Goal: Transaction & Acquisition: Purchase product/service

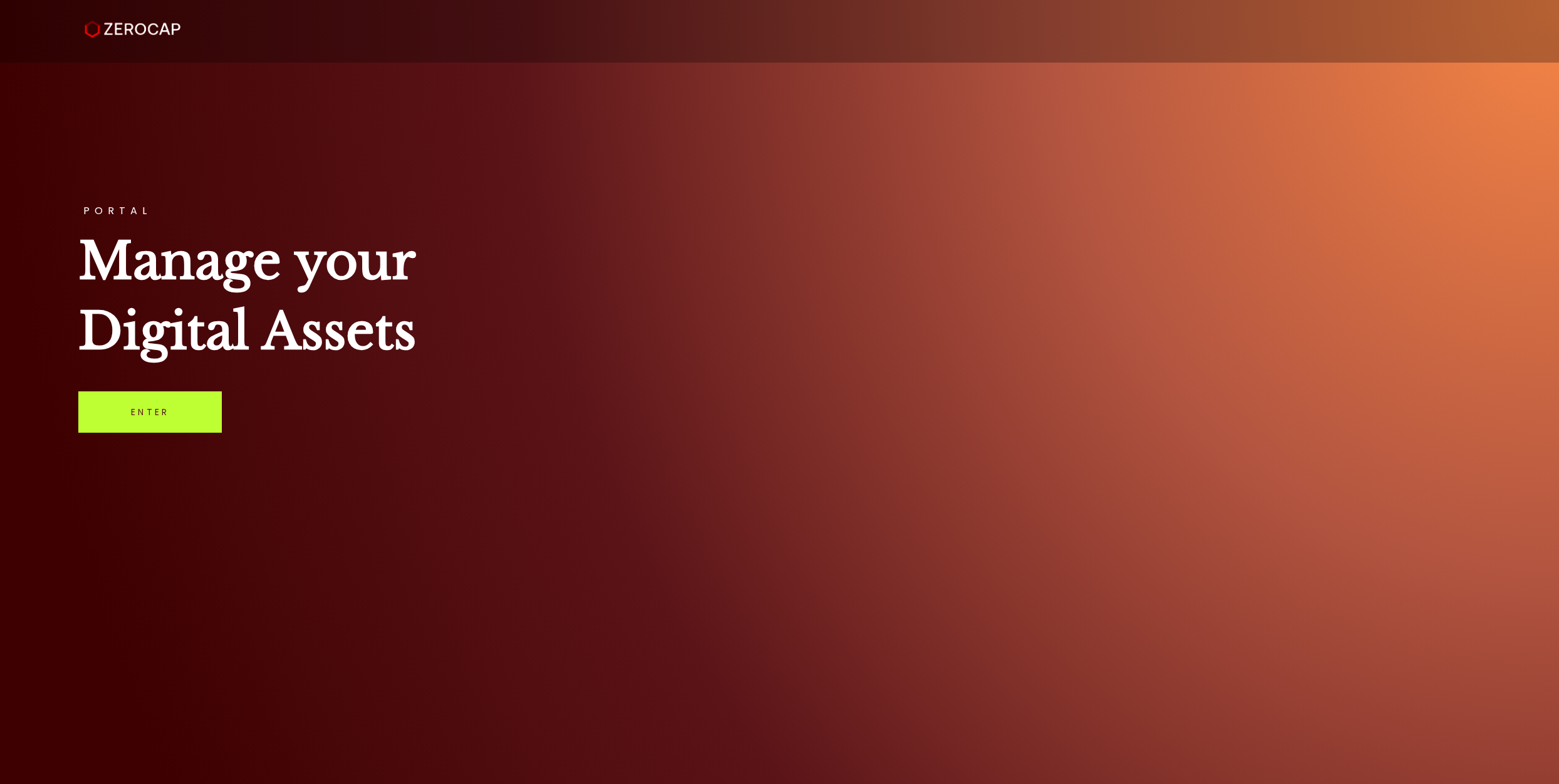
click at [193, 415] on link "Enter" at bounding box center [149, 412] width 144 height 41
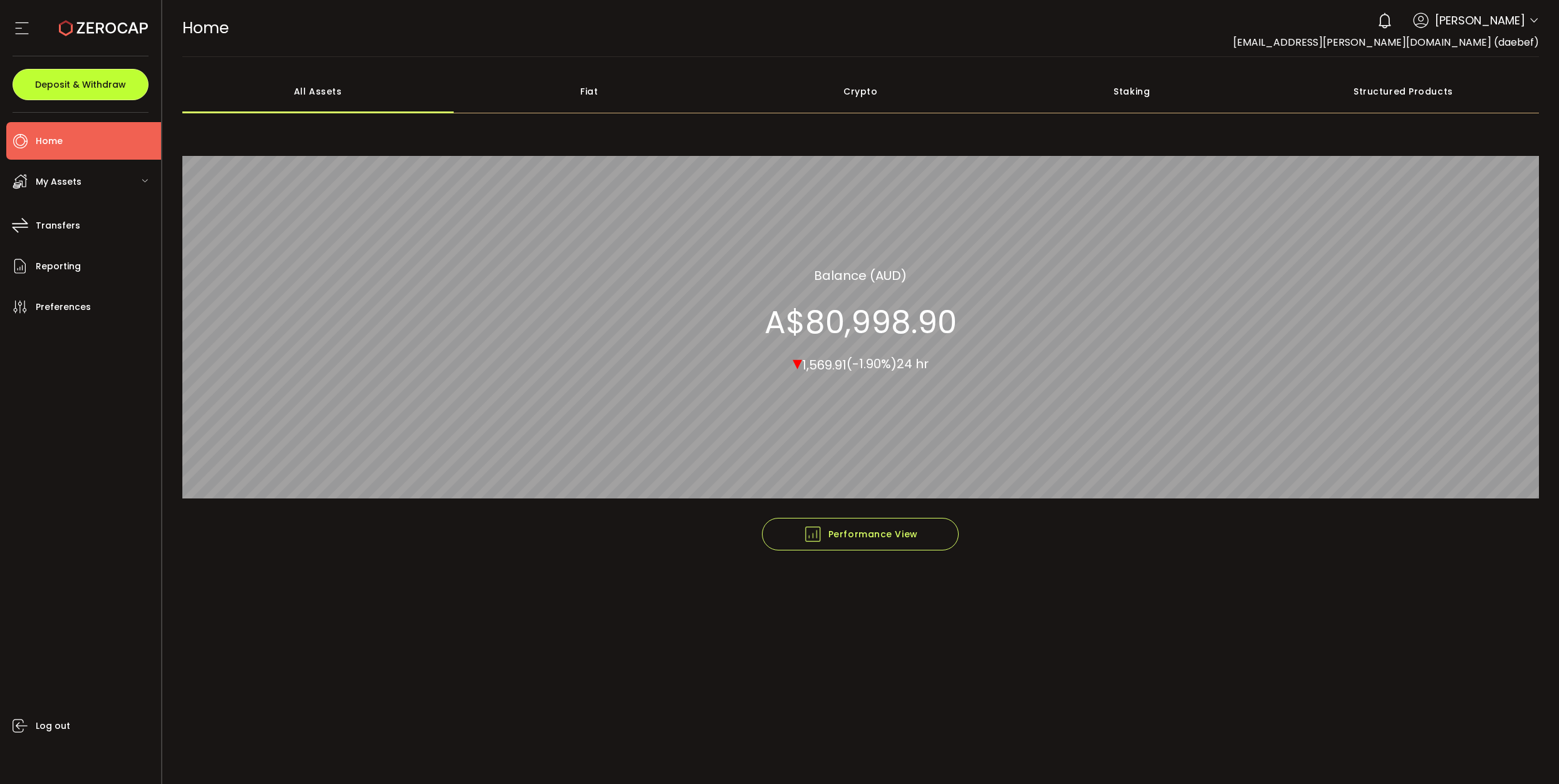
click at [83, 88] on span "Deposit & Withdraw" at bounding box center [80, 85] width 90 height 9
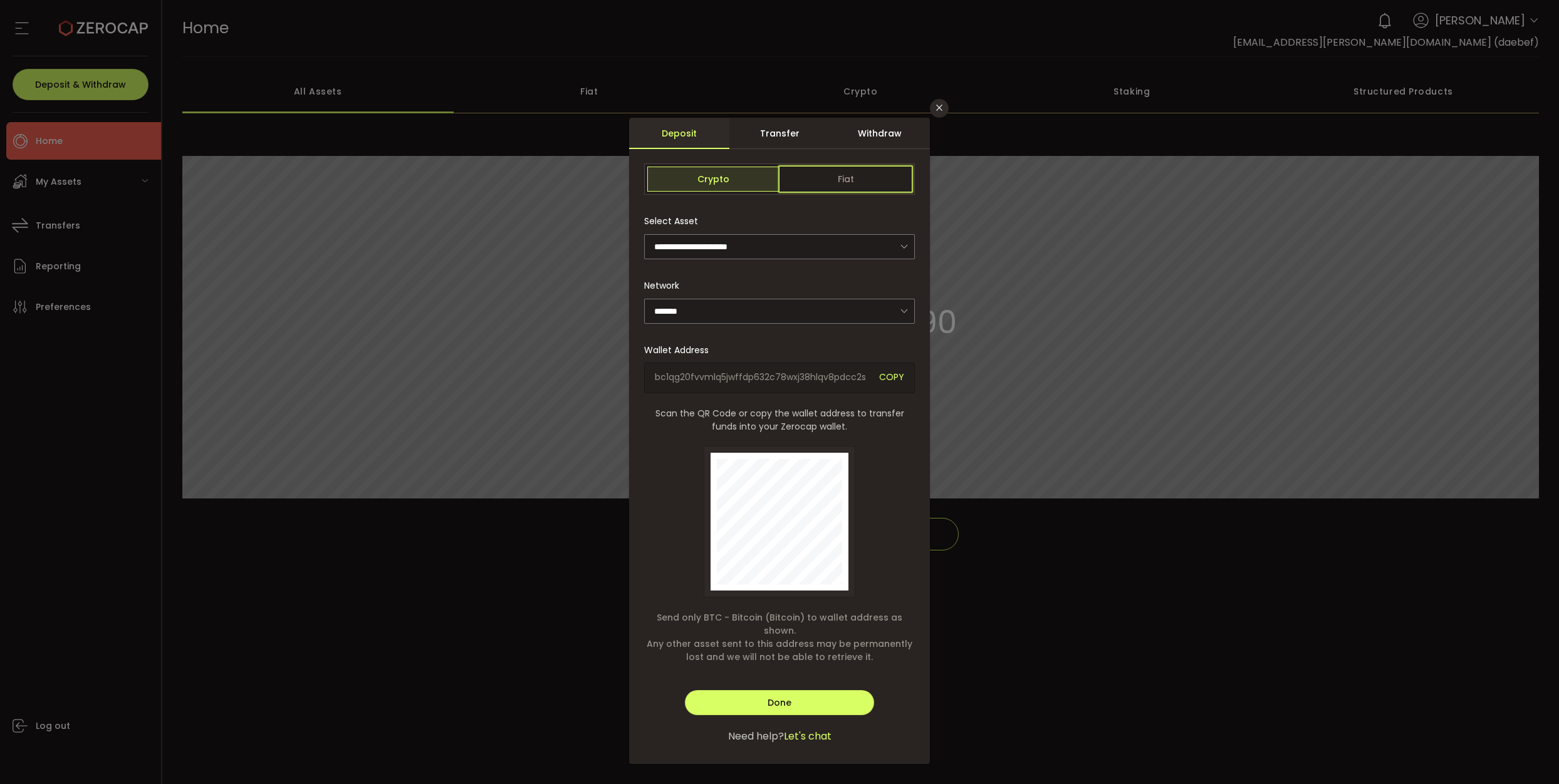
click at [849, 172] on span "Fiat" at bounding box center [845, 179] width 132 height 25
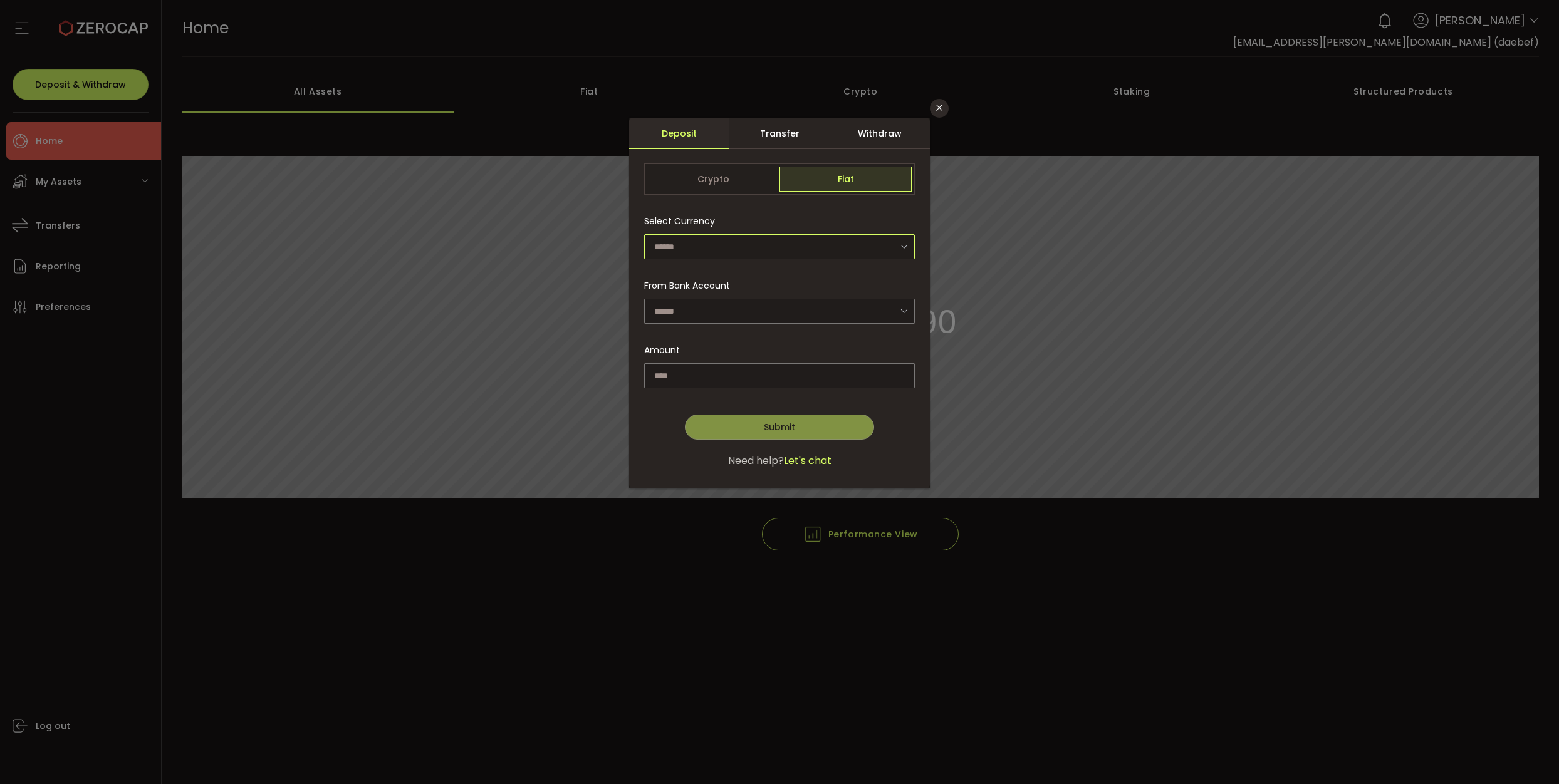
click at [719, 242] on input "dialog" at bounding box center [780, 246] width 271 height 25
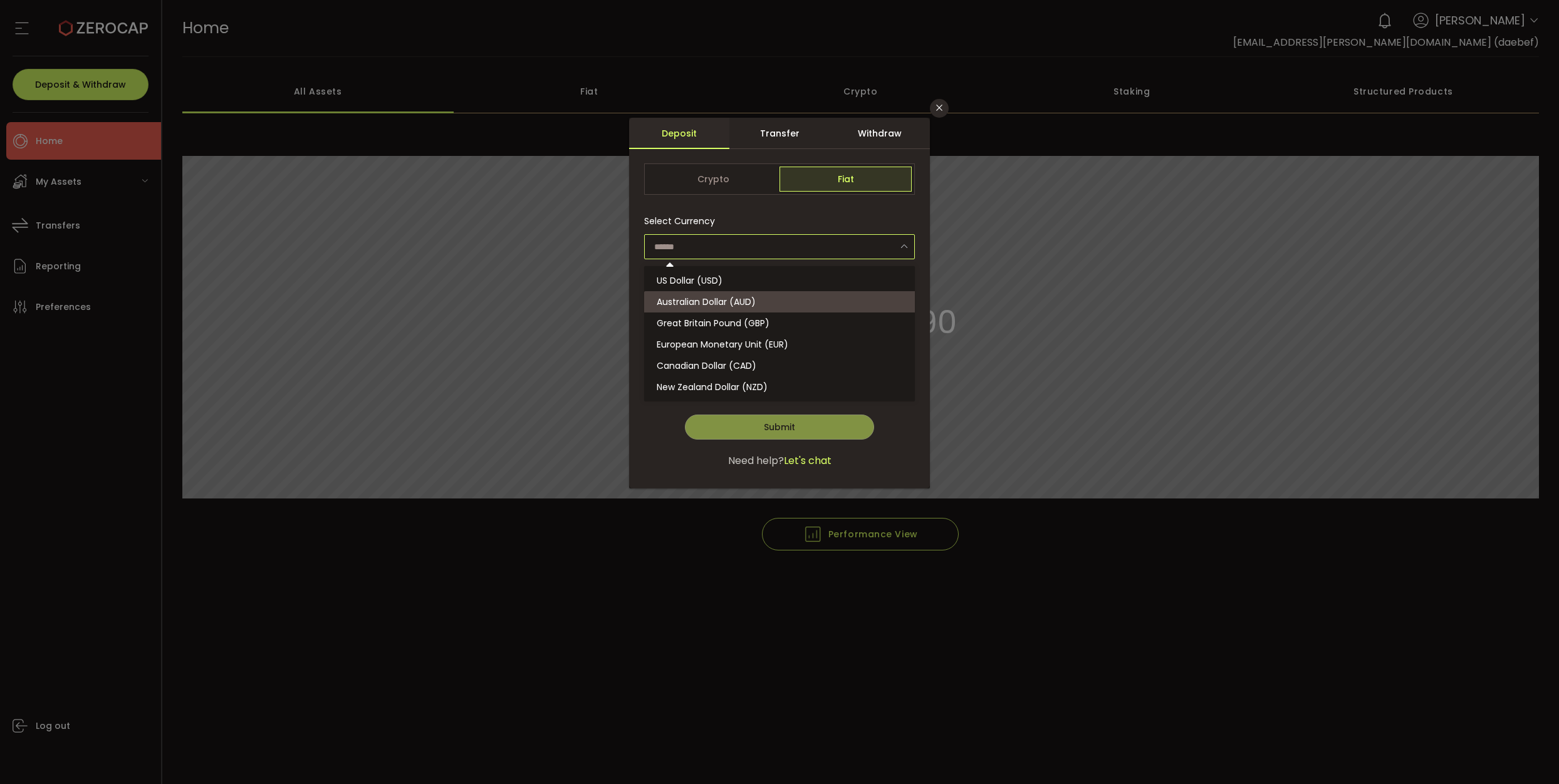
click at [726, 299] on span "Australian Dollar (AUD)" at bounding box center [706, 301] width 99 height 12
type input "**********"
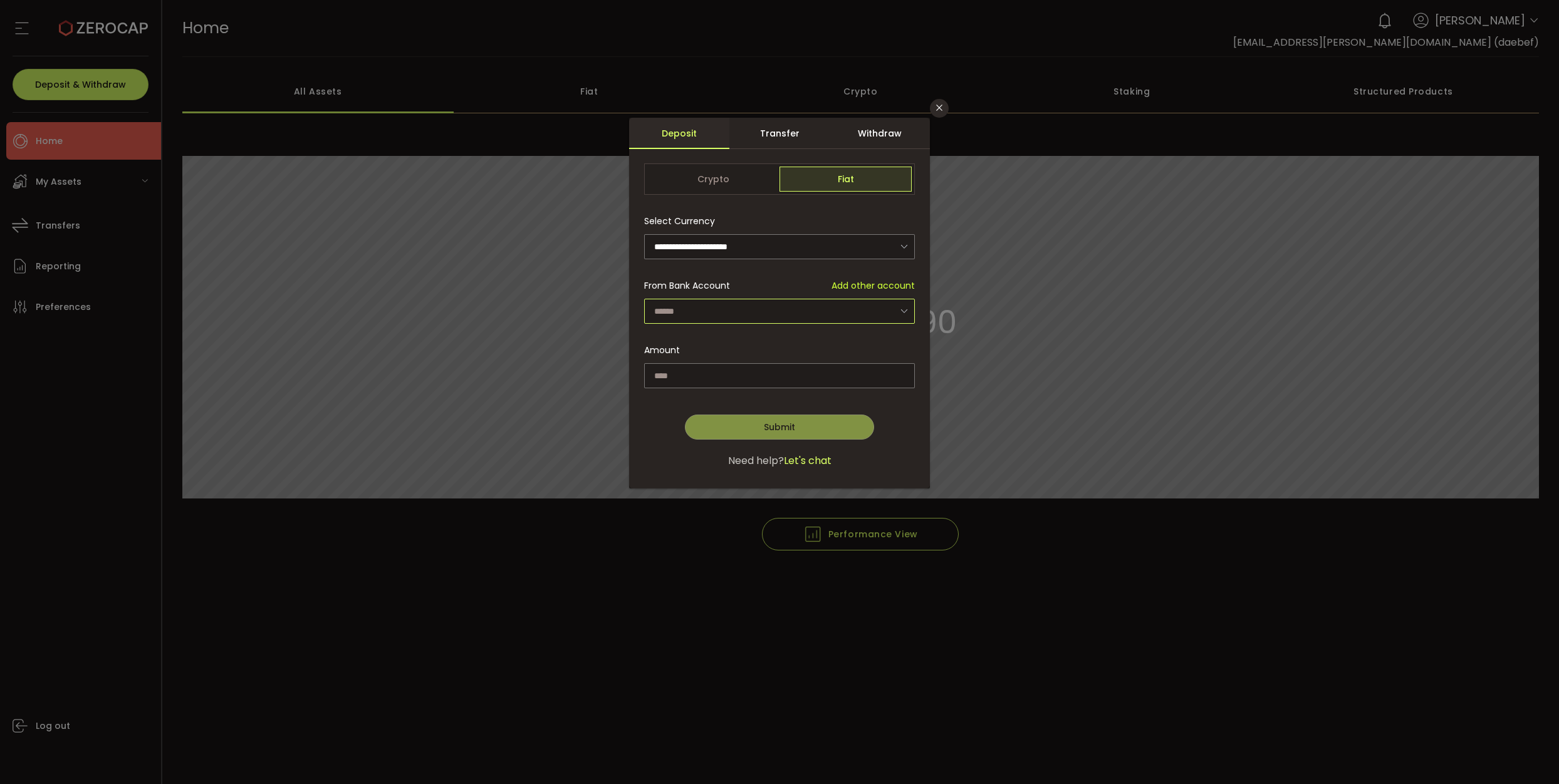
click at [765, 302] on input "dialog" at bounding box center [780, 311] width 271 height 25
click at [774, 347] on span "Elionai [PERSON_NAME] and [PERSON_NAME] - 6219" at bounding box center [765, 344] width 218 height 12
type input "**********"
click at [702, 373] on input "dialog" at bounding box center [780, 376] width 271 height 25
click at [753, 374] on input "dialog" at bounding box center [780, 376] width 271 height 25
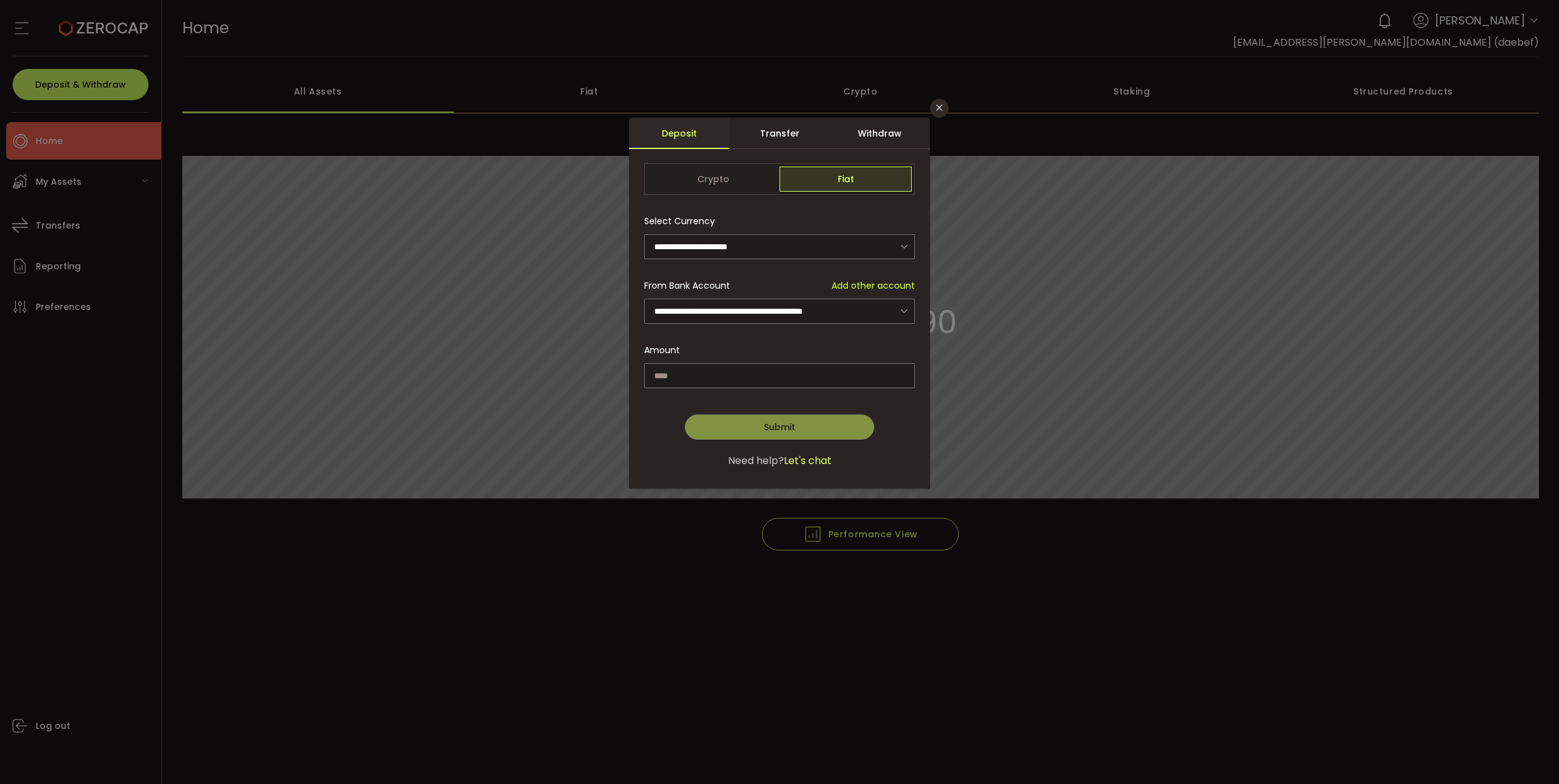
click at [883, 139] on div "Withdraw" at bounding box center [879, 134] width 100 height 32
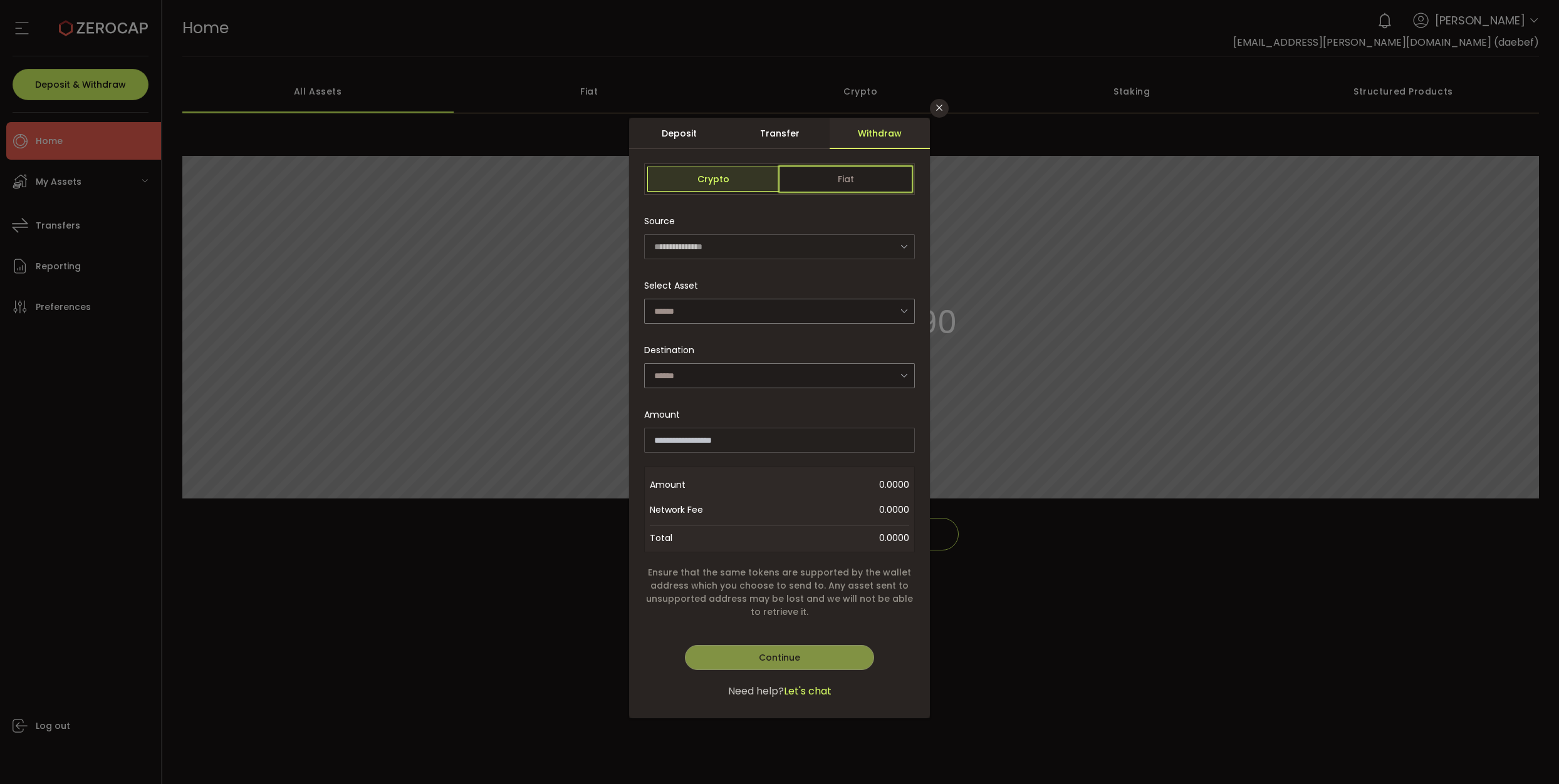
click at [875, 184] on span "Fiat" at bounding box center [845, 179] width 132 height 25
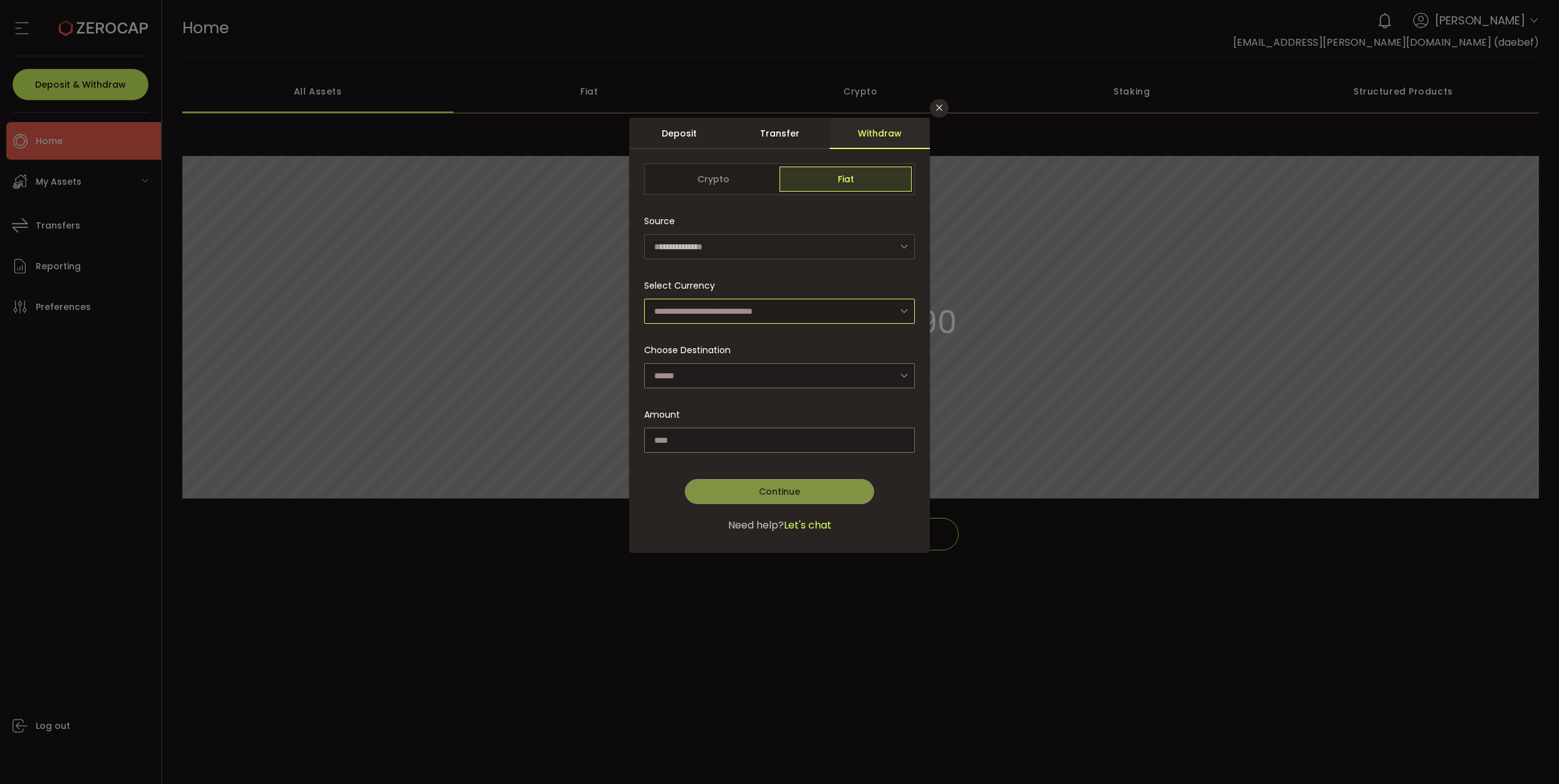
click at [731, 313] on input "dialog" at bounding box center [780, 311] width 271 height 25
click at [725, 342] on span "Australian Dollar (AUD)" at bounding box center [706, 344] width 99 height 12
type input "**********"
click at [706, 380] on input "dialog" at bounding box center [780, 376] width 271 height 25
click at [717, 415] on li "Elionai [PERSON_NAME] and [PERSON_NAME] - 6219" at bounding box center [781, 408] width 275 height 22
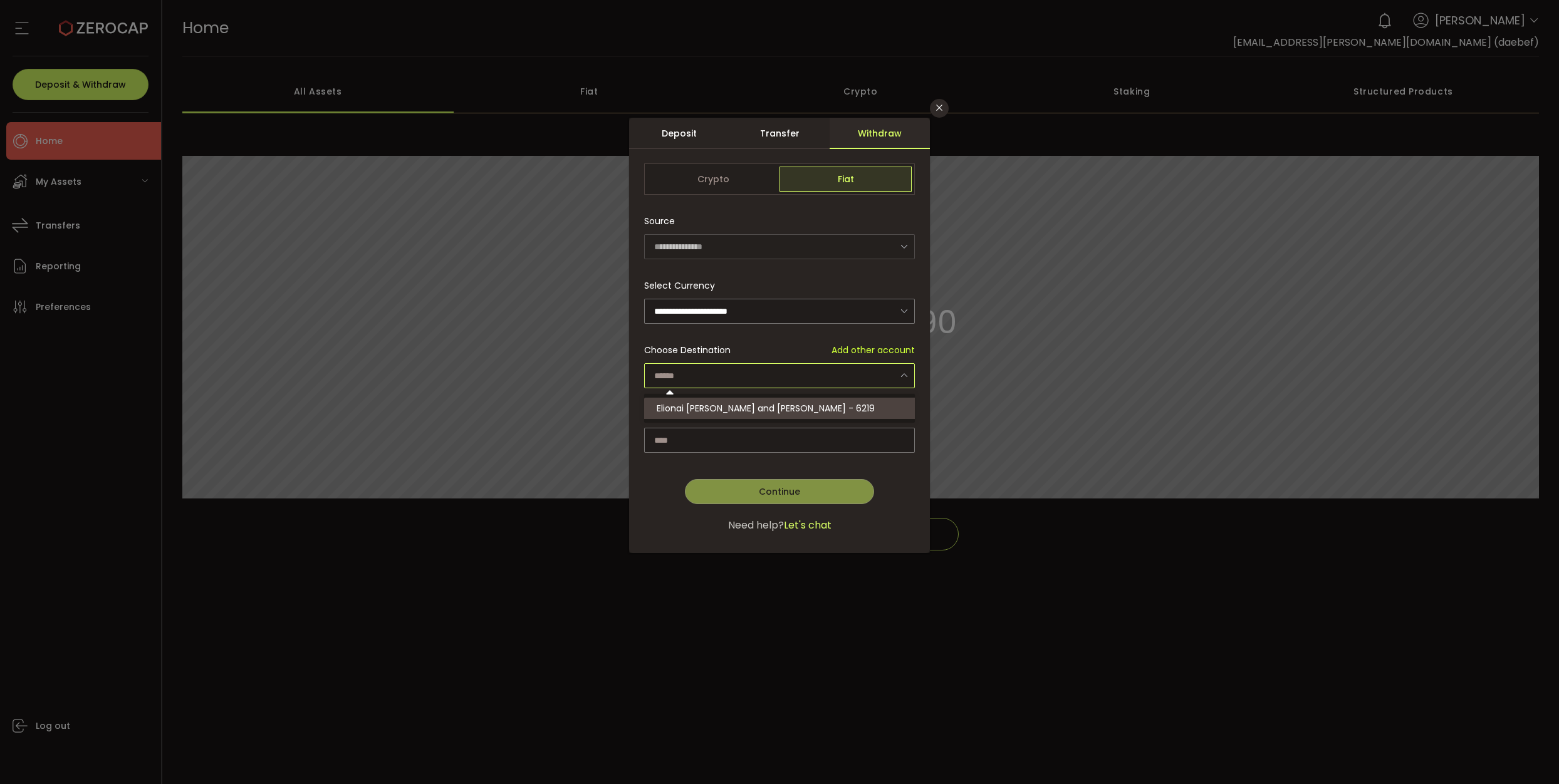
type input "**********"
click at [766, 432] on input "dialog" at bounding box center [780, 440] width 271 height 25
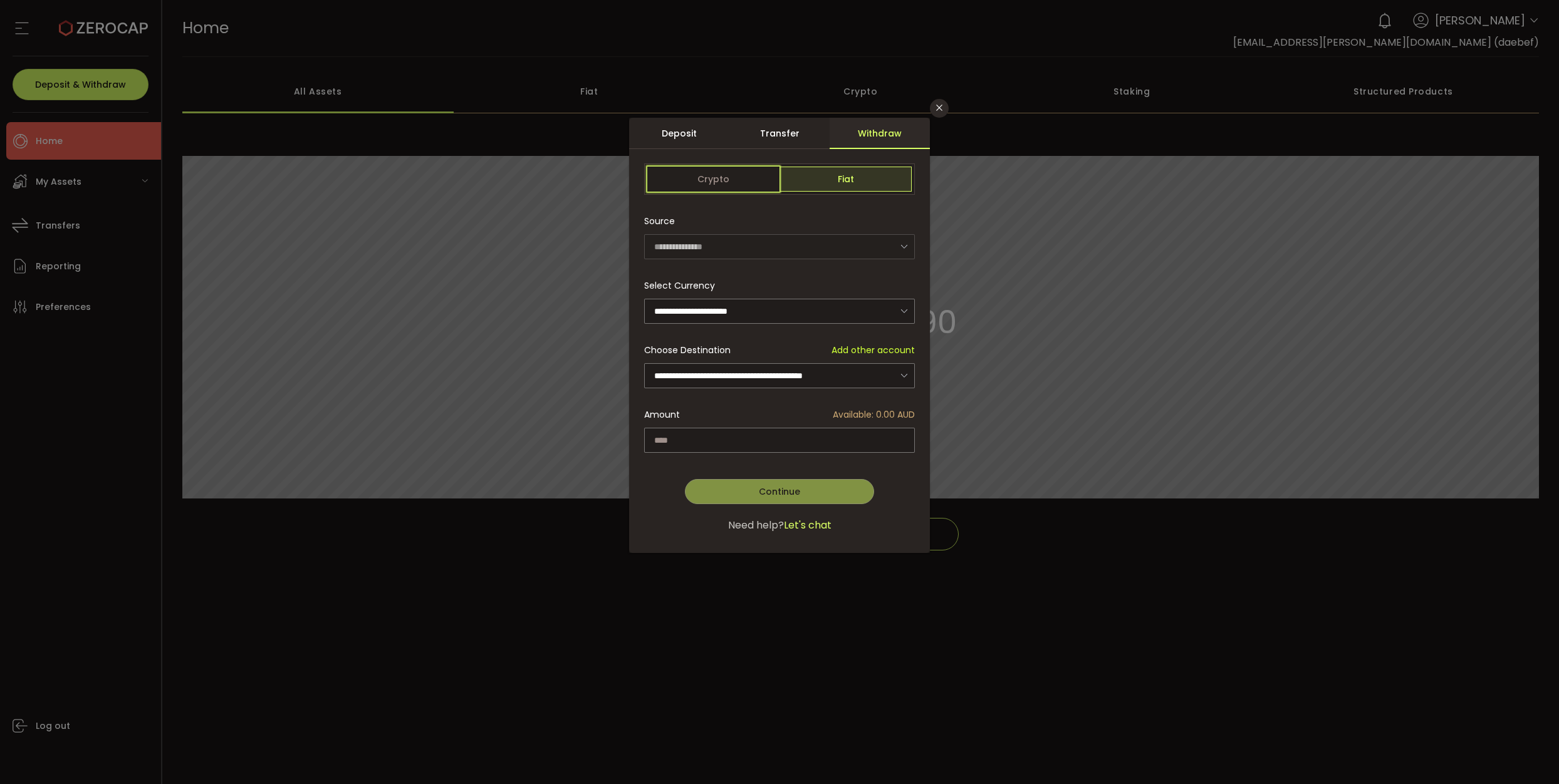
click at [711, 183] on span "Crypto" at bounding box center [713, 179] width 132 height 25
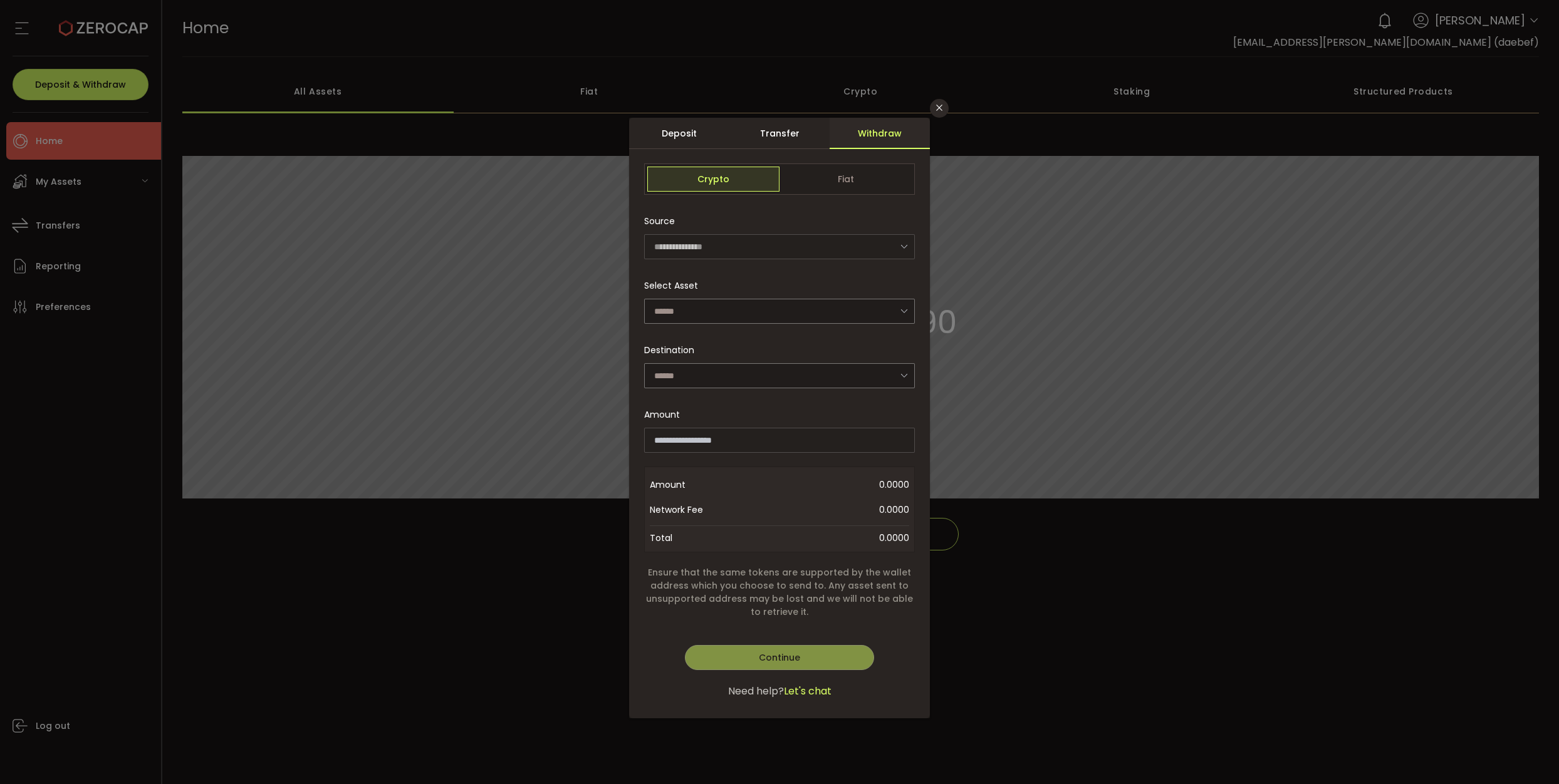
click at [793, 132] on div "Transfer" at bounding box center [779, 134] width 100 height 32
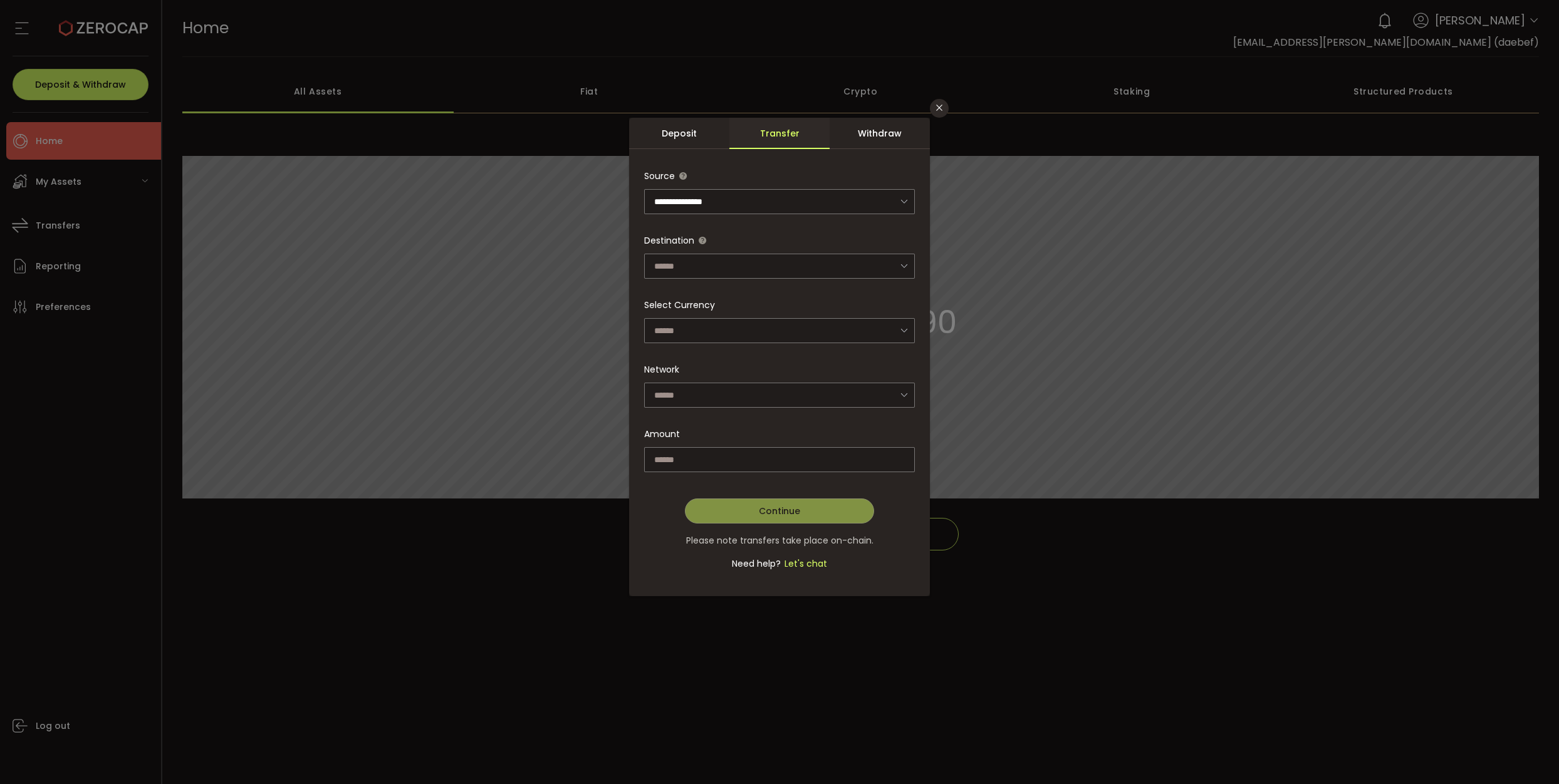
click at [877, 134] on div "Withdraw" at bounding box center [879, 134] width 100 height 32
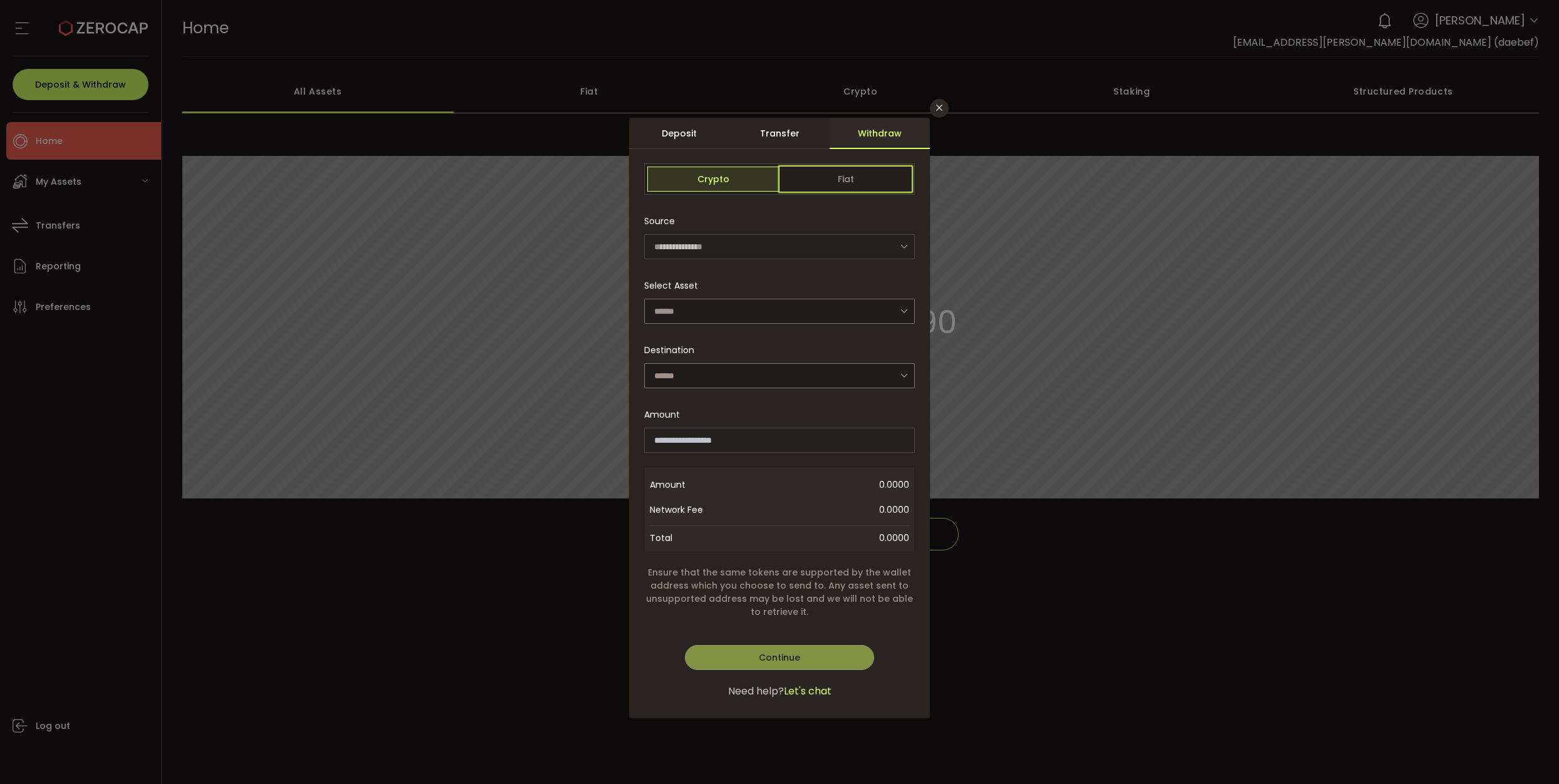
click at [851, 185] on span "Fiat" at bounding box center [845, 179] width 132 height 25
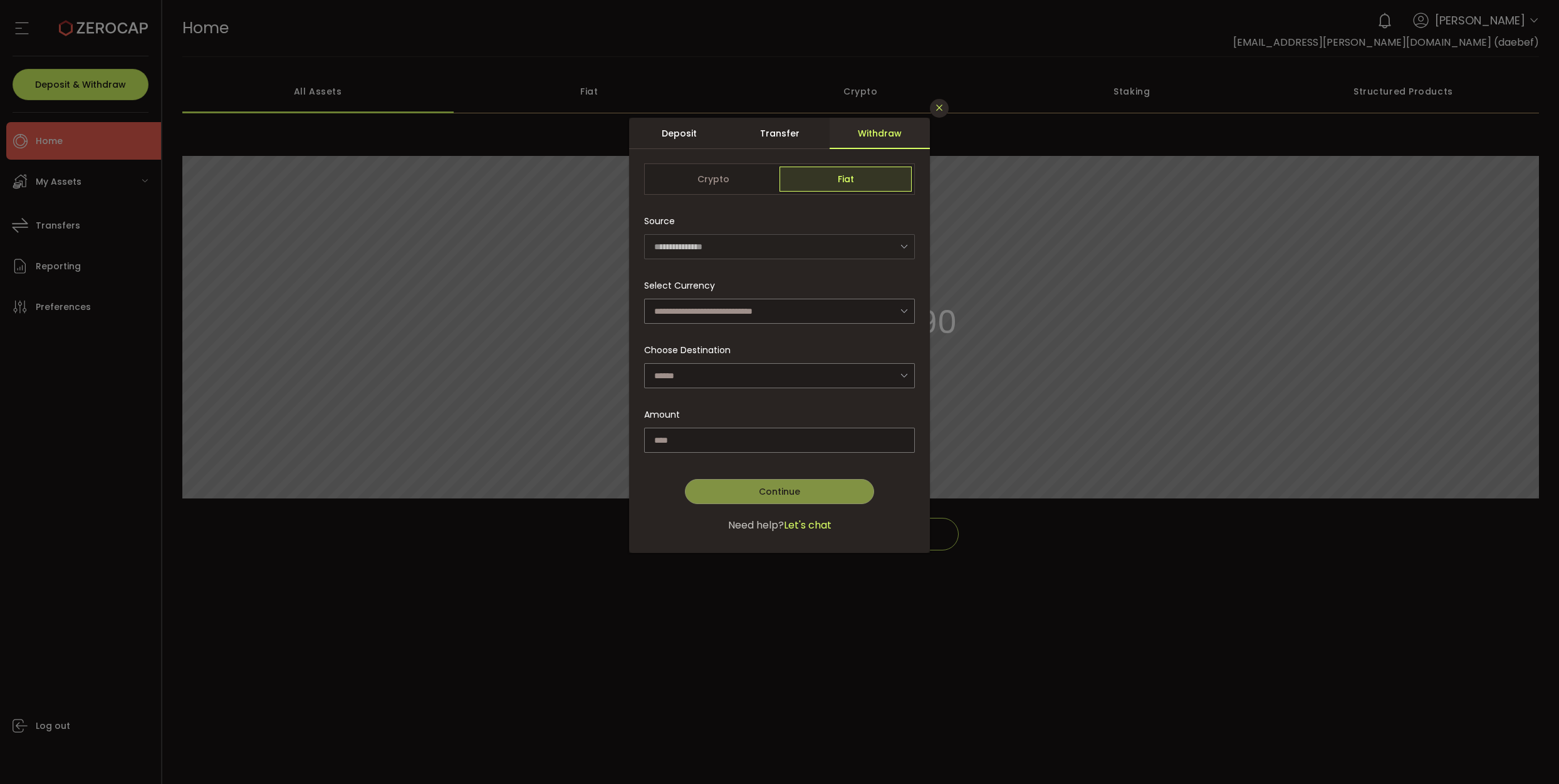
click at [936, 110] on icon "Close" at bounding box center [939, 108] width 10 height 10
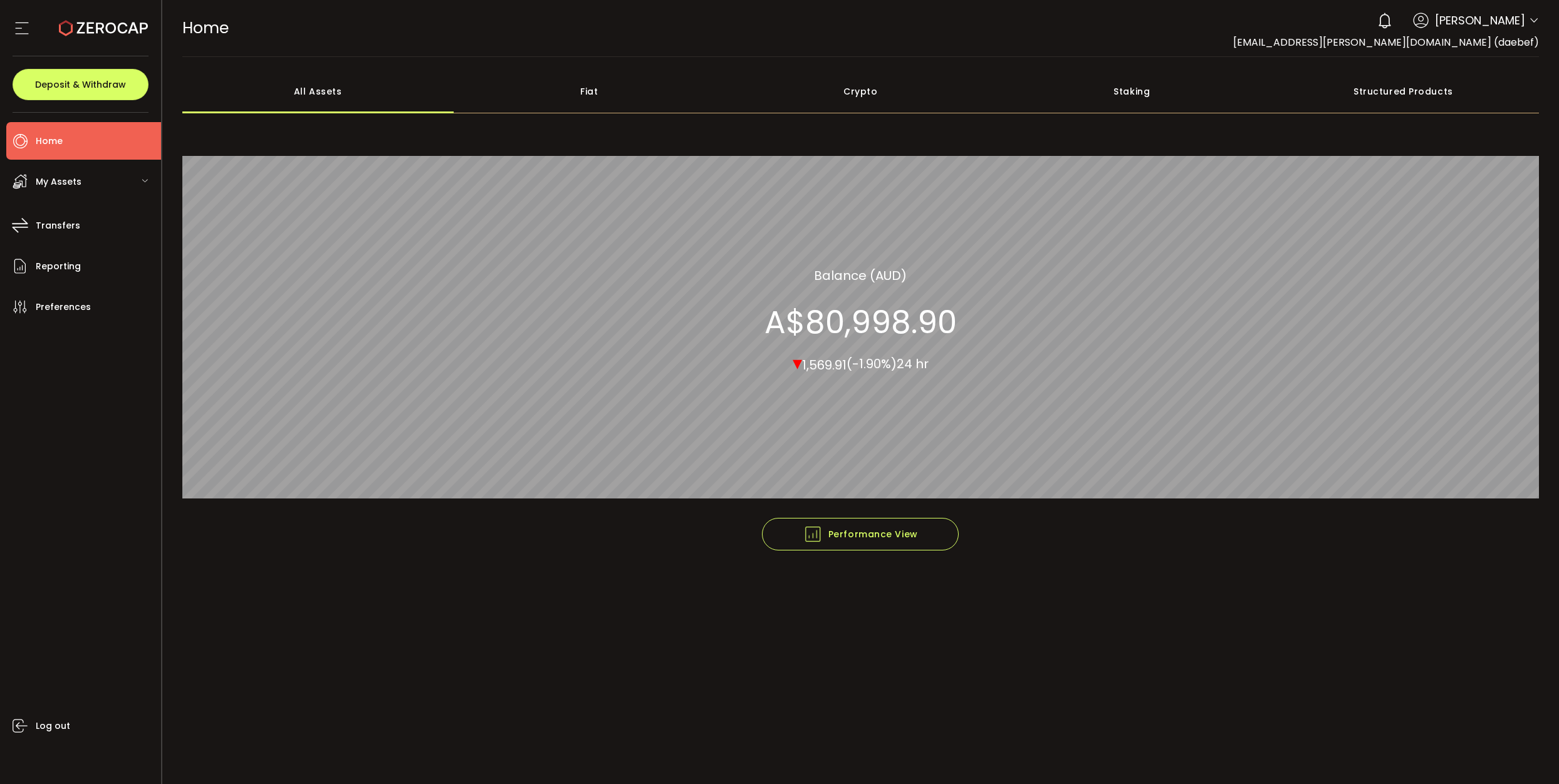
click at [131, 181] on div "My Assets" at bounding box center [84, 181] width 154 height 37
click at [555, 83] on div "Fiat" at bounding box center [589, 91] width 271 height 44
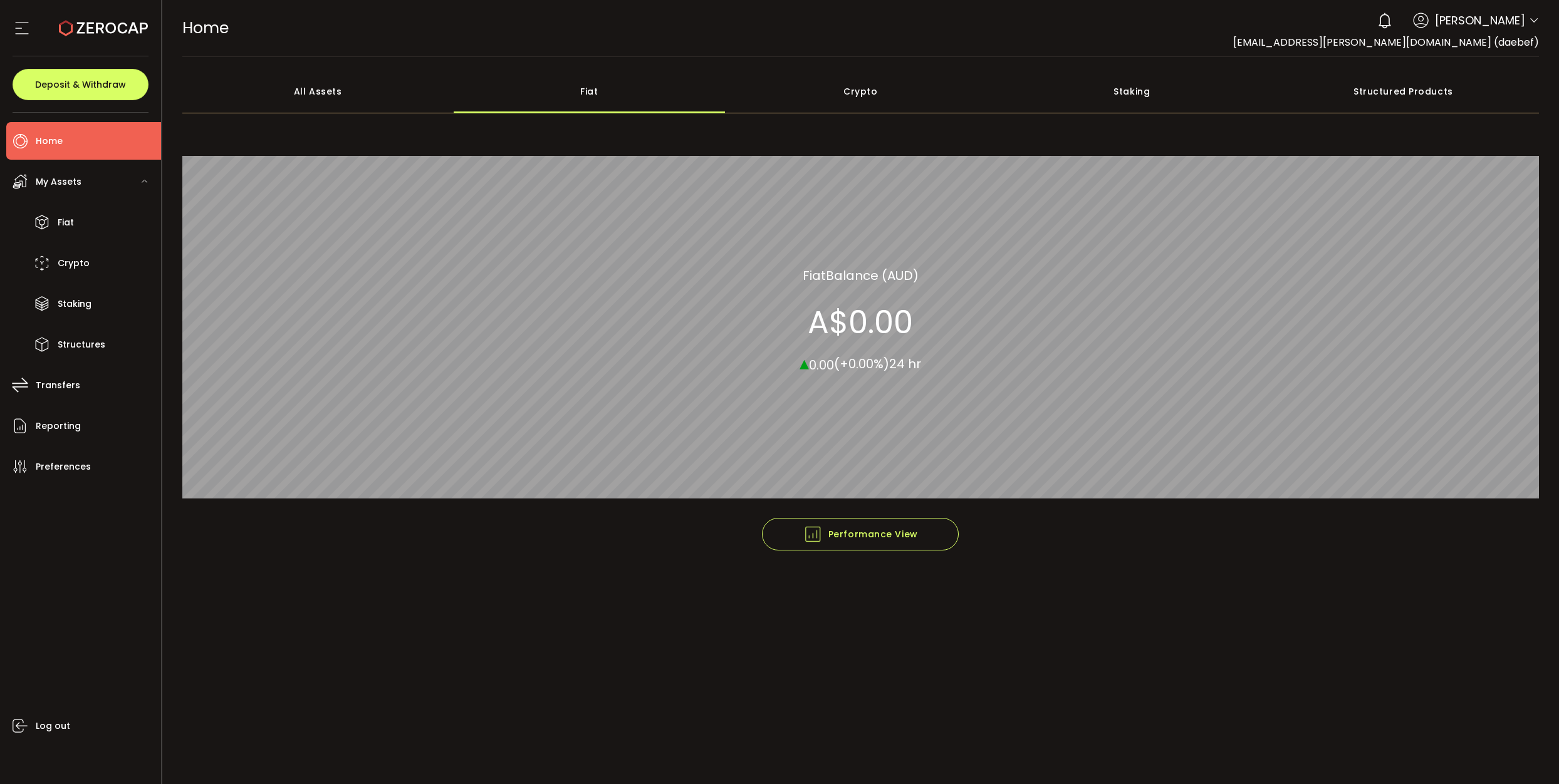
click at [917, 85] on div "Crypto" at bounding box center [860, 91] width 271 height 44
click at [1150, 93] on div "Staking" at bounding box center [1131, 91] width 271 height 44
click at [1371, 84] on div "Structured Products" at bounding box center [1403, 91] width 271 height 44
click at [337, 102] on div "All Assets" at bounding box center [318, 91] width 271 height 44
click at [106, 84] on span "Deposit & Withdraw" at bounding box center [80, 85] width 90 height 9
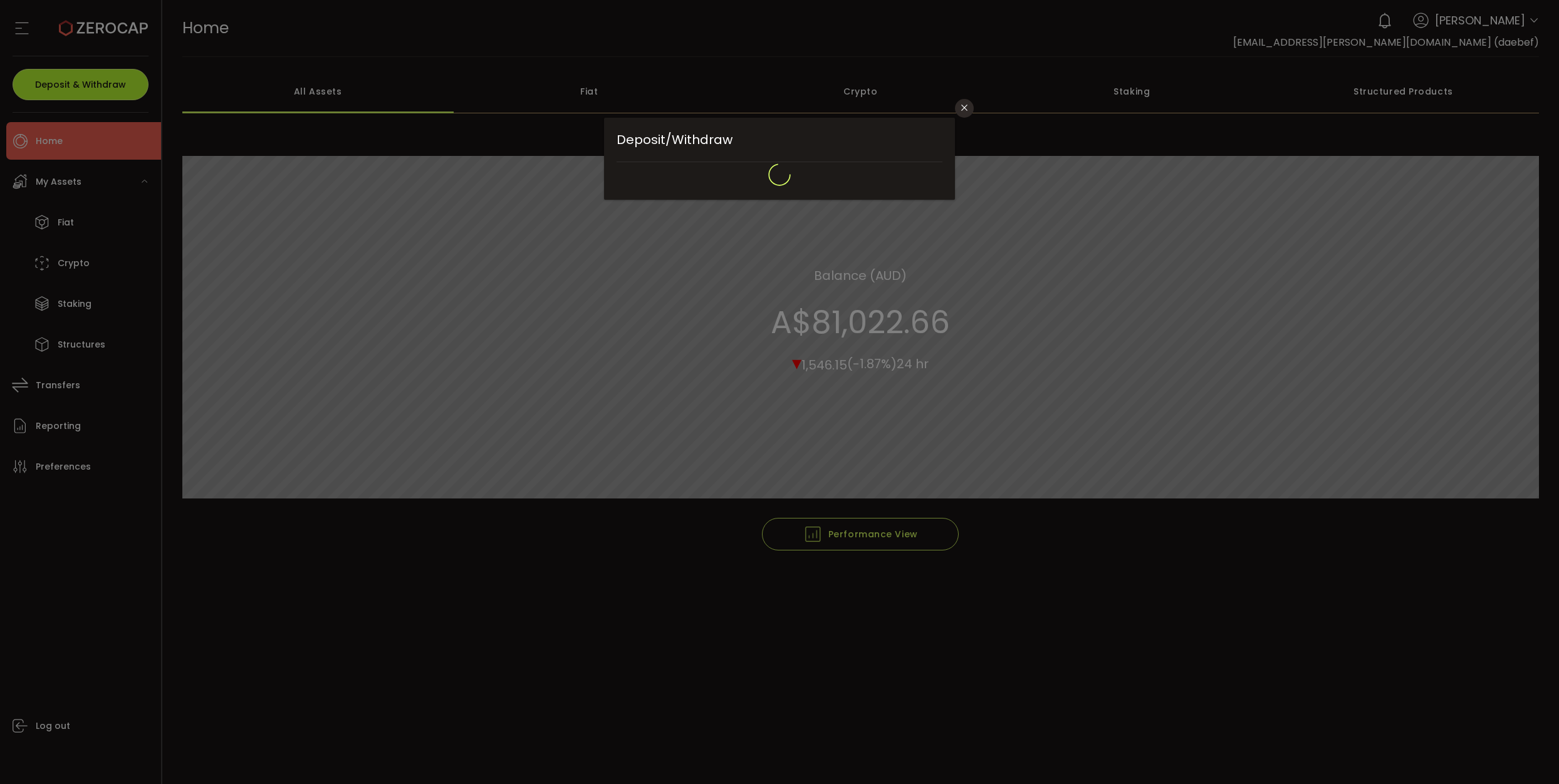
type input "*******"
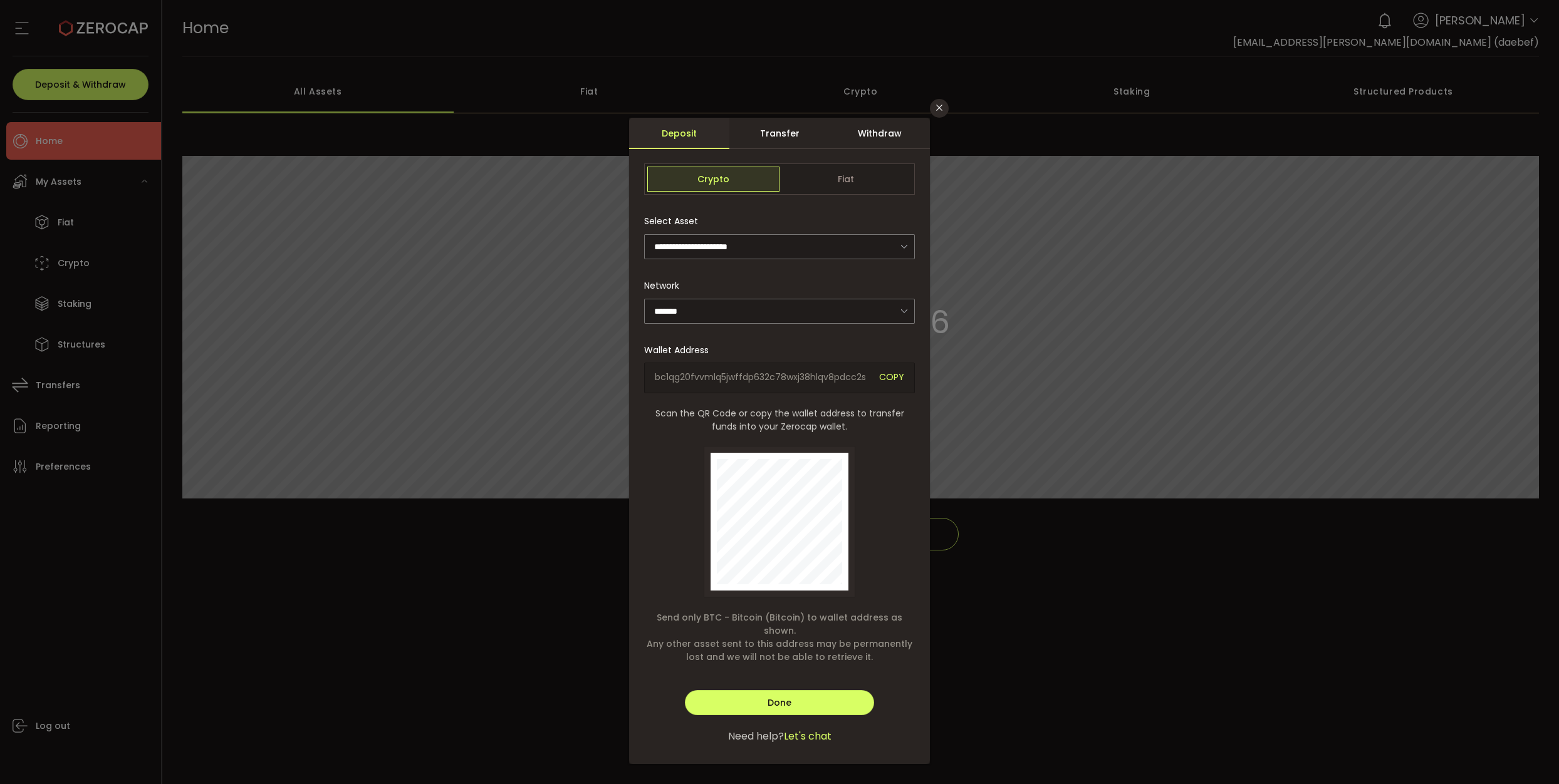
click at [859, 142] on div "Withdraw" at bounding box center [879, 134] width 100 height 32
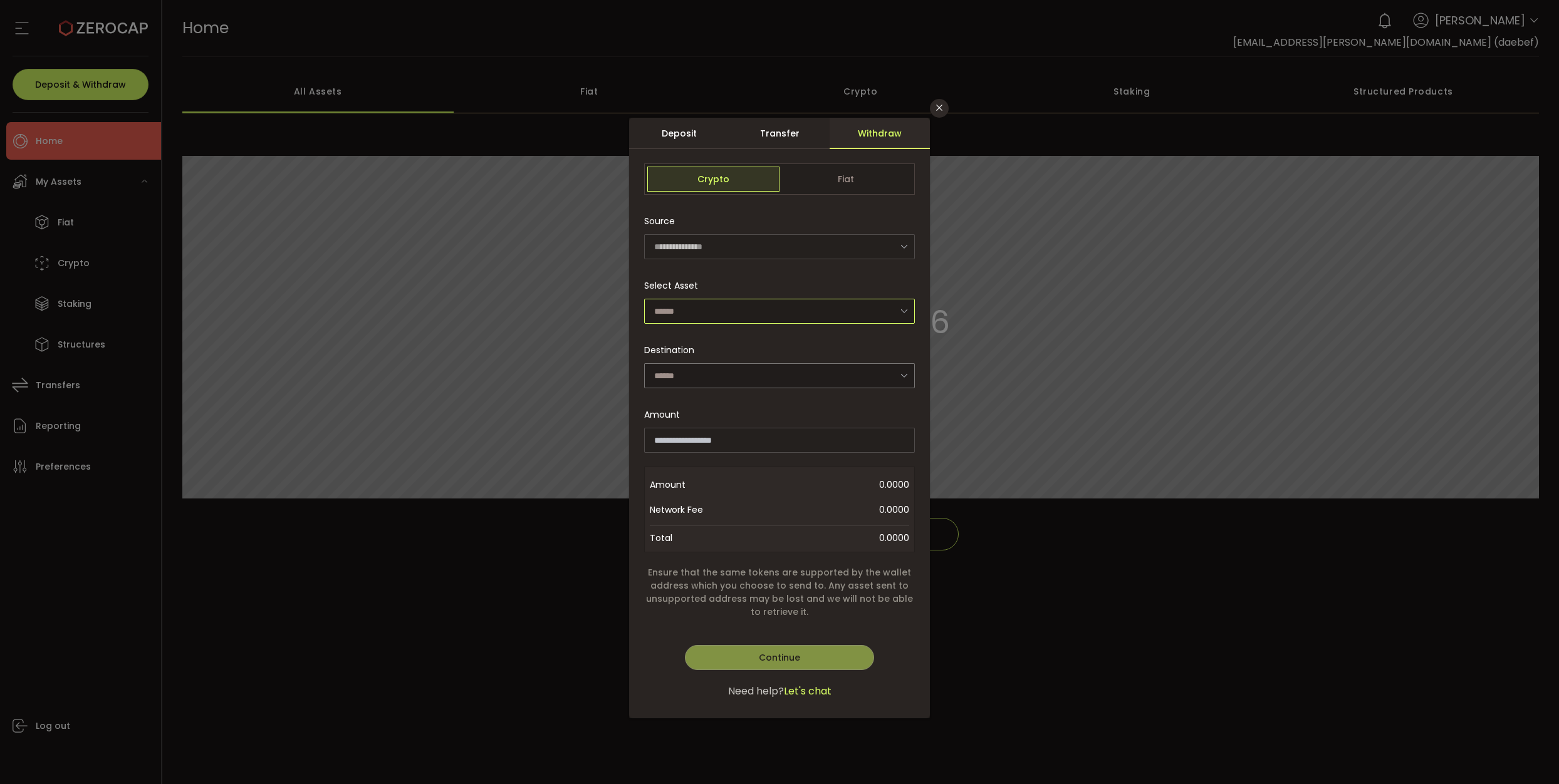
click at [695, 318] on input "dialog" at bounding box center [780, 311] width 271 height 25
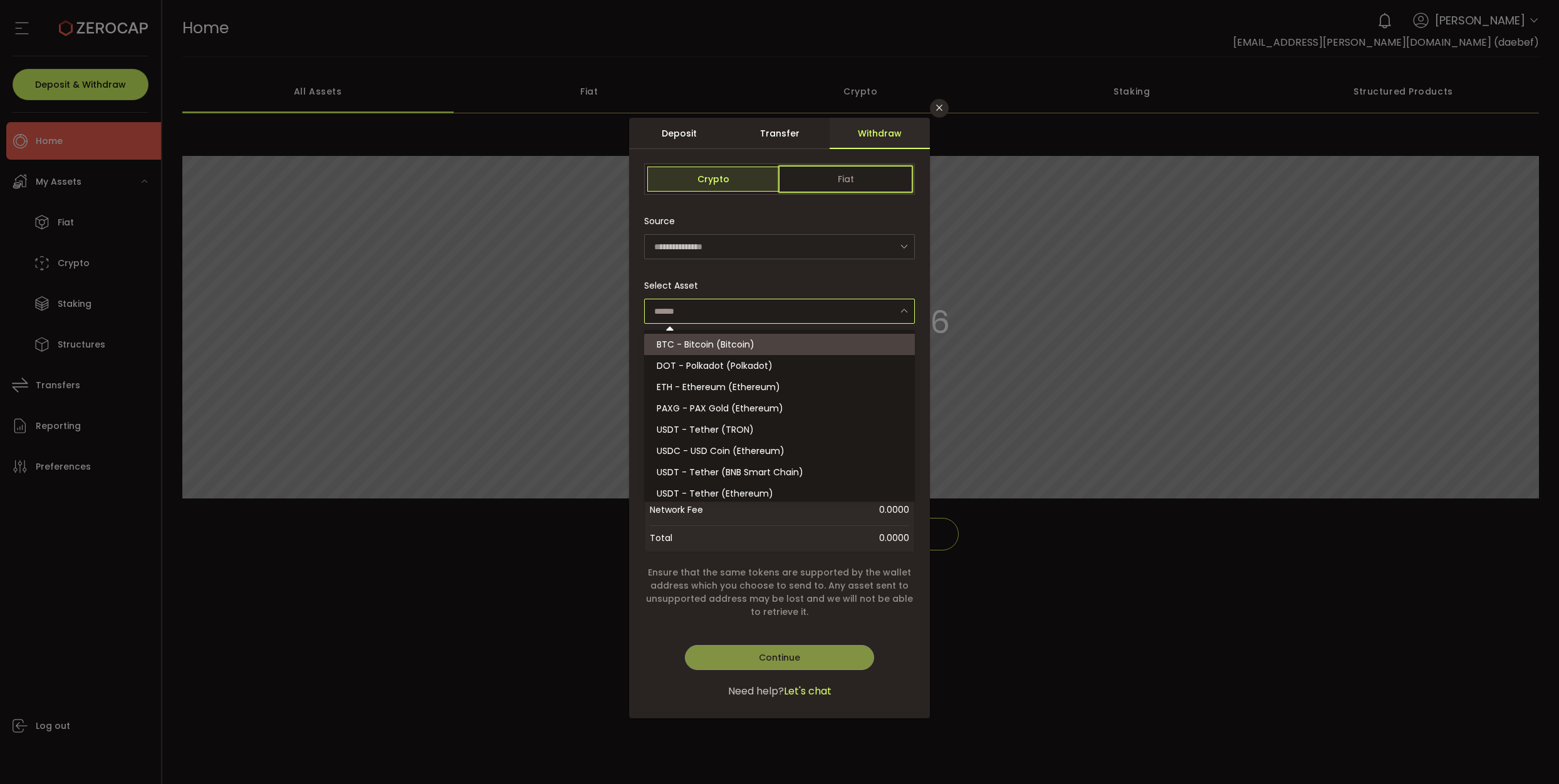
click at [825, 171] on span "Fiat" at bounding box center [845, 179] width 132 height 25
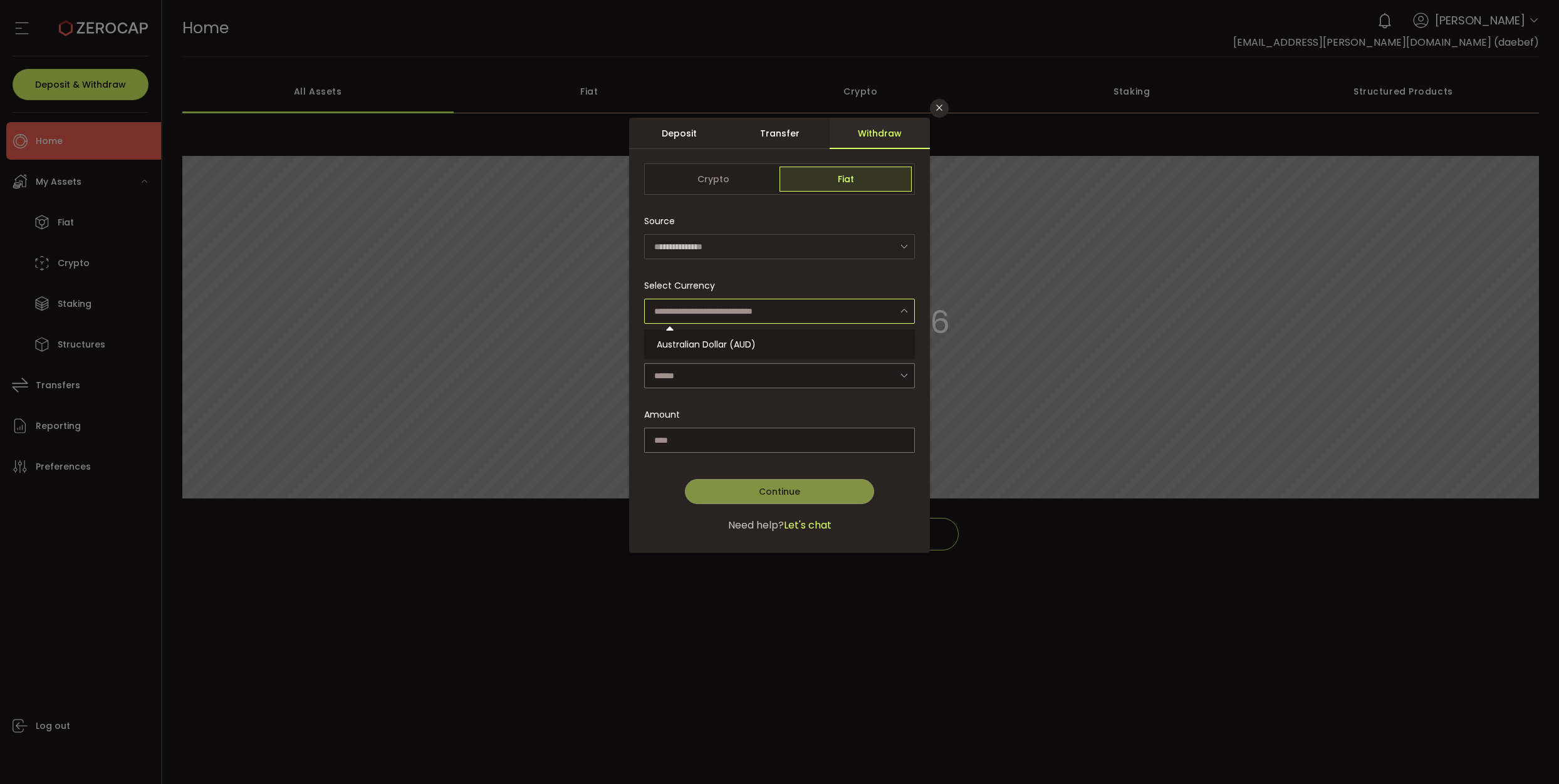
click at [688, 310] on input "dialog" at bounding box center [780, 311] width 271 height 25
click at [729, 343] on span "Australian Dollar (AUD)" at bounding box center [706, 344] width 99 height 12
type input "**********"
click at [701, 377] on input "dialog" at bounding box center [780, 376] width 271 height 25
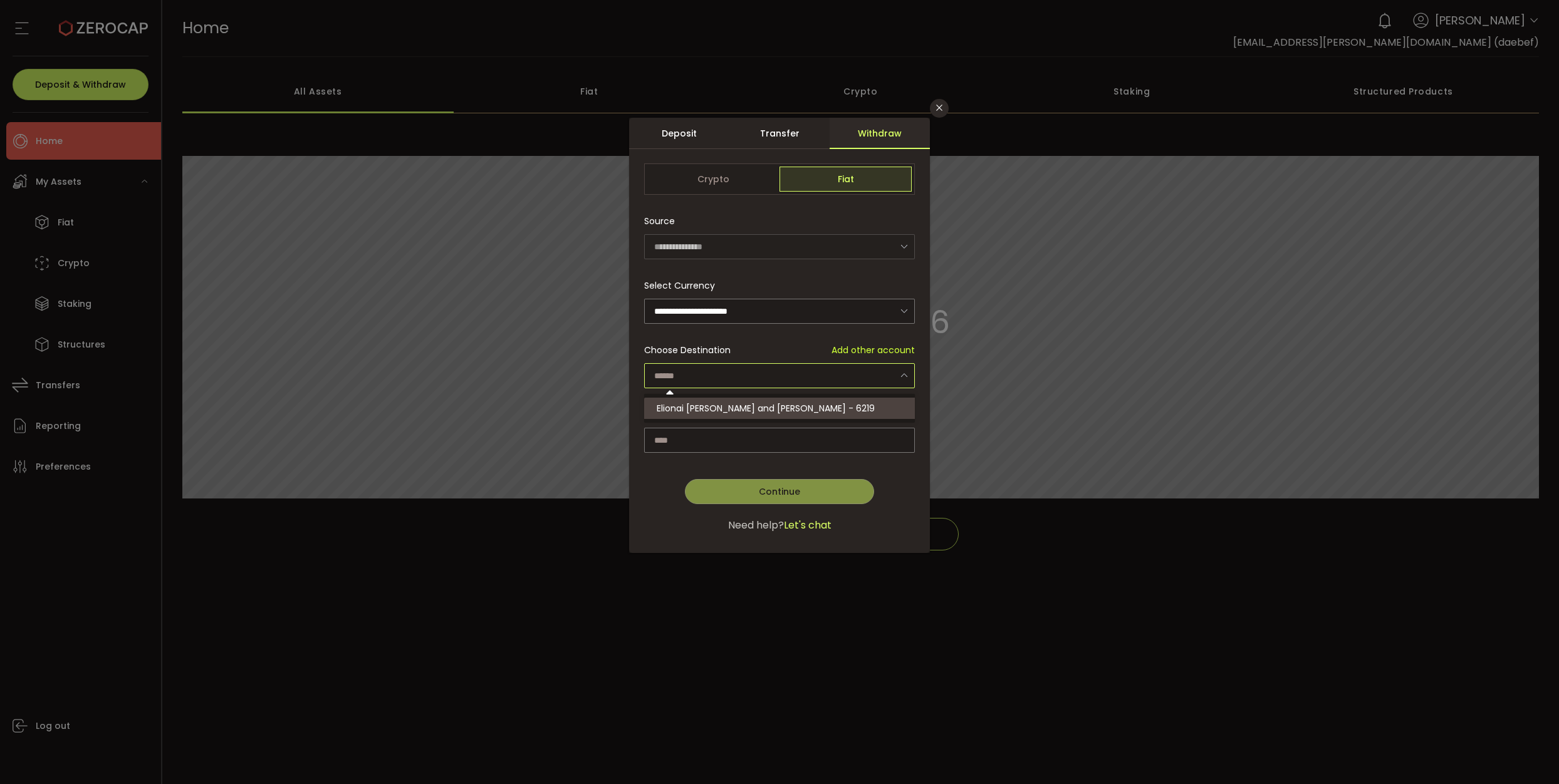
click at [696, 410] on span "Elionai [PERSON_NAME] and [PERSON_NAME] - 6219" at bounding box center [765, 408] width 218 height 12
type input "**********"
drag, startPoint x: 732, startPoint y: 425, endPoint x: 717, endPoint y: 430, distance: 15.8
click at [731, 426] on div "Amount Available: 0.00 AUD New Net Equity: 0.00 USD" at bounding box center [780, 427] width 271 height 51
click at [707, 434] on input "dialog" at bounding box center [780, 440] width 271 height 25
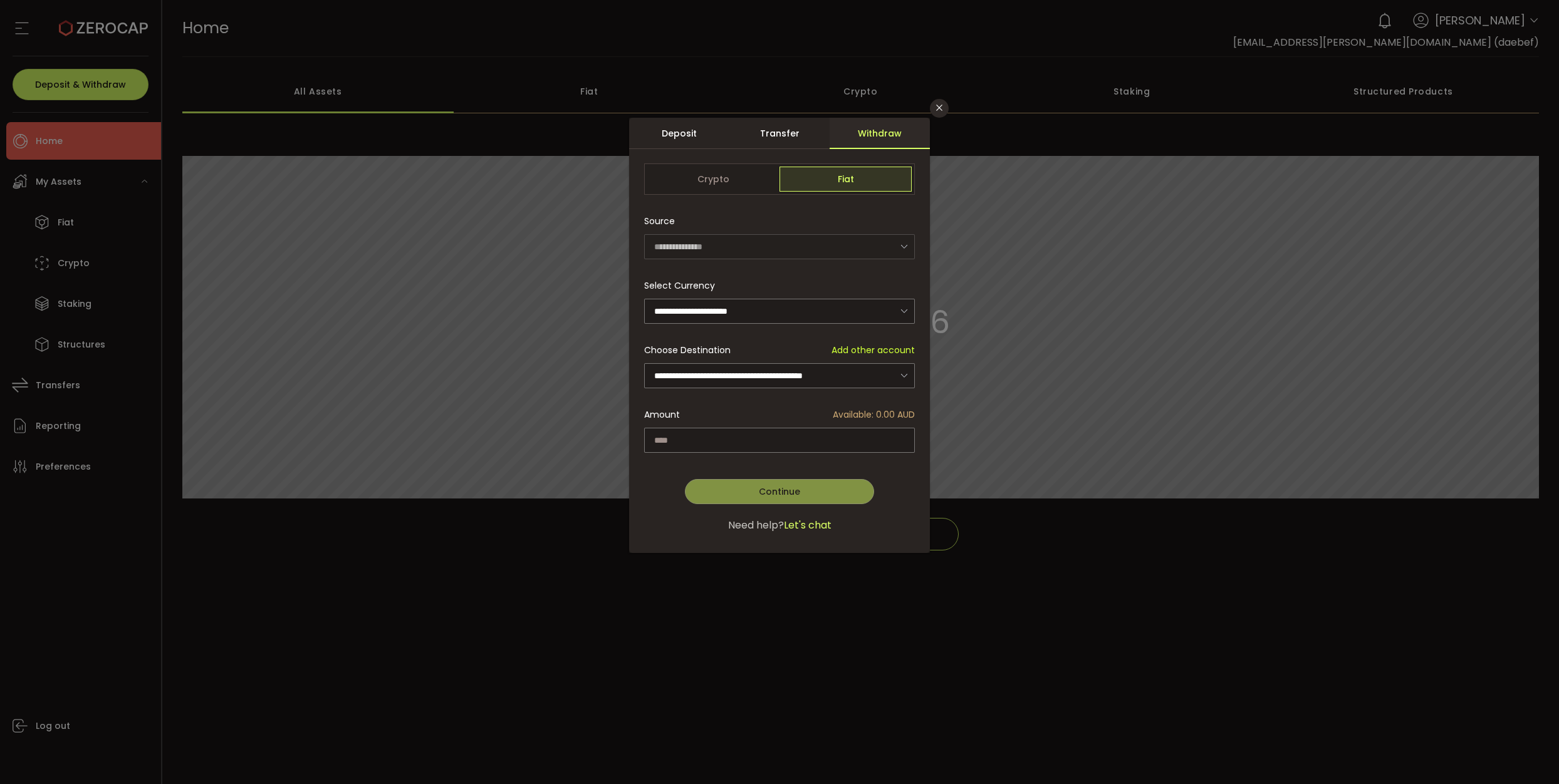
click at [1053, 535] on div "**********" at bounding box center [780, 392] width 1559 height 784
click at [935, 106] on icon "Close" at bounding box center [939, 108] width 10 height 10
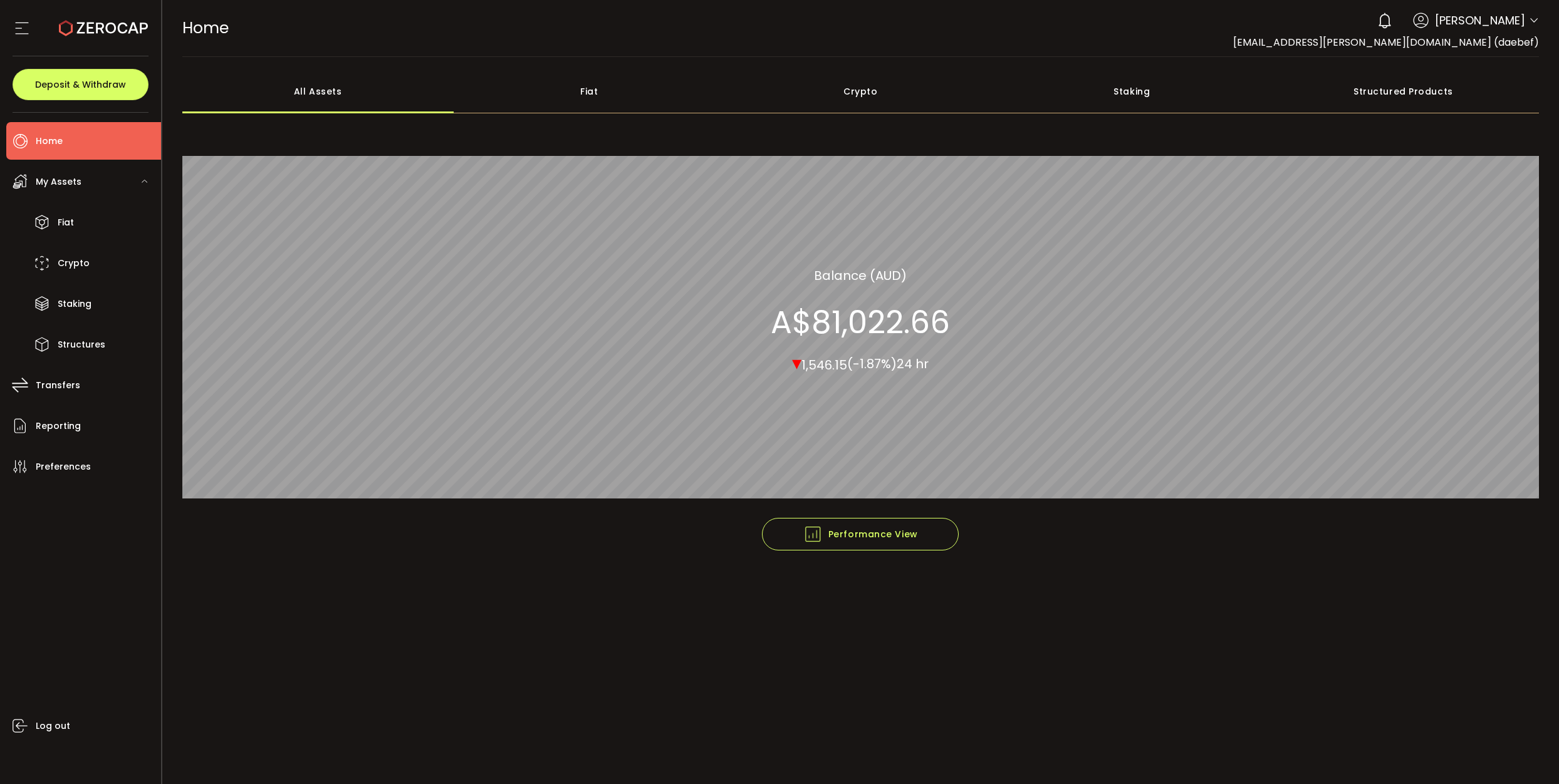
click at [629, 105] on div "Fiat" at bounding box center [589, 91] width 271 height 44
click at [912, 97] on div "Crypto" at bounding box center [860, 91] width 271 height 44
drag, startPoint x: 1181, startPoint y: 101, endPoint x: 1167, endPoint y: 100, distance: 14.0
click at [1181, 101] on div "Staking" at bounding box center [1131, 91] width 271 height 44
click at [1432, 88] on div "Structured Products" at bounding box center [1403, 91] width 271 height 44
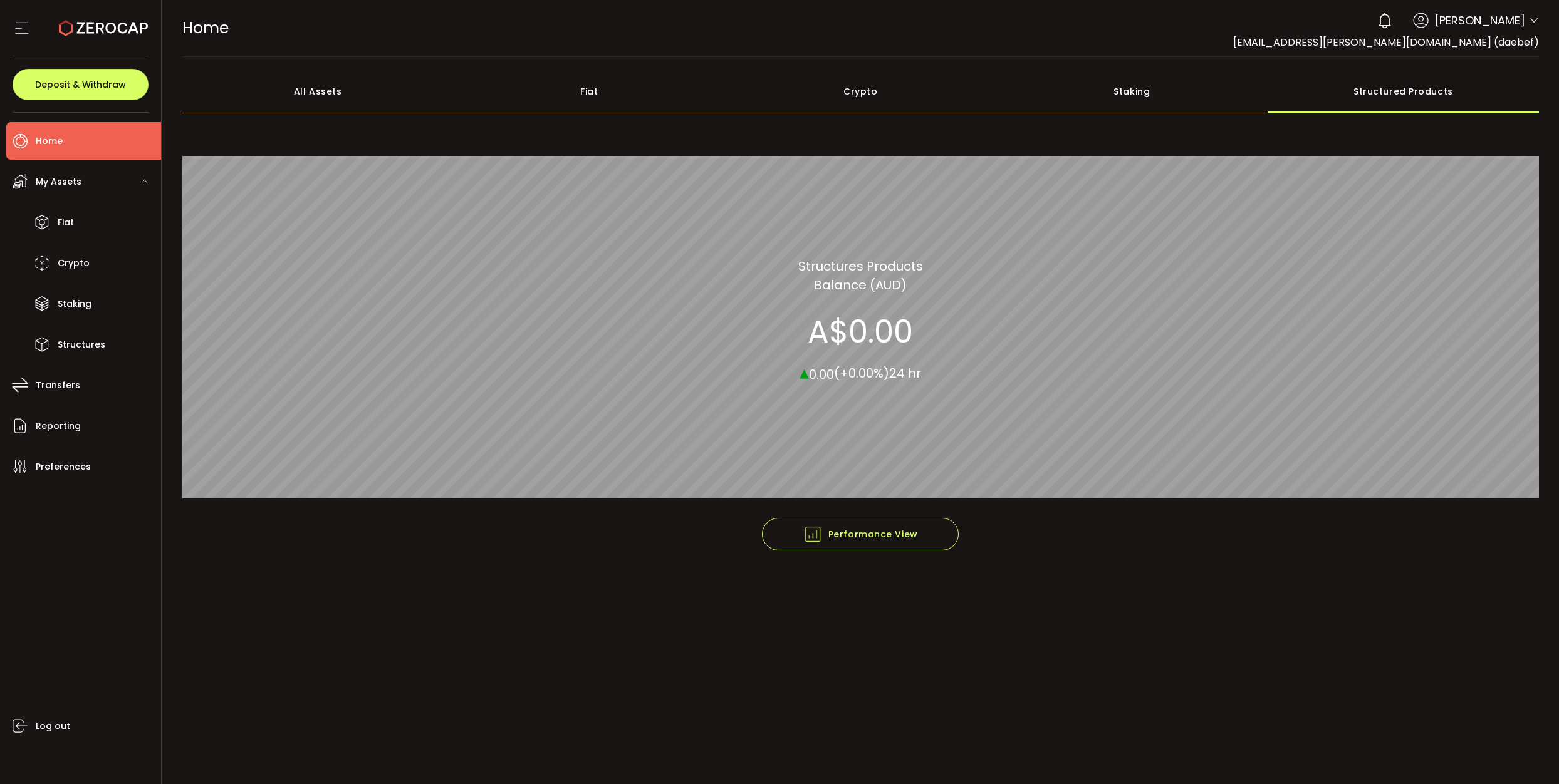
click at [1075, 90] on div "Staking" at bounding box center [1131, 91] width 271 height 44
drag, startPoint x: 907, startPoint y: 101, endPoint x: 890, endPoint y: 101, distance: 17.0
click at [907, 101] on div "Crypto" at bounding box center [860, 91] width 271 height 44
click at [619, 106] on div "Fiat" at bounding box center [589, 91] width 271 height 44
click at [308, 95] on div "All Assets" at bounding box center [318, 91] width 271 height 44
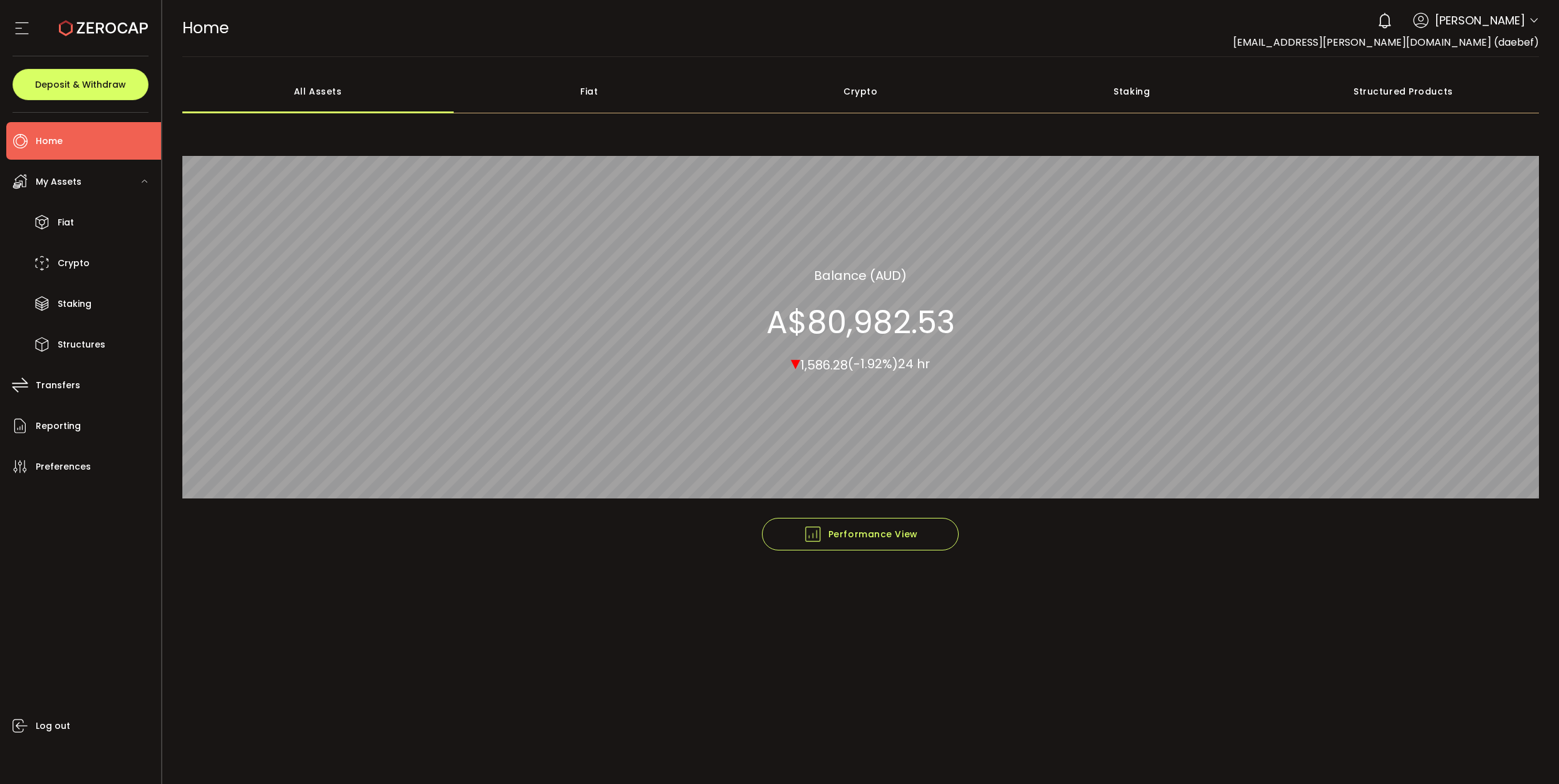
click at [617, 90] on div "Fiat" at bounding box center [589, 91] width 271 height 44
click at [972, 100] on div "Crypto" at bounding box center [860, 91] width 271 height 44
click at [1214, 93] on div "Staking" at bounding box center [1131, 91] width 271 height 44
drag, startPoint x: 1411, startPoint y: 90, endPoint x: 1356, endPoint y: 88, distance: 55.0
click at [1411, 90] on div "Structured Products" at bounding box center [1403, 91] width 271 height 44
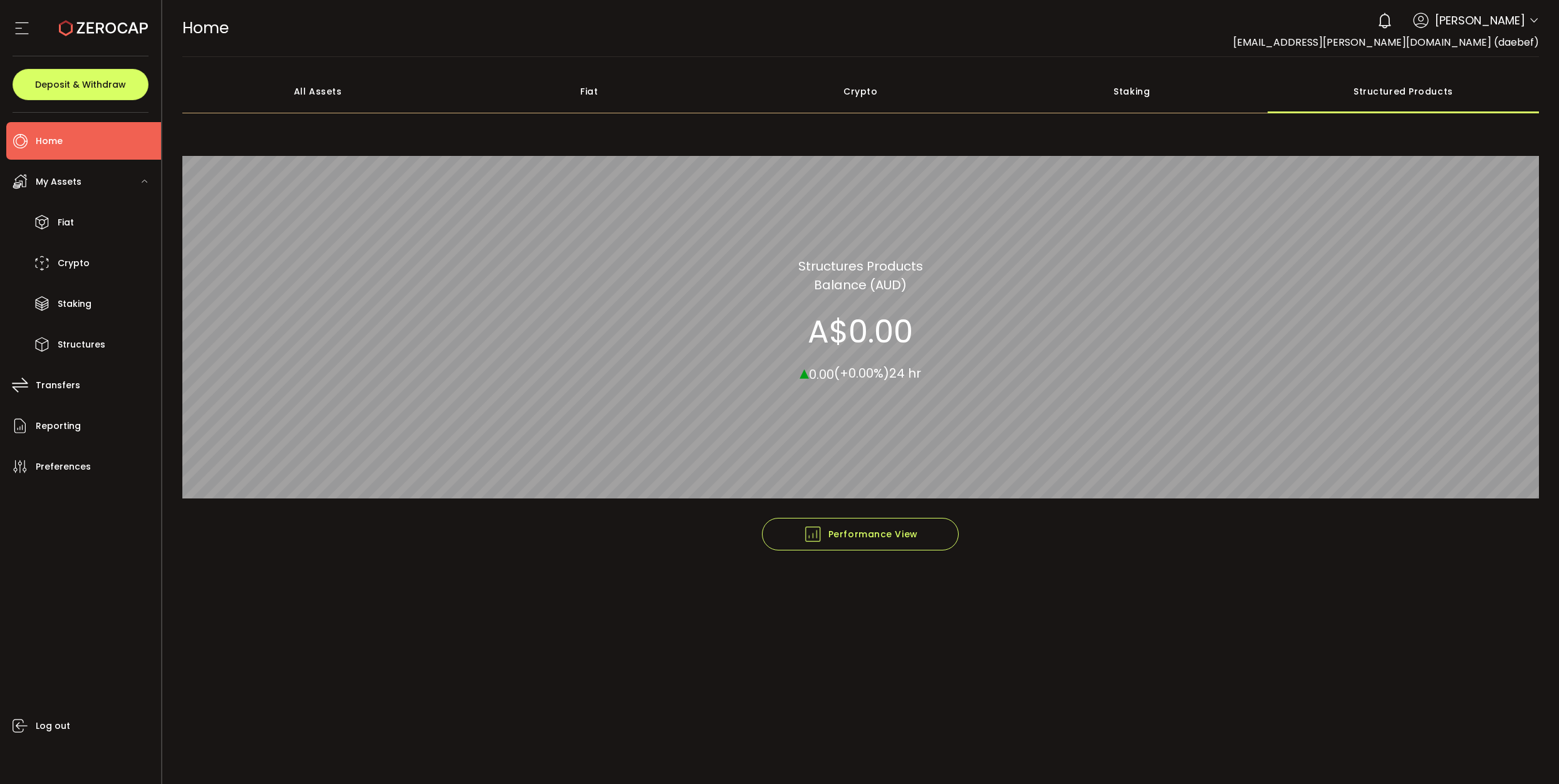
click at [343, 89] on div "All Assets" at bounding box center [318, 91] width 271 height 44
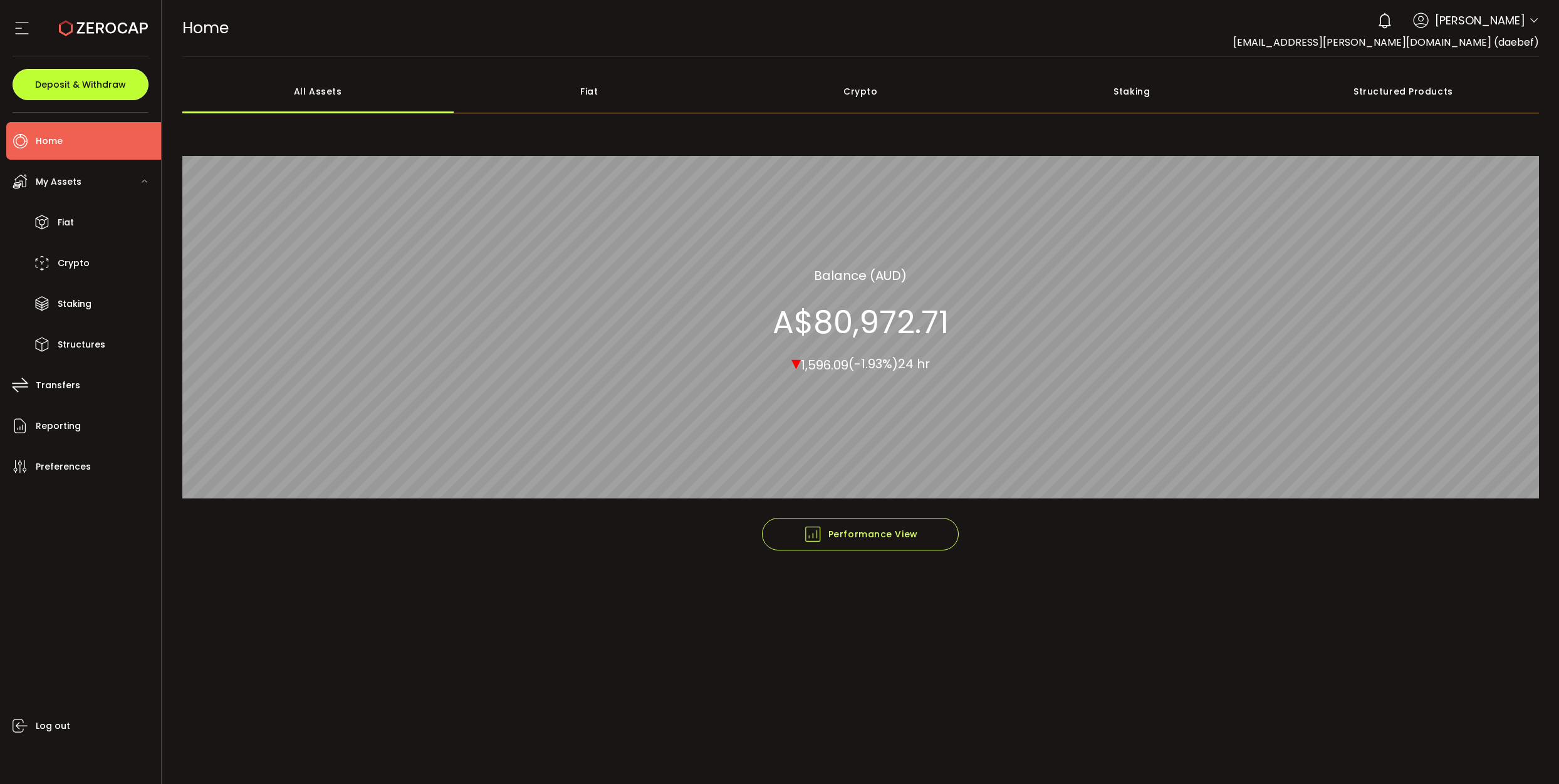
click at [111, 91] on button "Deposit & Withdraw" at bounding box center [81, 85] width 136 height 32
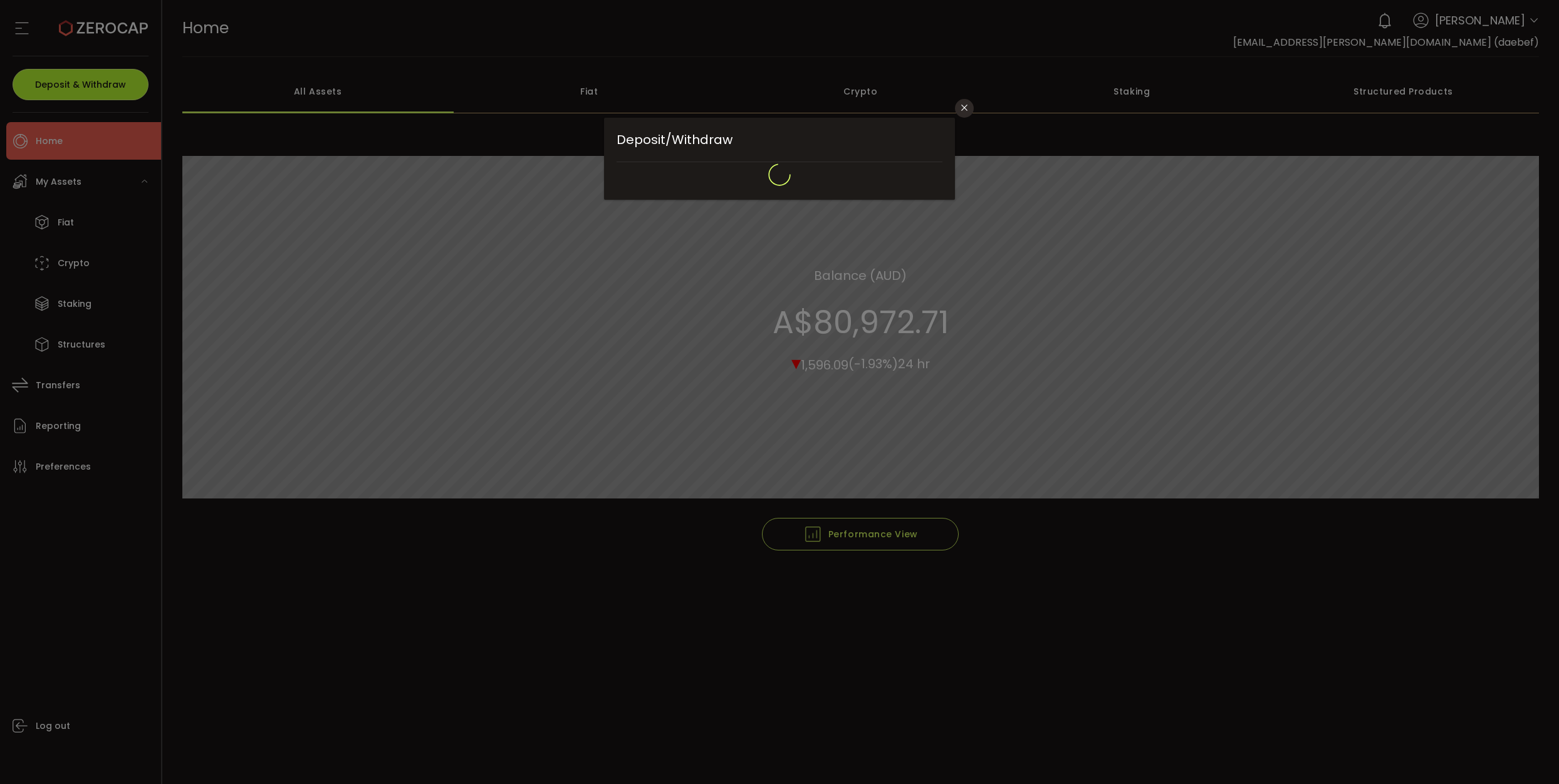
type input "*******"
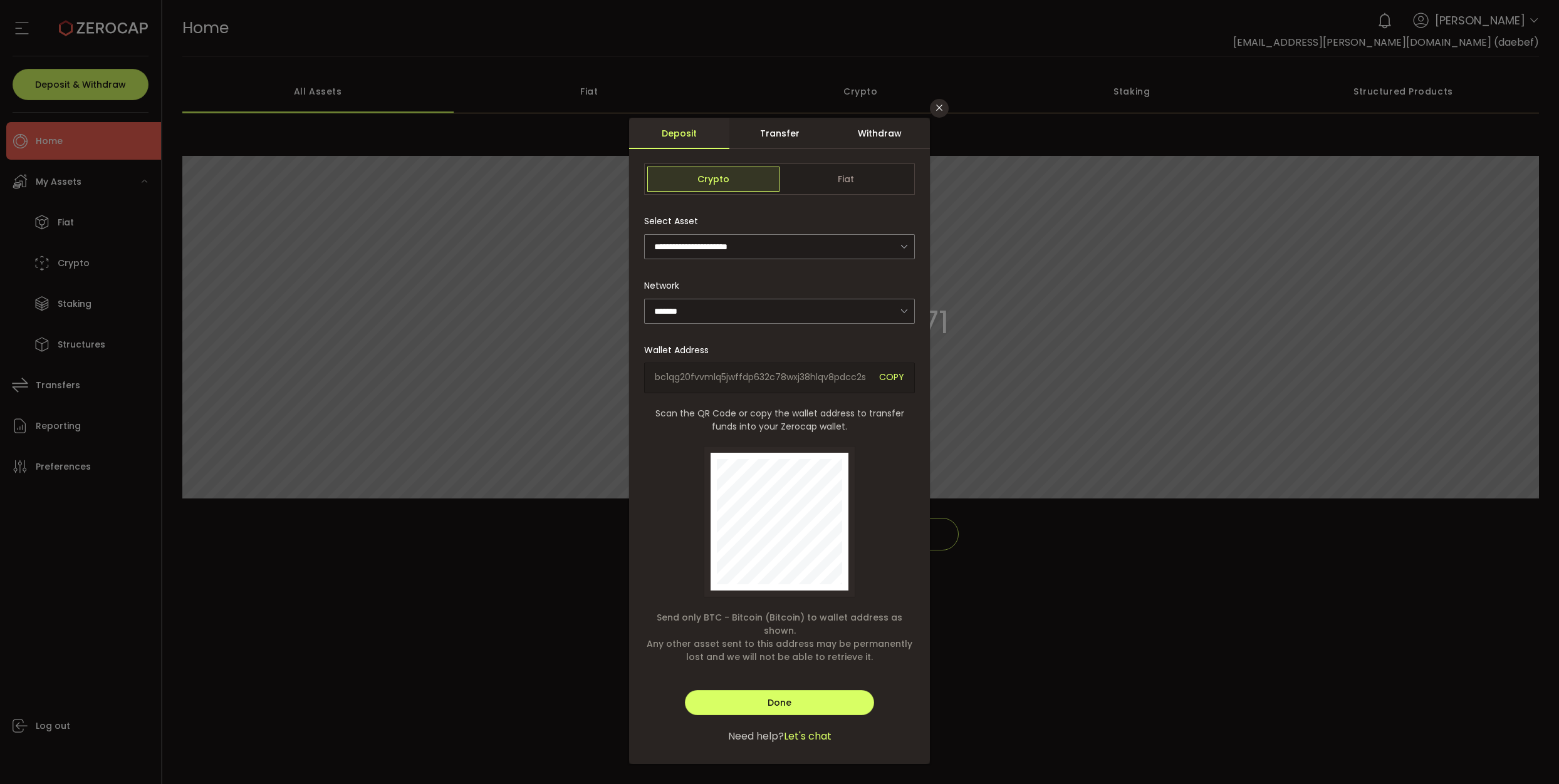
drag, startPoint x: 870, startPoint y: 137, endPoint x: 857, endPoint y: 134, distance: 13.3
click at [867, 137] on div "Withdraw" at bounding box center [879, 134] width 100 height 32
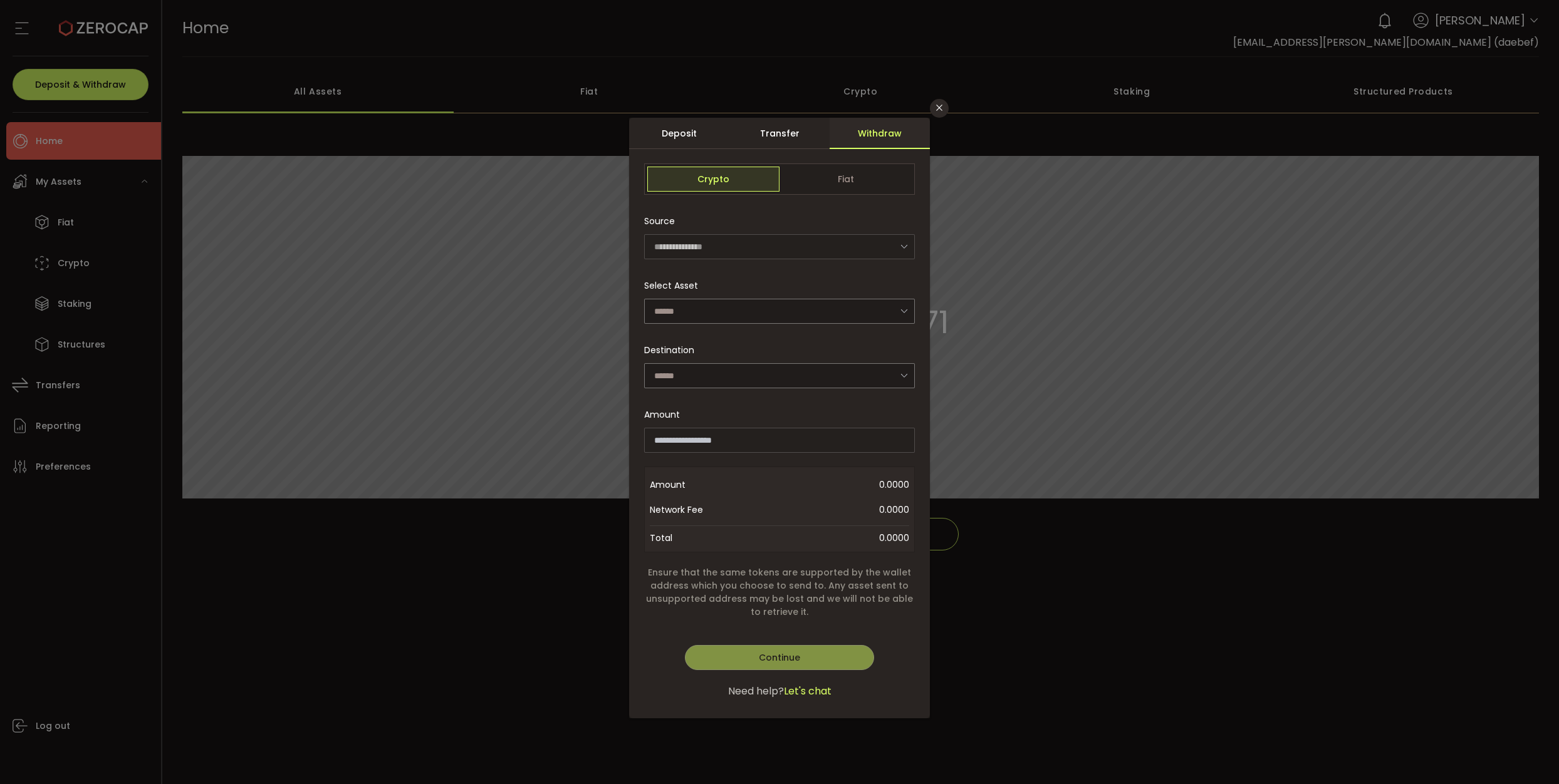
drag, startPoint x: 852, startPoint y: 163, endPoint x: 833, endPoint y: 162, distance: 19.0
click at [852, 163] on div "Crypto Fiat" at bounding box center [780, 179] width 271 height 32
click at [819, 181] on span "Fiat" at bounding box center [845, 179] width 132 height 25
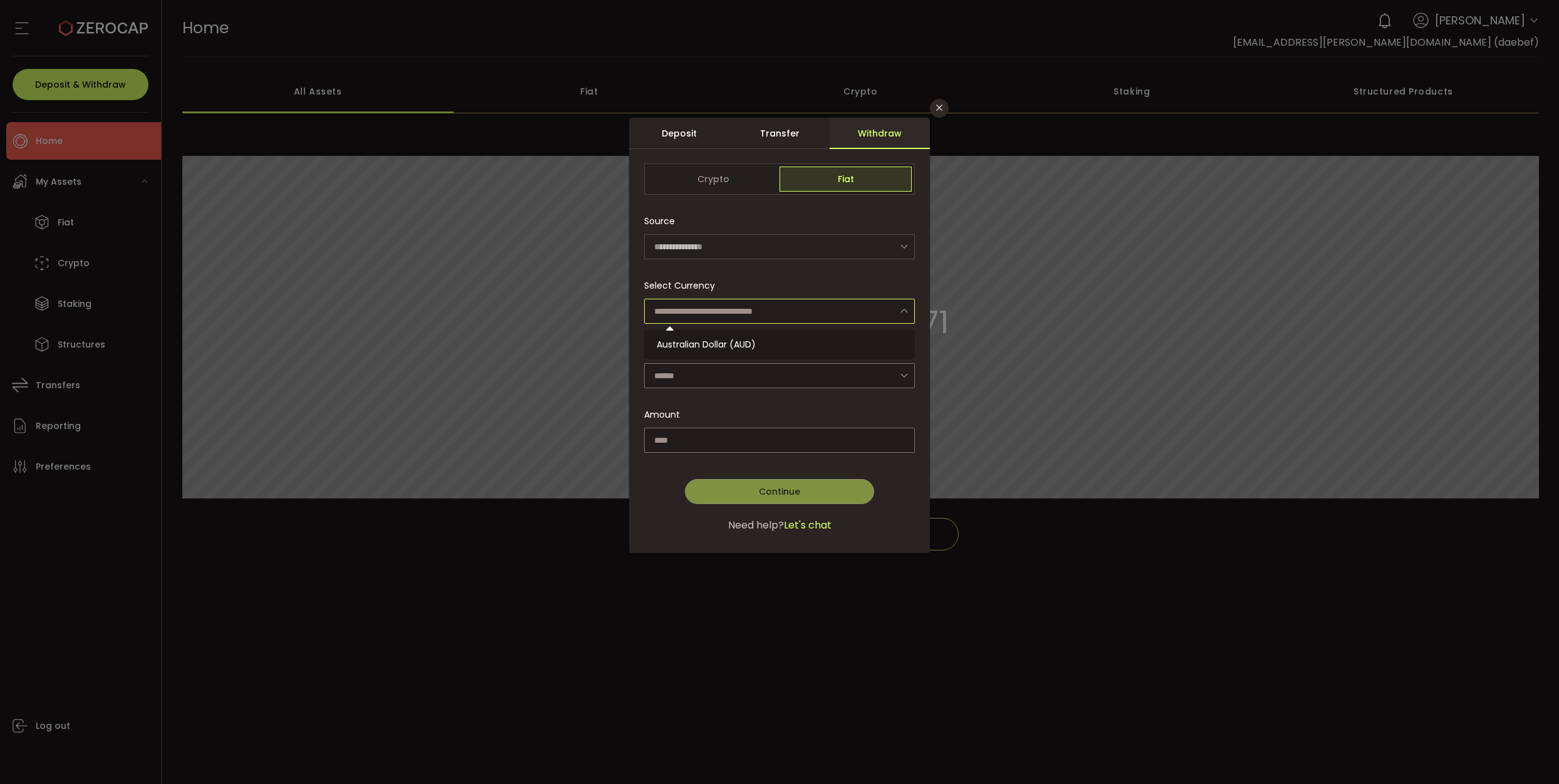
click at [805, 320] on input "dialog" at bounding box center [780, 311] width 271 height 25
click at [790, 338] on li "Australian Dollar (AUD)" at bounding box center [781, 344] width 275 height 22
type input "**********"
click at [760, 367] on input "dialog" at bounding box center [780, 376] width 271 height 25
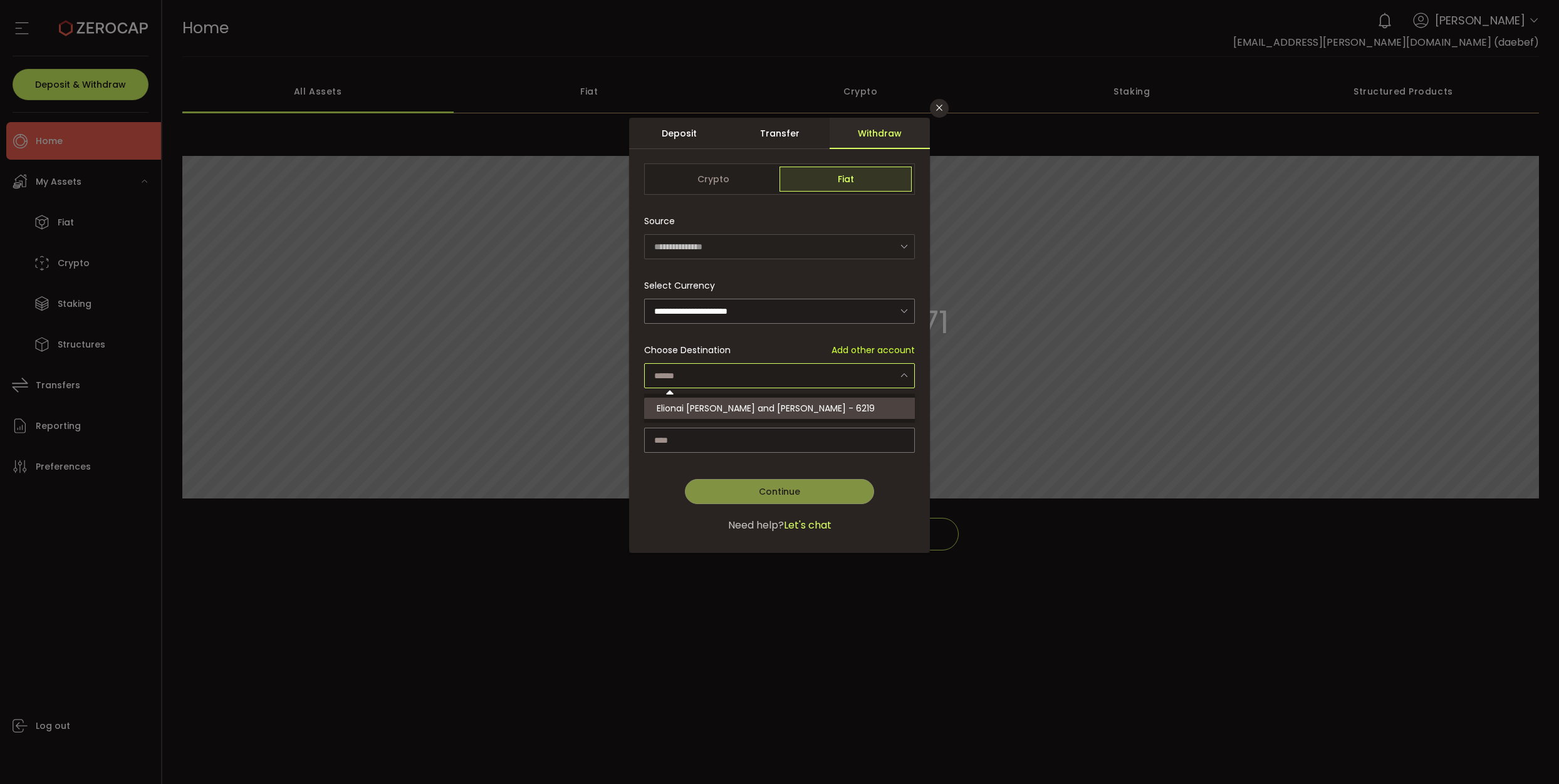
click at [752, 406] on span "Elionai [PERSON_NAME] and [PERSON_NAME] - 6219" at bounding box center [765, 408] width 218 height 12
type input "**********"
click at [795, 437] on input "dialog" at bounding box center [780, 440] width 271 height 25
click at [1065, 244] on div "**********" at bounding box center [780, 392] width 1559 height 784
click at [941, 109] on icon "Close" at bounding box center [939, 108] width 10 height 10
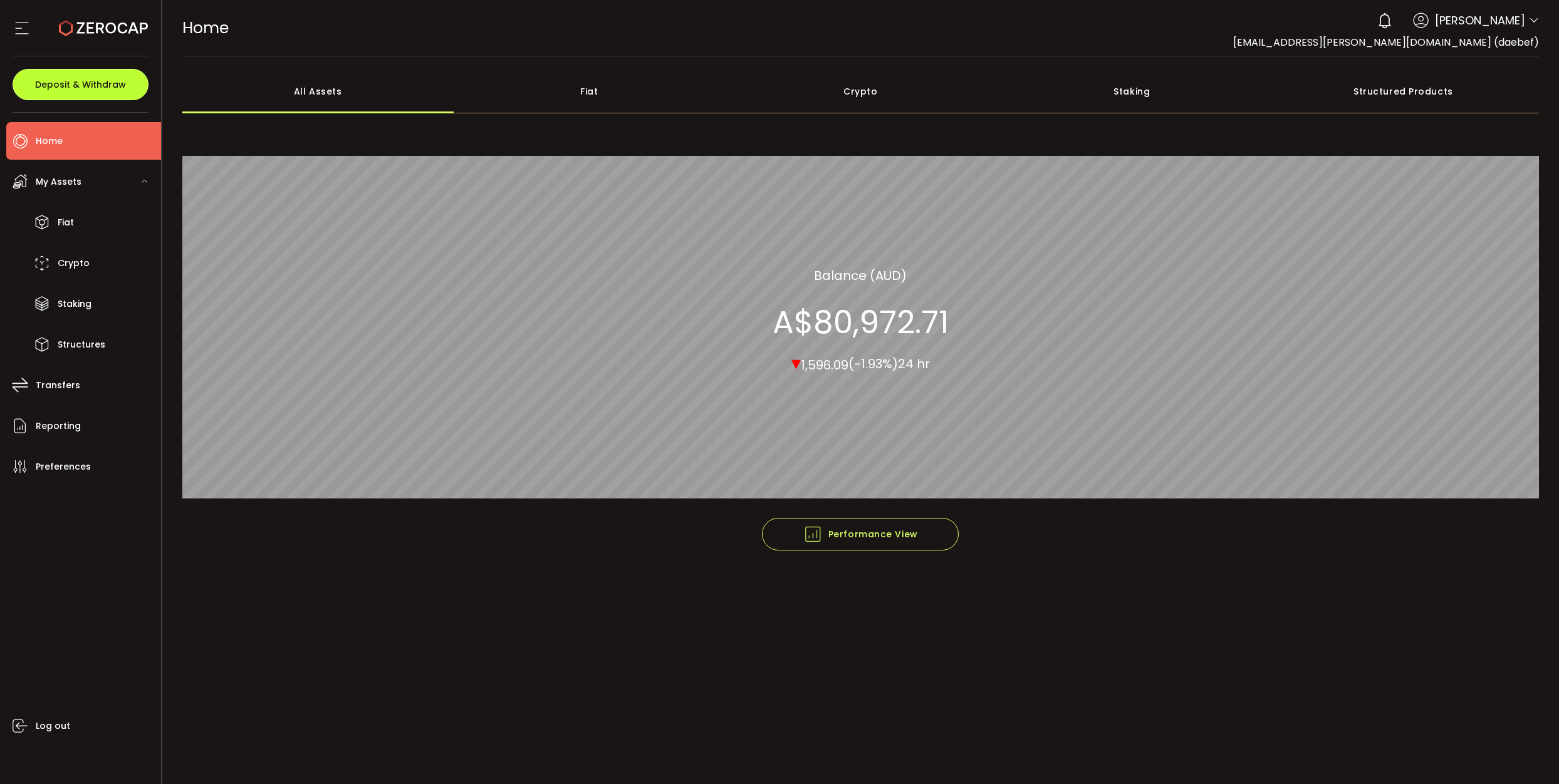
click at [104, 82] on span "Deposit & Withdraw" at bounding box center [80, 85] width 90 height 9
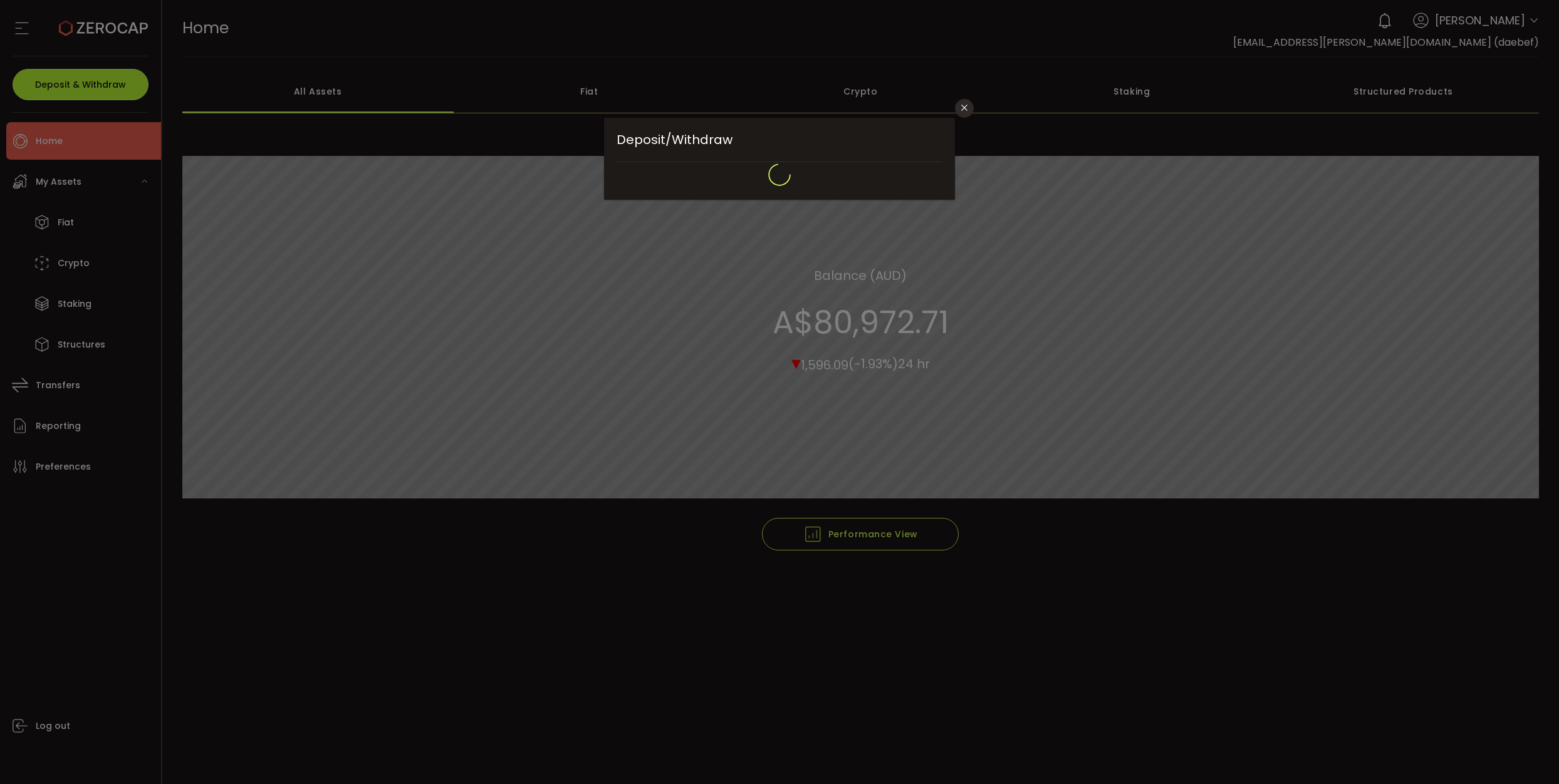
type input "**********"
type input "*******"
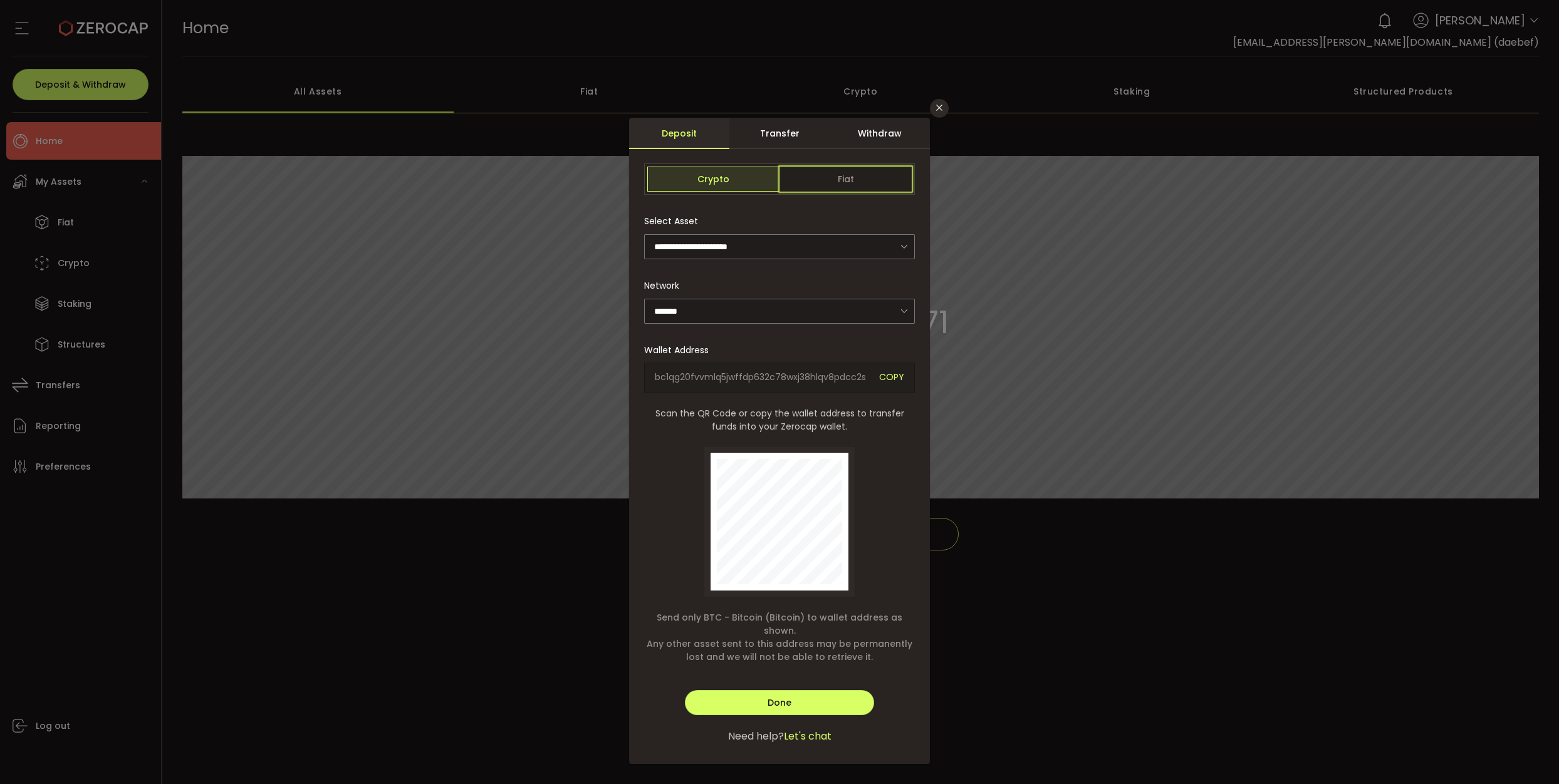
click at [835, 185] on span "Fiat" at bounding box center [845, 179] width 132 height 25
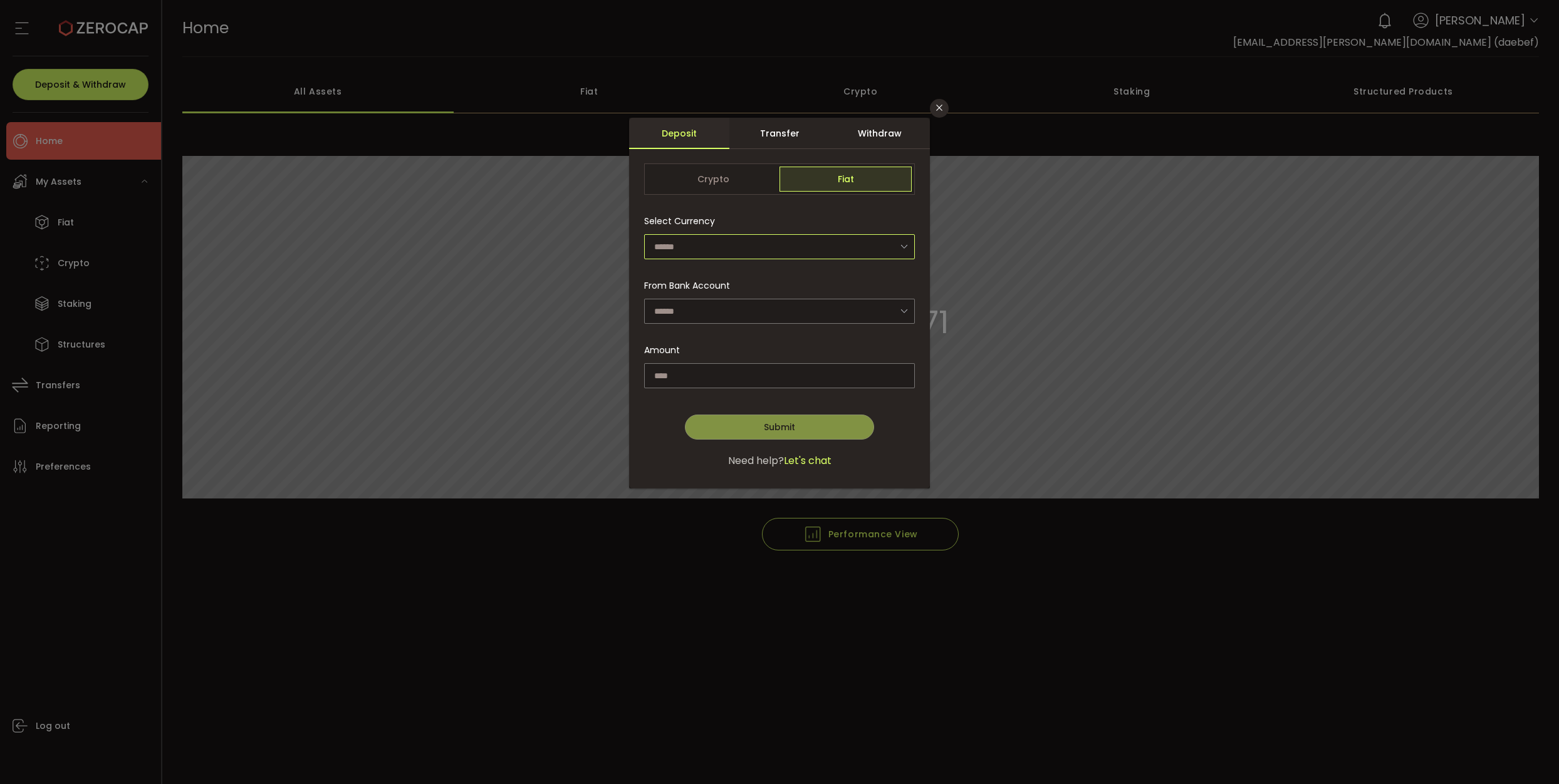
click at [750, 244] on input "dialog" at bounding box center [780, 246] width 271 height 25
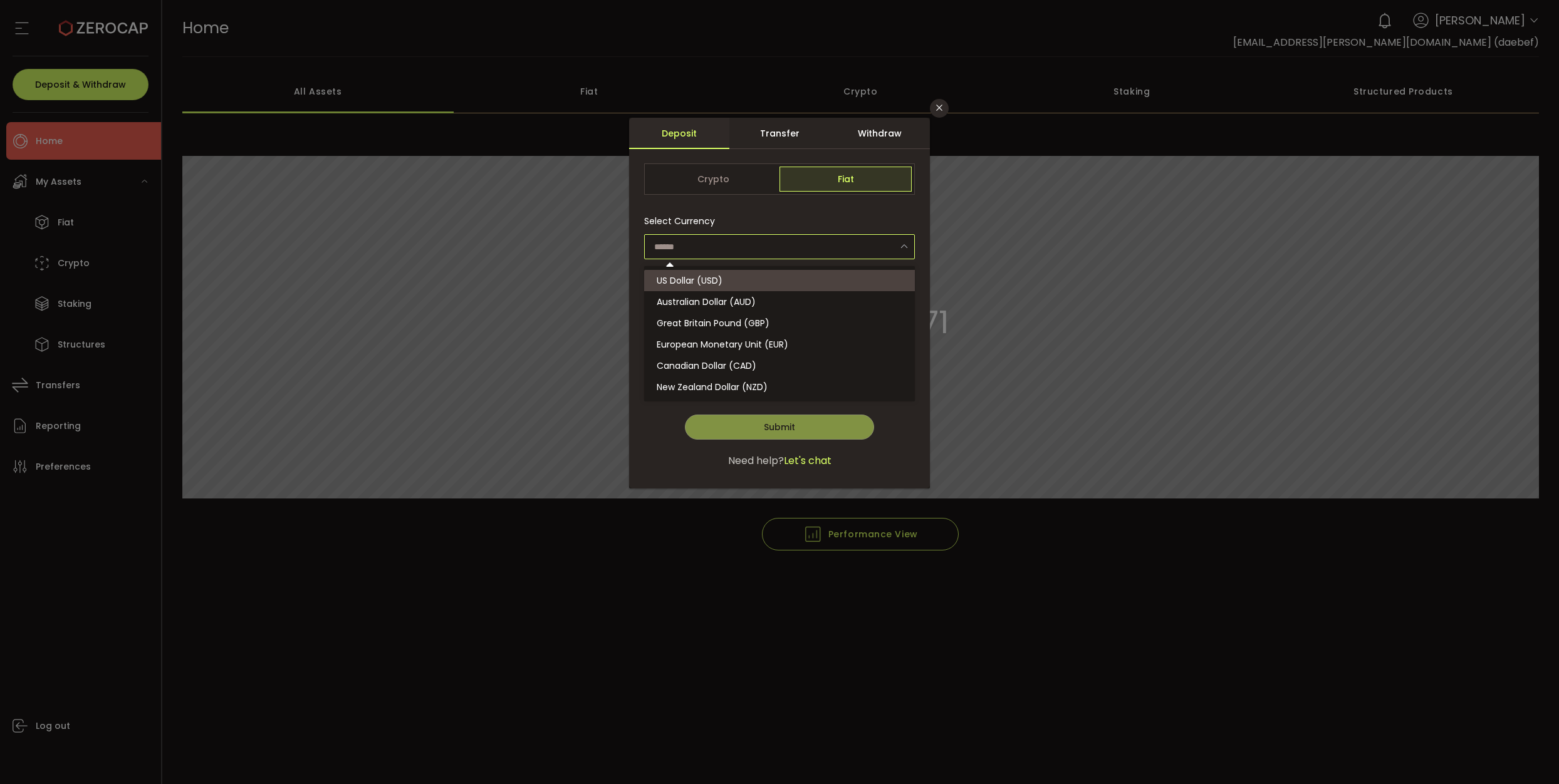
click at [872, 129] on div "Withdraw" at bounding box center [879, 134] width 100 height 32
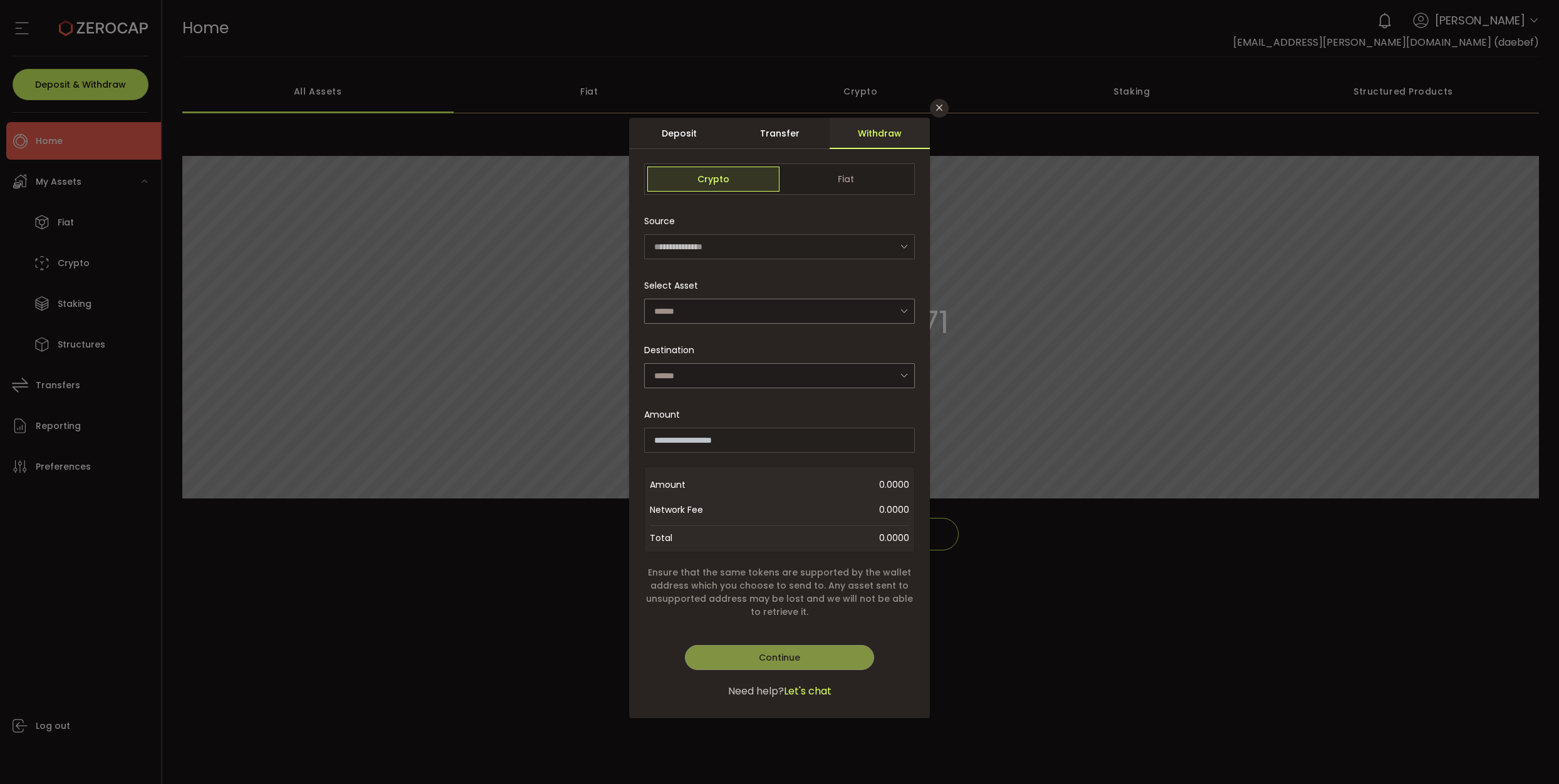
click at [826, 163] on div "**********" at bounding box center [780, 438] width 301 height 561
click at [833, 173] on span "Fiat" at bounding box center [845, 179] width 132 height 25
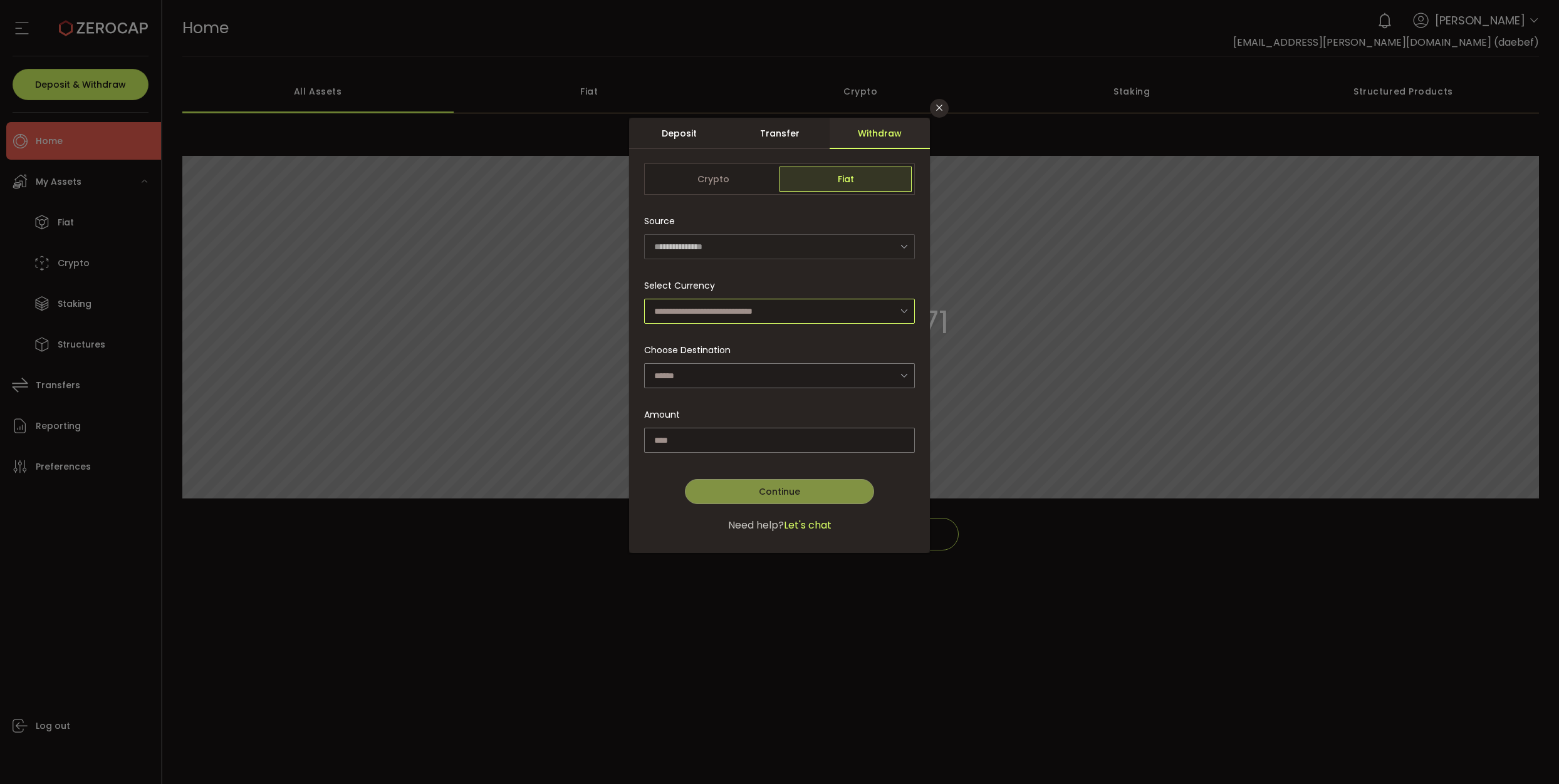
click at [780, 305] on input "dialog" at bounding box center [780, 311] width 271 height 25
click at [758, 343] on li "Australian Dollar (AUD)" at bounding box center [781, 344] width 275 height 22
type input "**********"
drag, startPoint x: 799, startPoint y: 374, endPoint x: 793, endPoint y: 373, distance: 6.1
click at [799, 374] on input "dialog" at bounding box center [780, 376] width 271 height 25
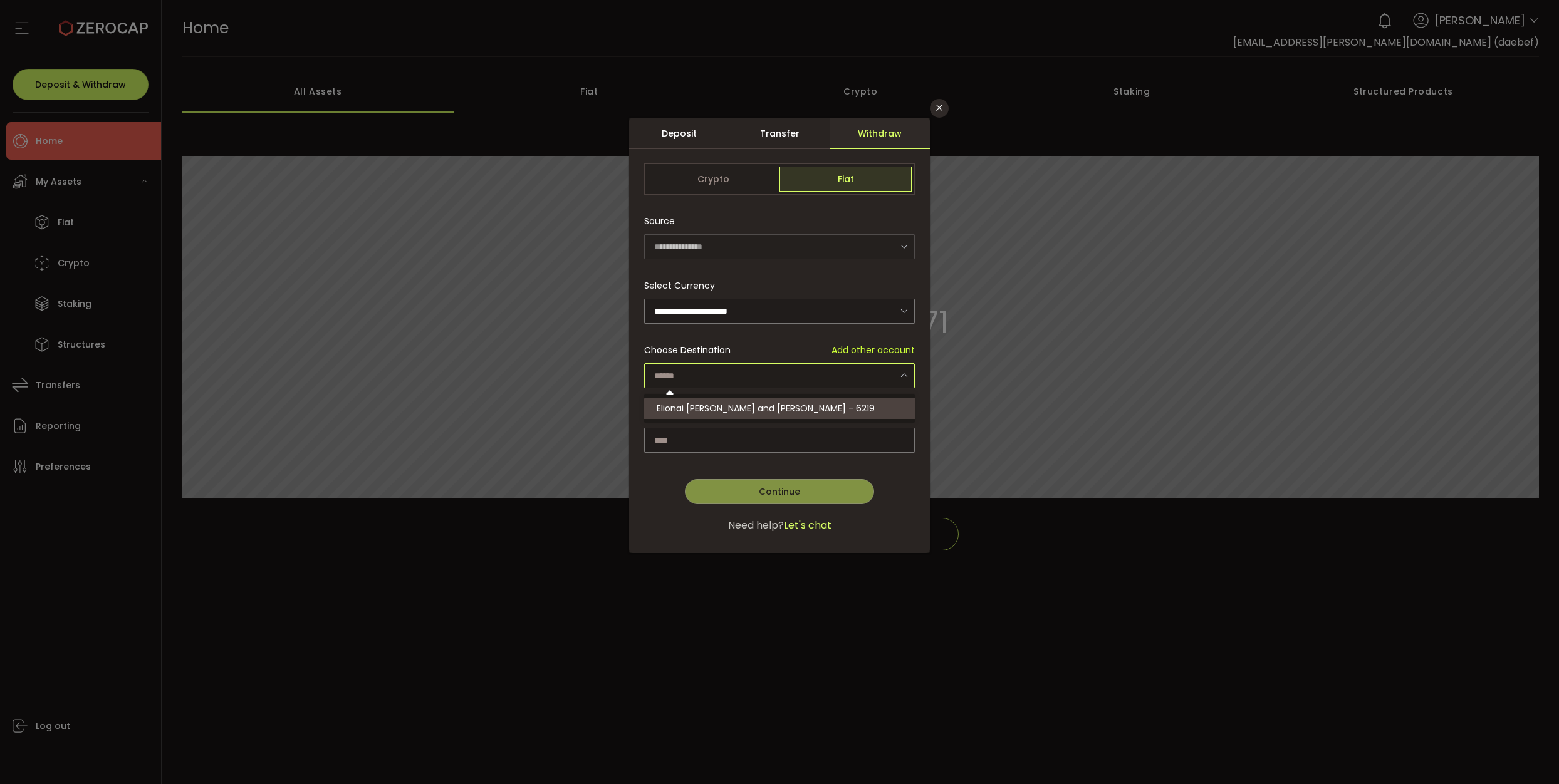
click at [784, 405] on span "Elionai [PERSON_NAME] and [PERSON_NAME] - 6219" at bounding box center [765, 408] width 218 height 12
type input "**********"
click at [877, 435] on input "dialog" at bounding box center [780, 440] width 271 height 25
click at [939, 109] on icon "Close" at bounding box center [939, 108] width 10 height 10
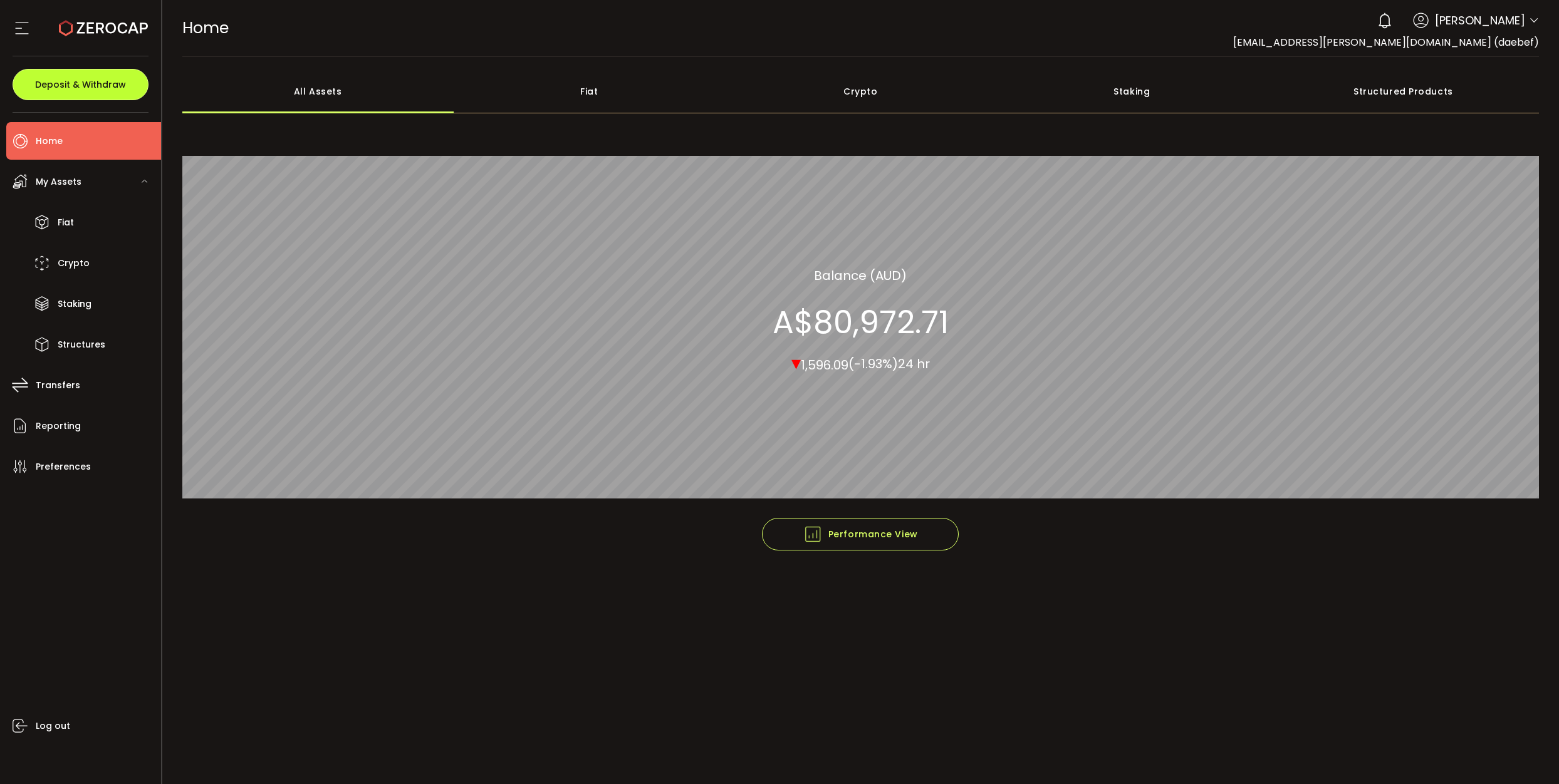
drag, startPoint x: 95, startPoint y: 88, endPoint x: 55, endPoint y: 85, distance: 40.1
click at [94, 88] on span "Deposit & Withdraw" at bounding box center [80, 85] width 90 height 9
type input "**********"
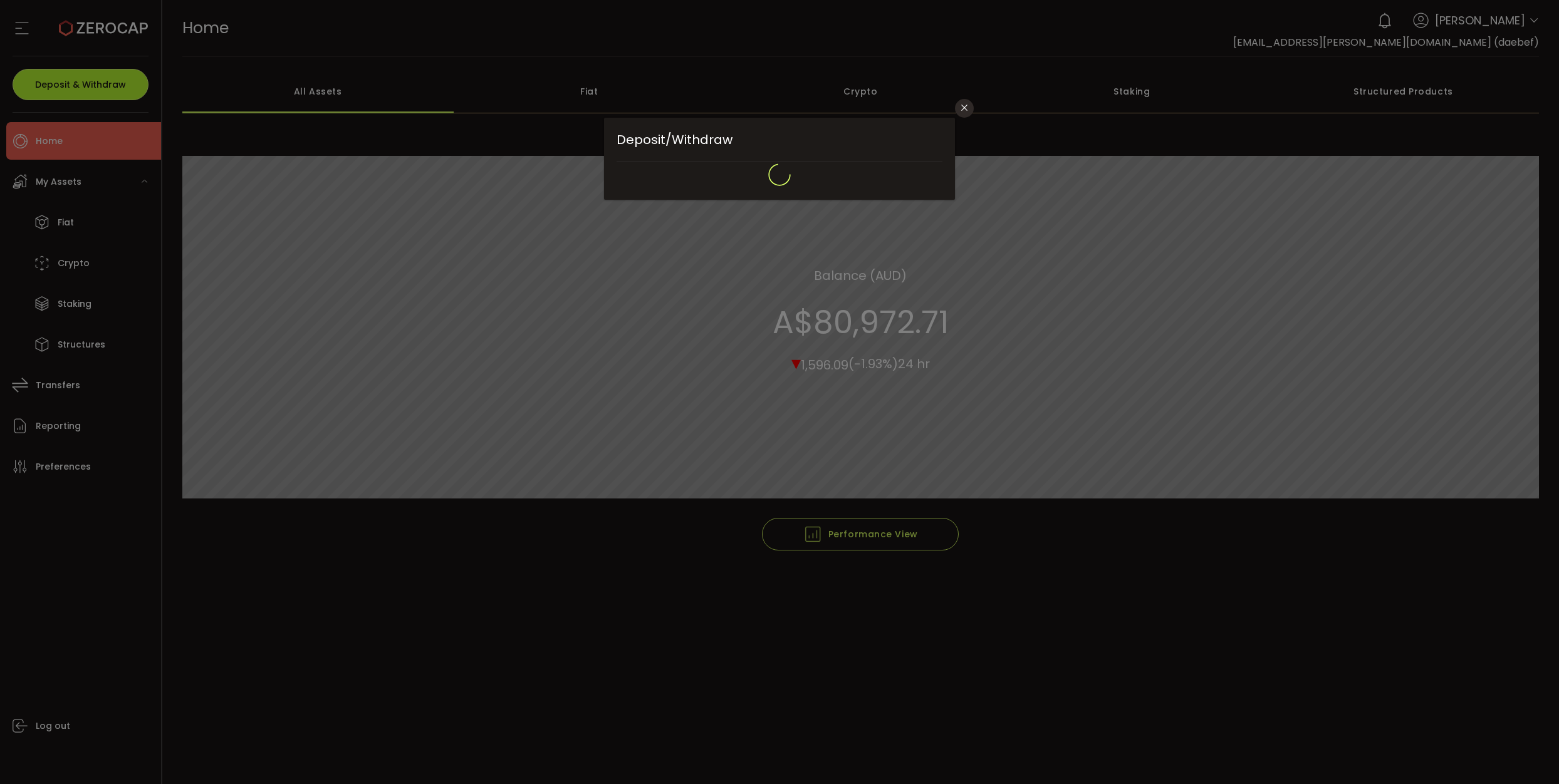
type input "*******"
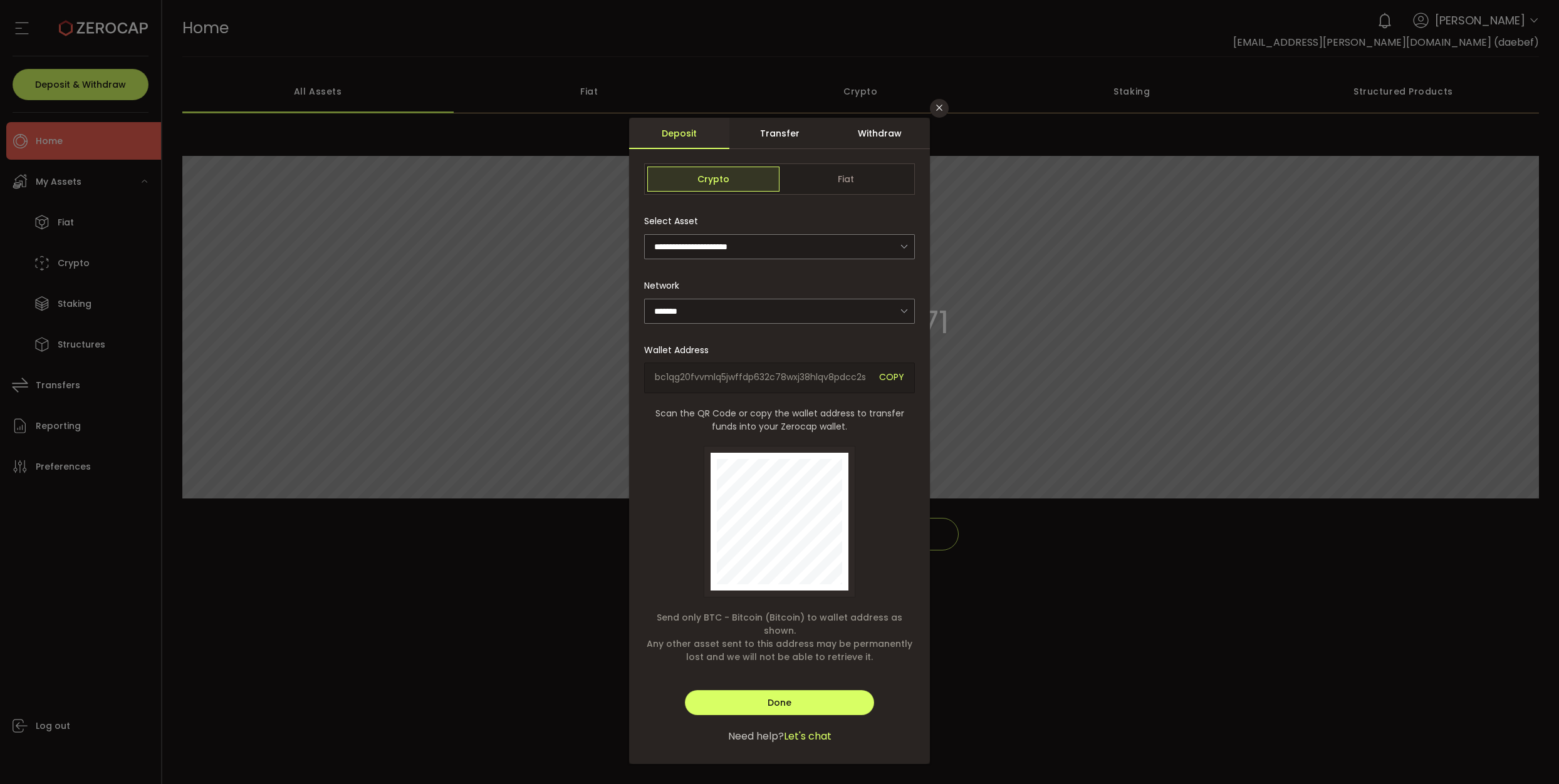
click at [888, 139] on div "Withdraw" at bounding box center [879, 134] width 100 height 32
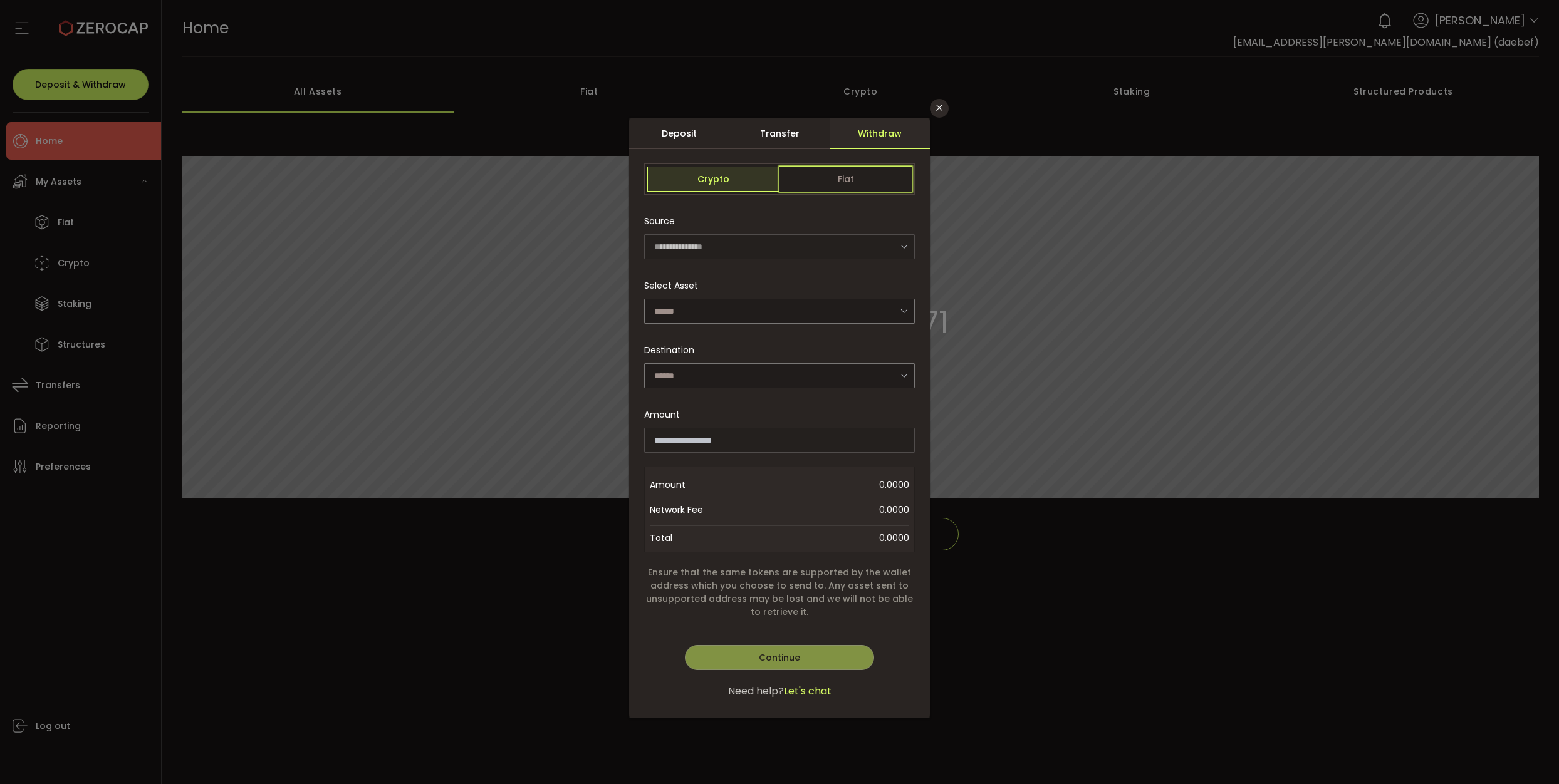
click at [858, 176] on span "Fiat" at bounding box center [845, 179] width 132 height 25
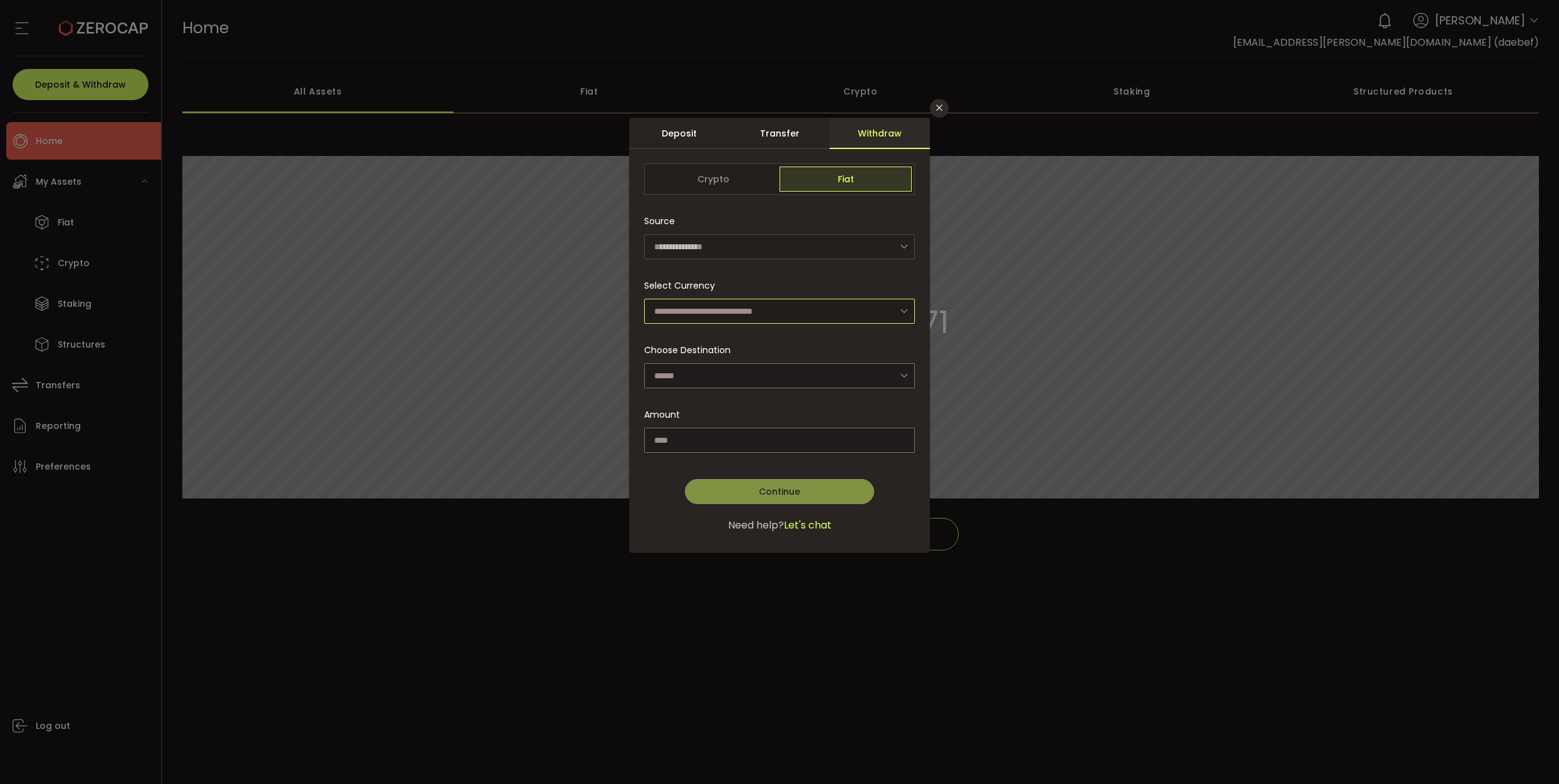
click at [785, 307] on input "dialog" at bounding box center [780, 311] width 271 height 25
click at [747, 343] on span "Australian Dollar (AUD)" at bounding box center [706, 344] width 99 height 12
type input "**********"
click at [780, 368] on input "dialog" at bounding box center [780, 376] width 271 height 25
click at [770, 409] on span "Elionai [PERSON_NAME] and [PERSON_NAME] - 6219" at bounding box center [765, 408] width 218 height 12
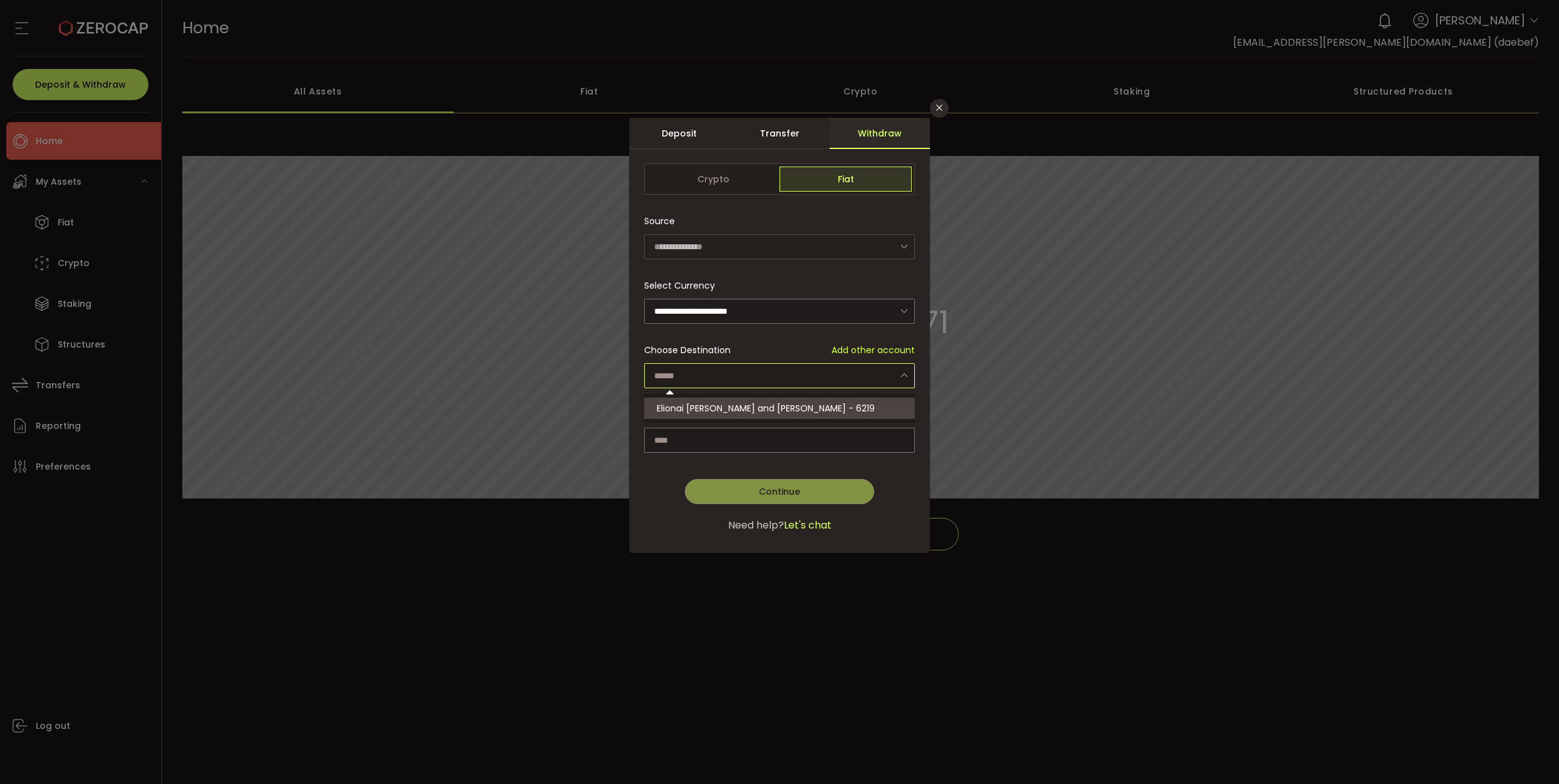
type input "**********"
drag, startPoint x: 826, startPoint y: 435, endPoint x: 816, endPoint y: 431, distance: 10.8
click at [825, 434] on input "dialog" at bounding box center [780, 440] width 271 height 25
drag, startPoint x: 864, startPoint y: 430, endPoint x: 863, endPoint y: 455, distance: 25.0
click at [864, 430] on input "dialog" at bounding box center [780, 440] width 271 height 25
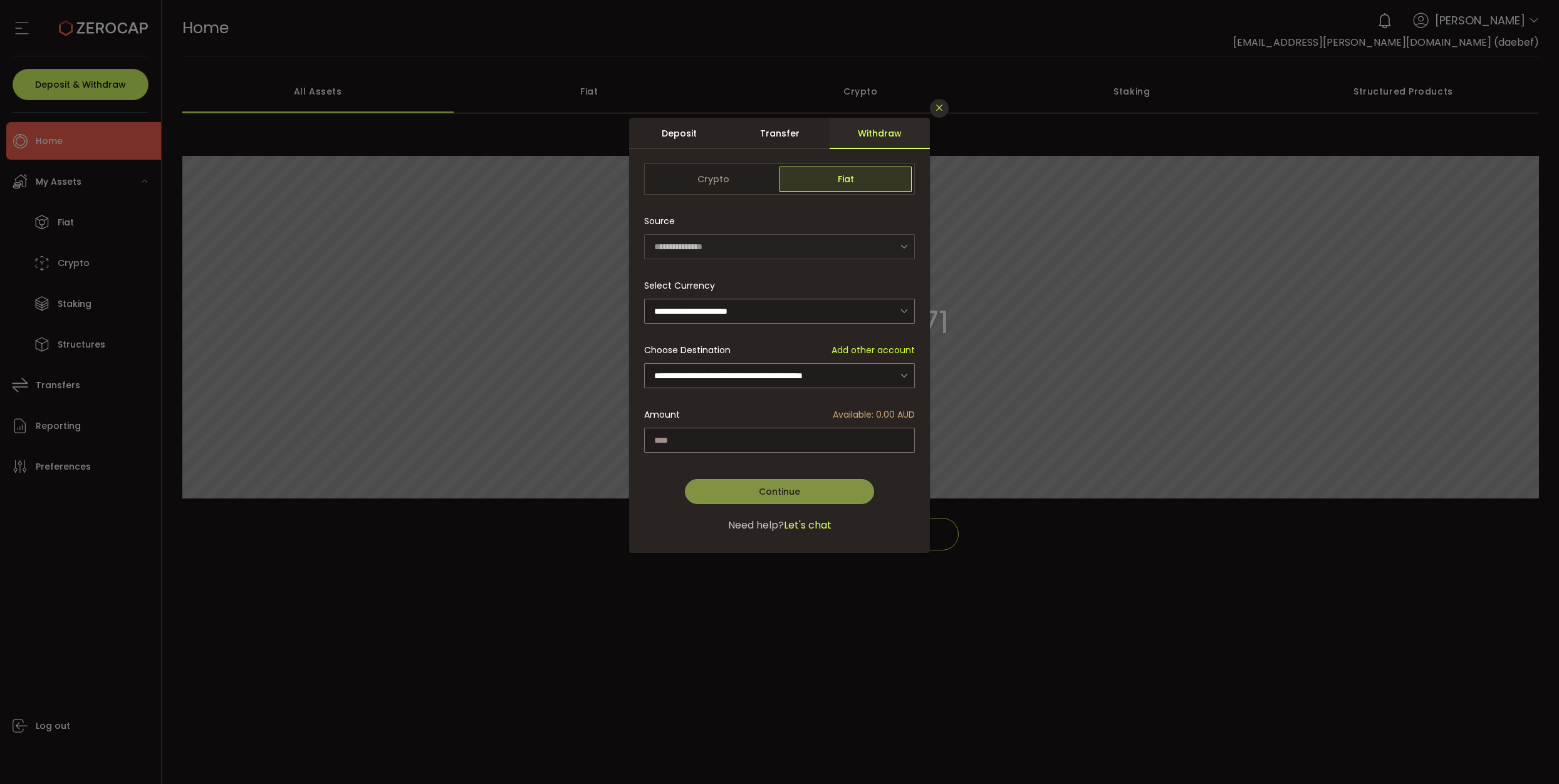
click at [943, 111] on button "Close" at bounding box center [939, 108] width 19 height 19
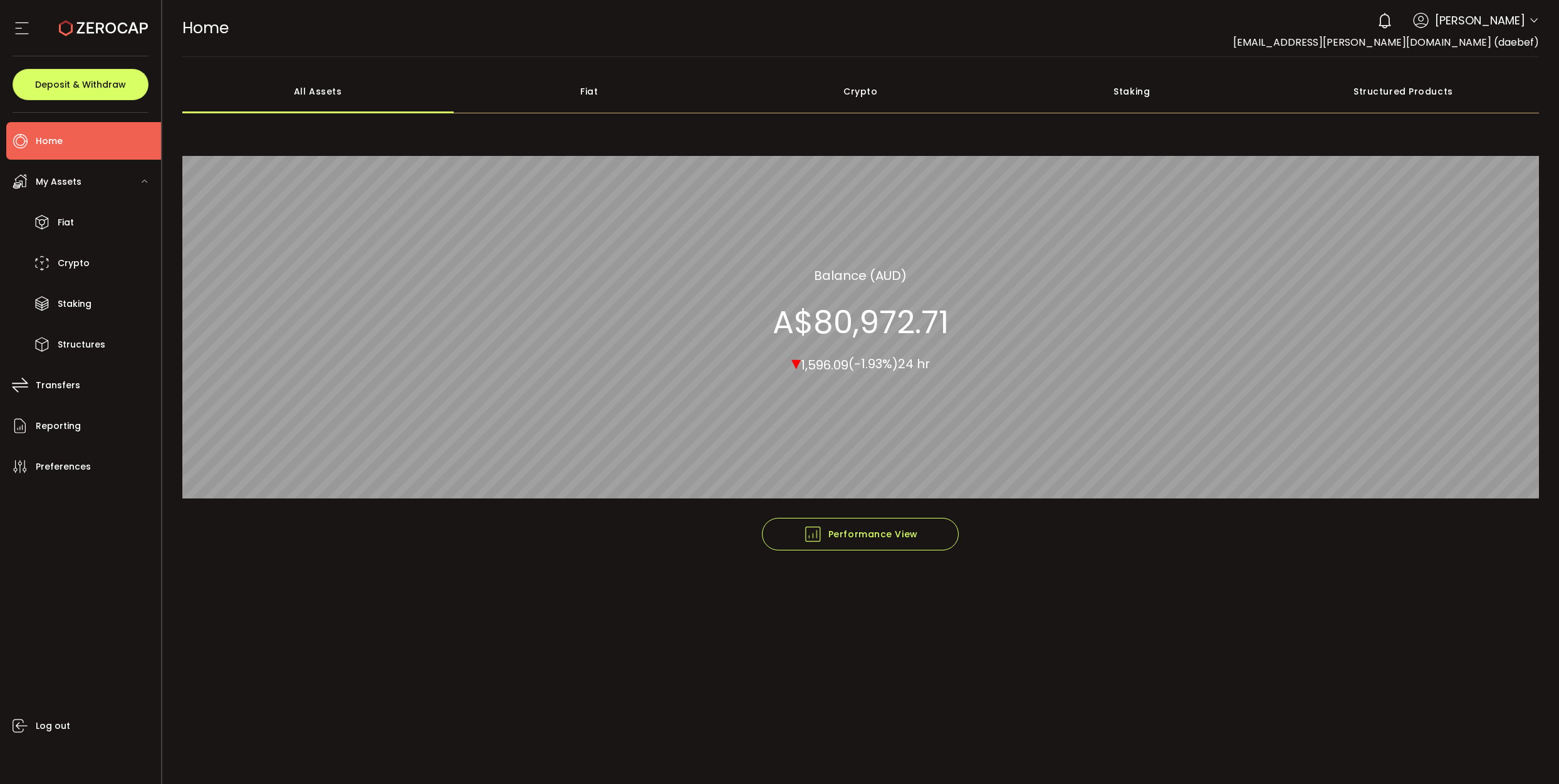
drag, startPoint x: 68, startPoint y: 166, endPoint x: 67, endPoint y: 174, distance: 8.1
click at [68, 167] on div "My Assets" at bounding box center [84, 181] width 154 height 37
click at [67, 187] on span "My Assets" at bounding box center [58, 182] width 46 height 18
click at [81, 222] on li "Fiat" at bounding box center [84, 222] width 154 height 37
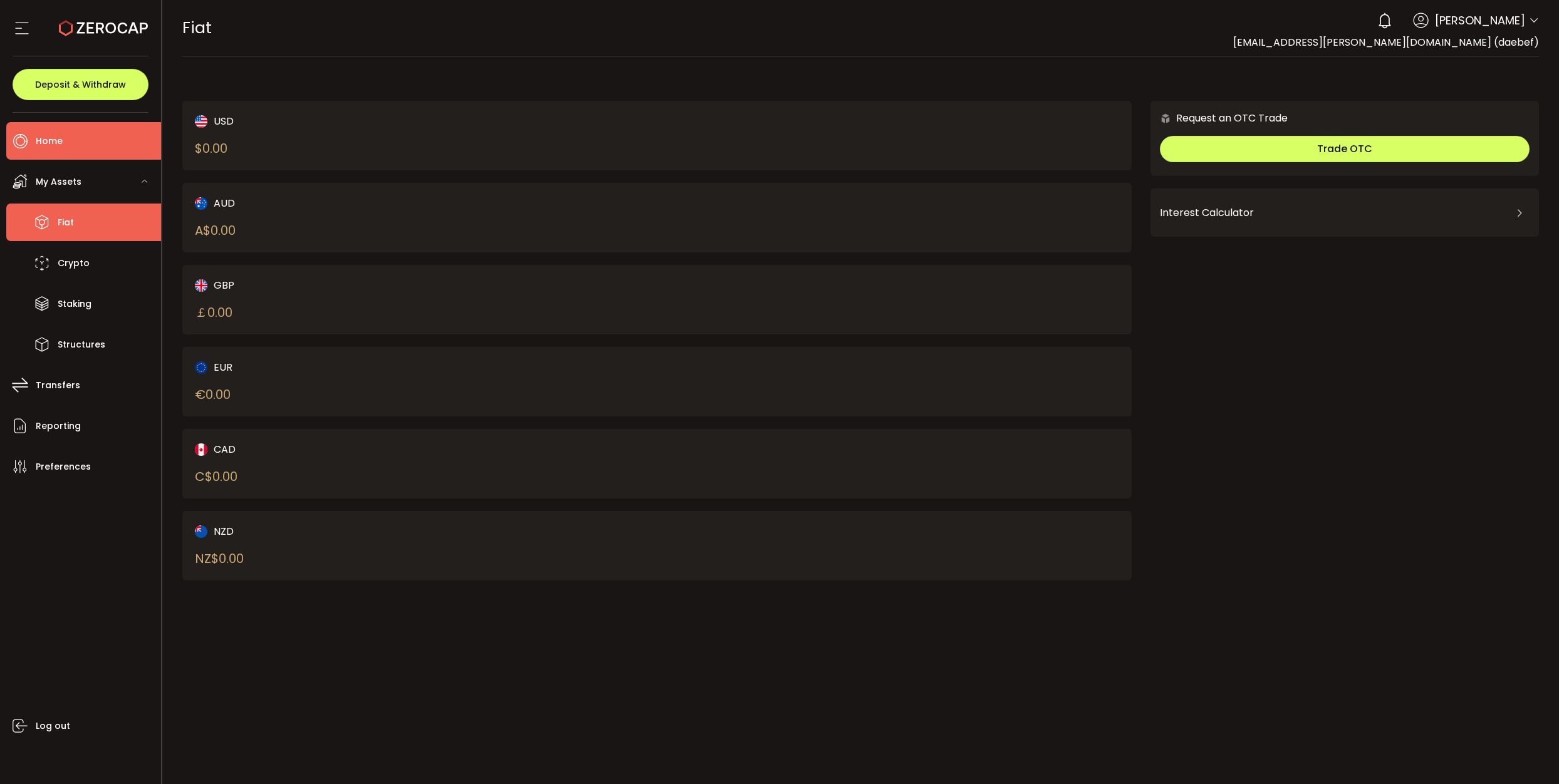
click at [82, 144] on li "Home" at bounding box center [84, 140] width 154 height 37
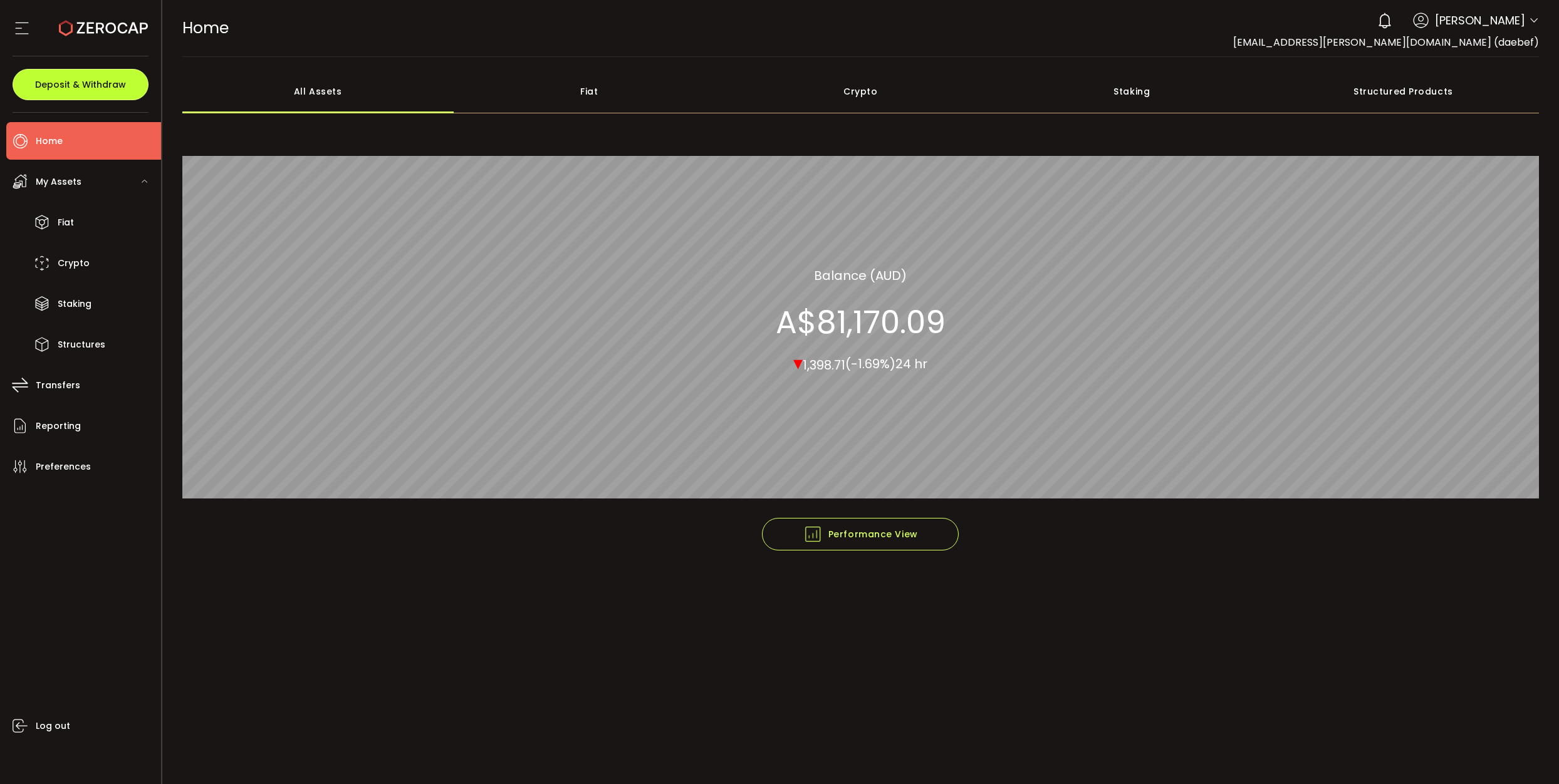
click at [38, 80] on span "Deposit & Withdraw" at bounding box center [80, 85] width 90 height 9
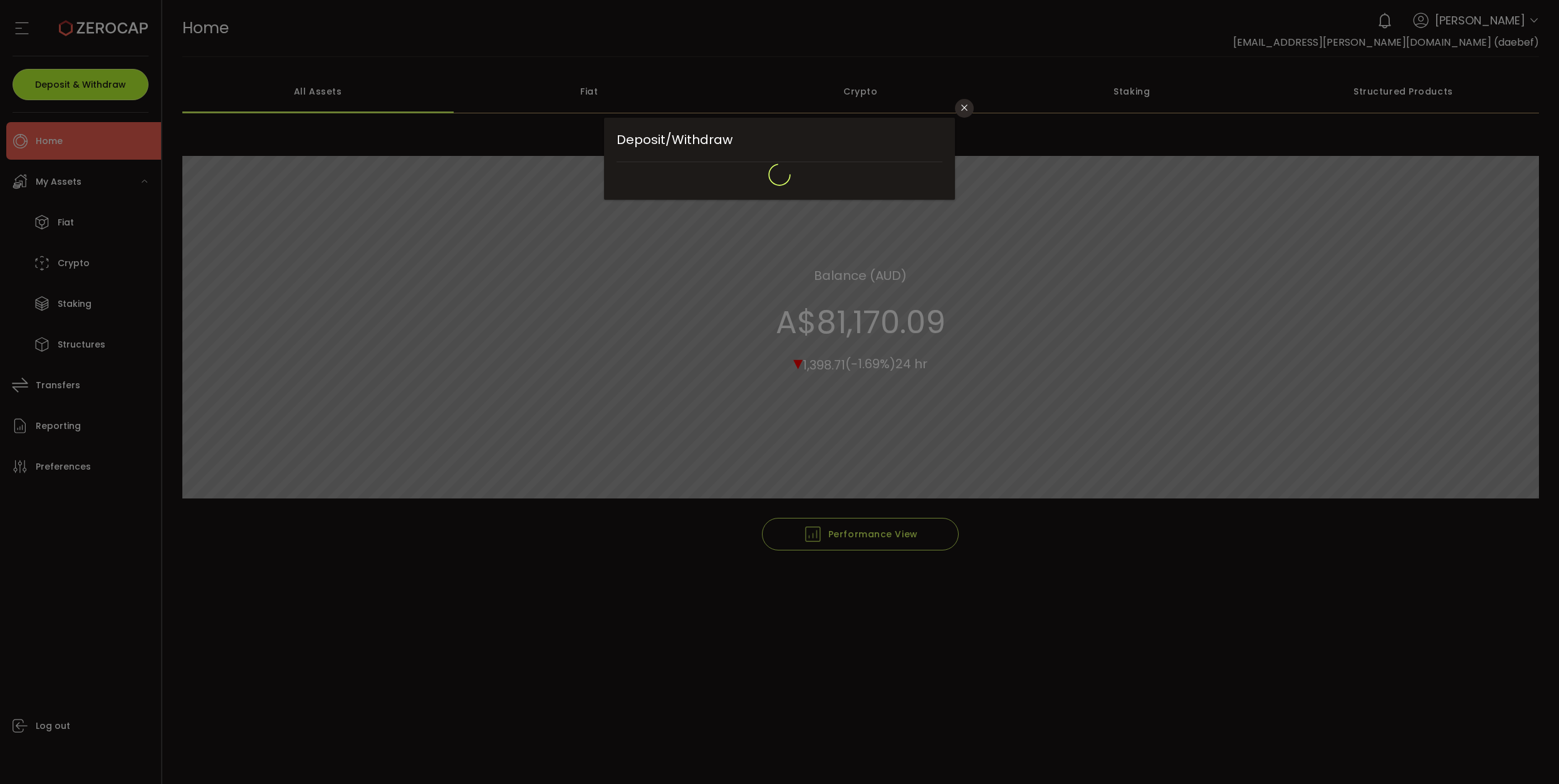
type input "**********"
type input "*******"
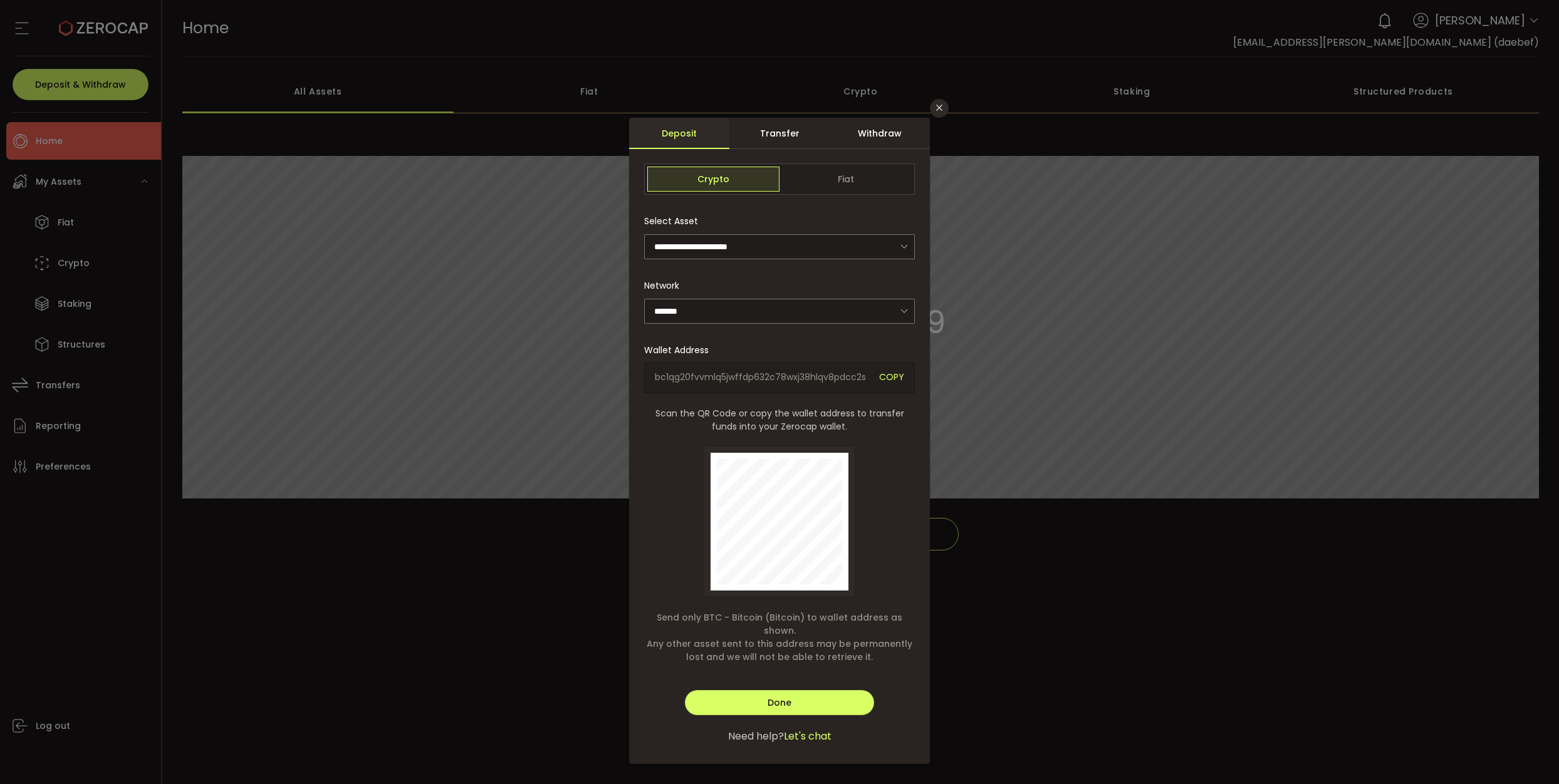
click at [799, 134] on div "Transfer" at bounding box center [779, 134] width 100 height 32
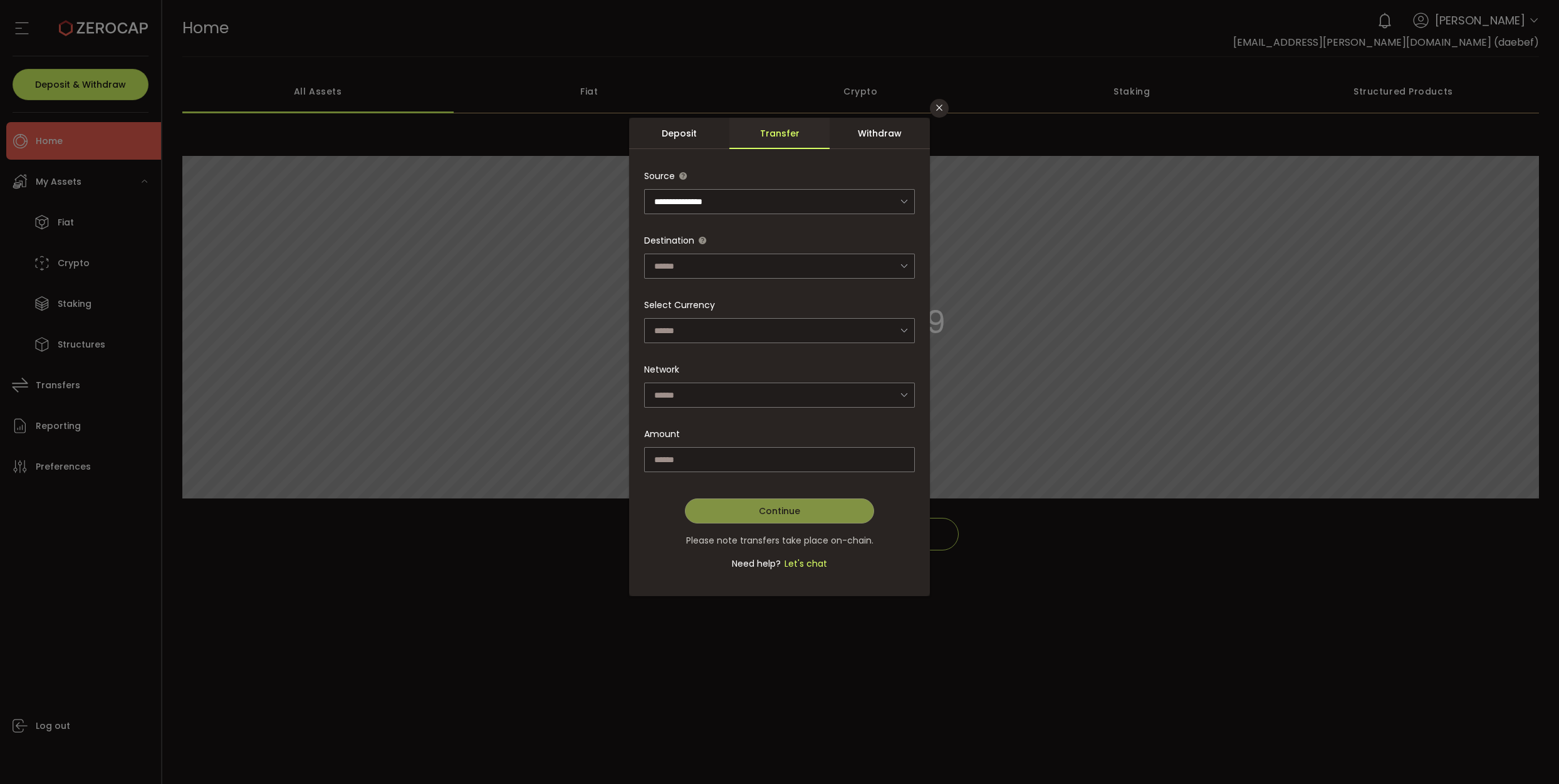
click at [898, 135] on div "Withdraw" at bounding box center [879, 134] width 100 height 32
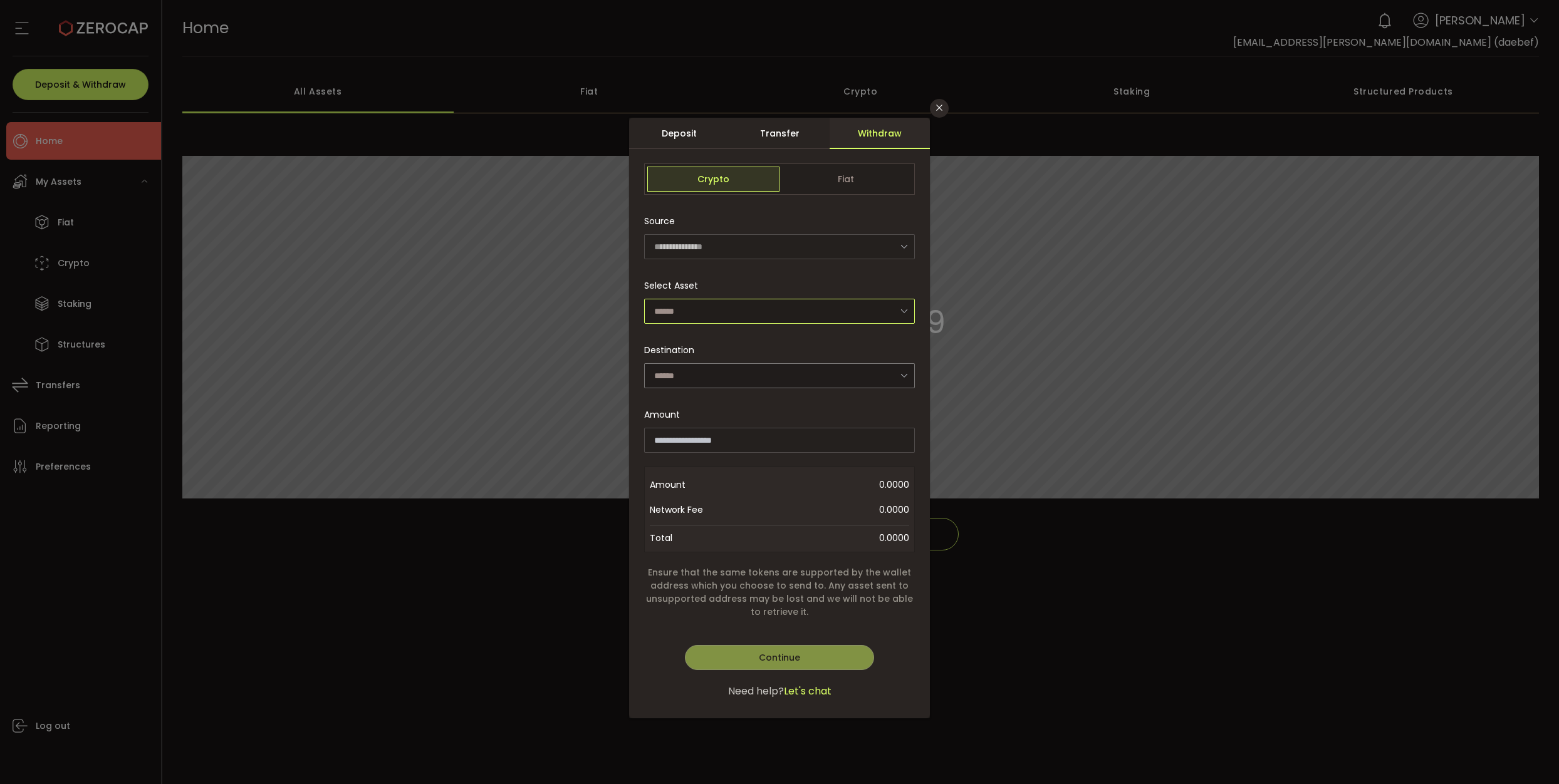
click at [714, 310] on input "dialog" at bounding box center [780, 311] width 271 height 25
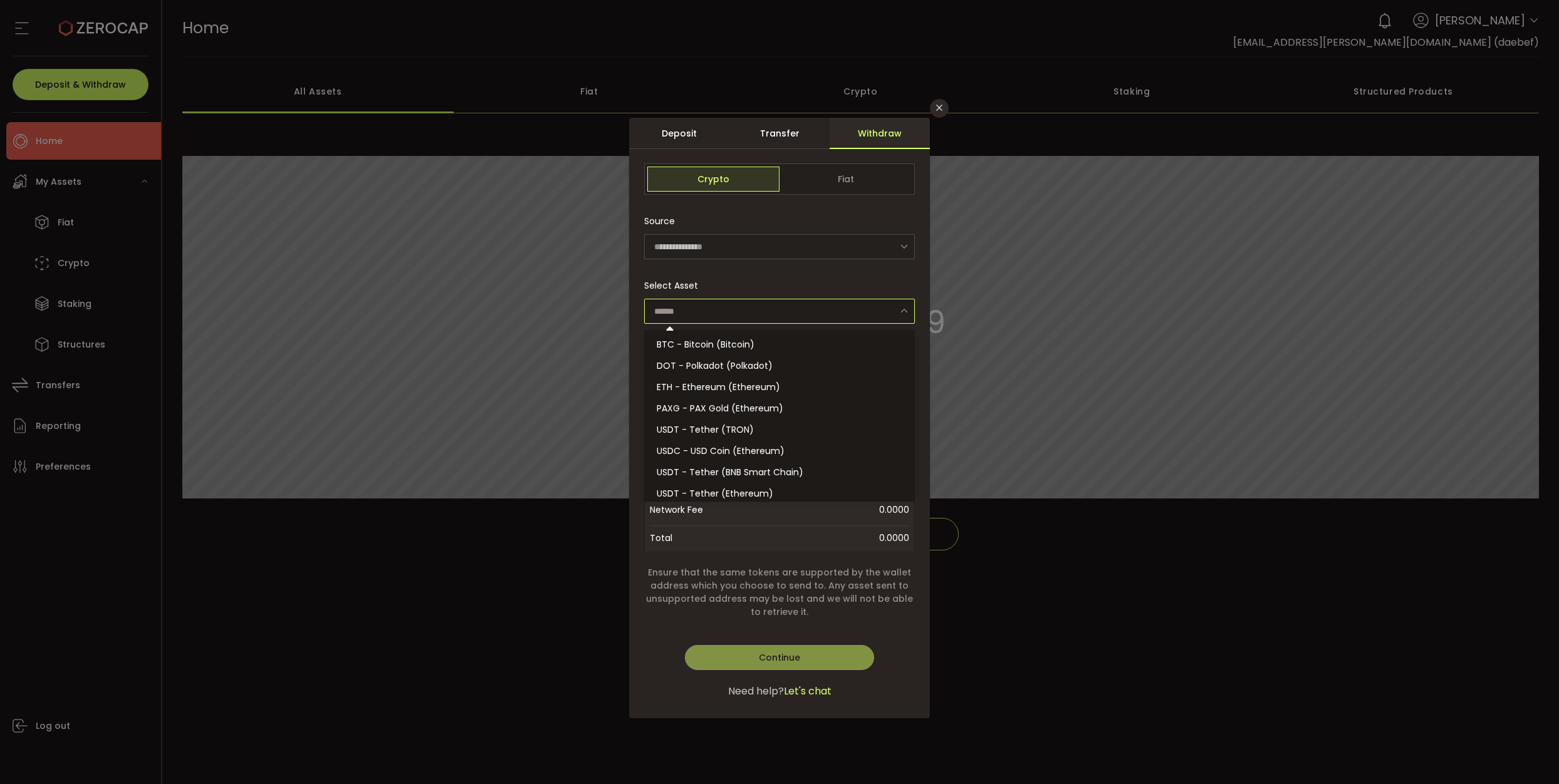
click at [714, 310] on input "dialog" at bounding box center [780, 311] width 271 height 25
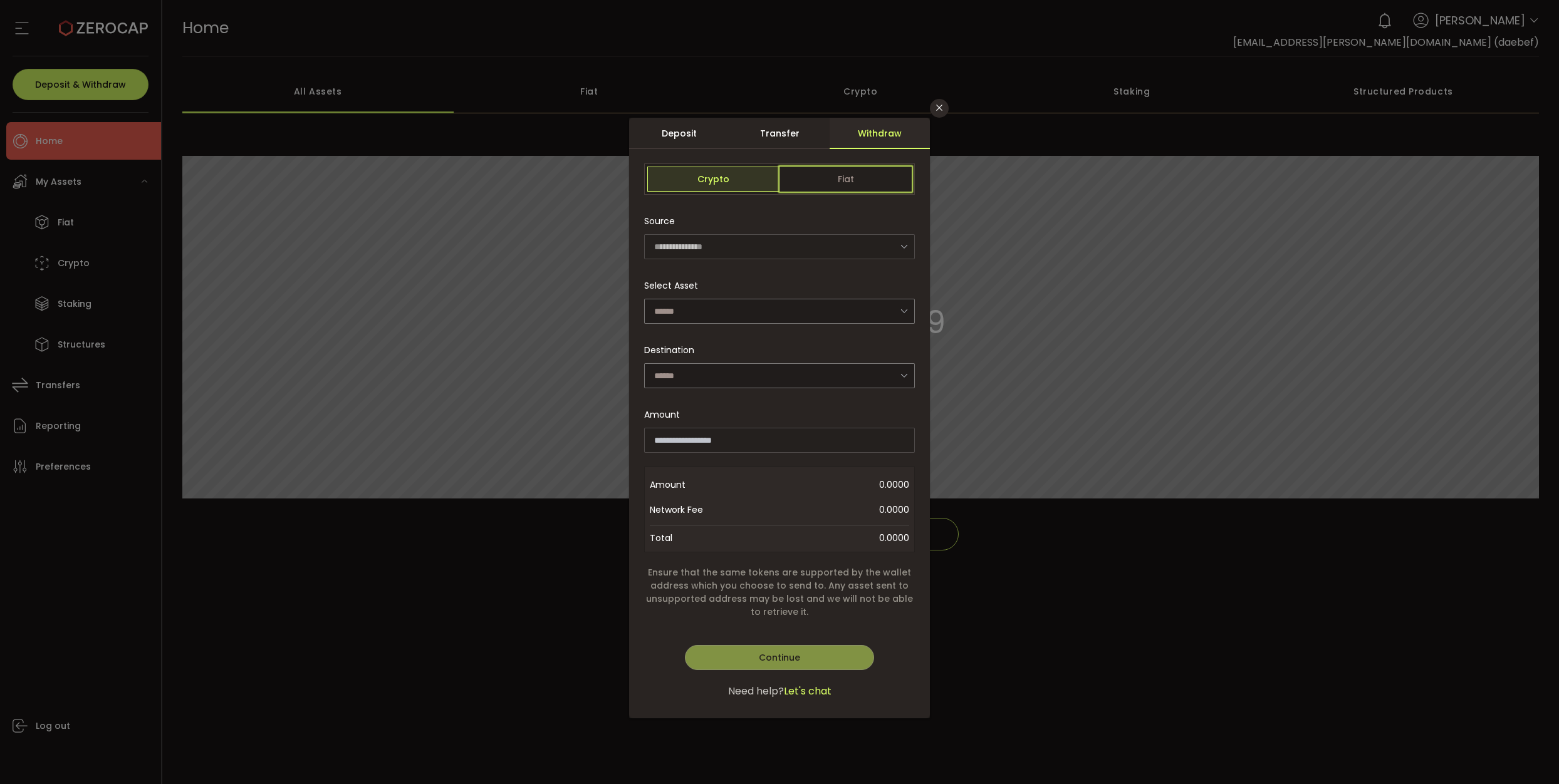
click at [852, 168] on span "Fiat" at bounding box center [845, 179] width 132 height 25
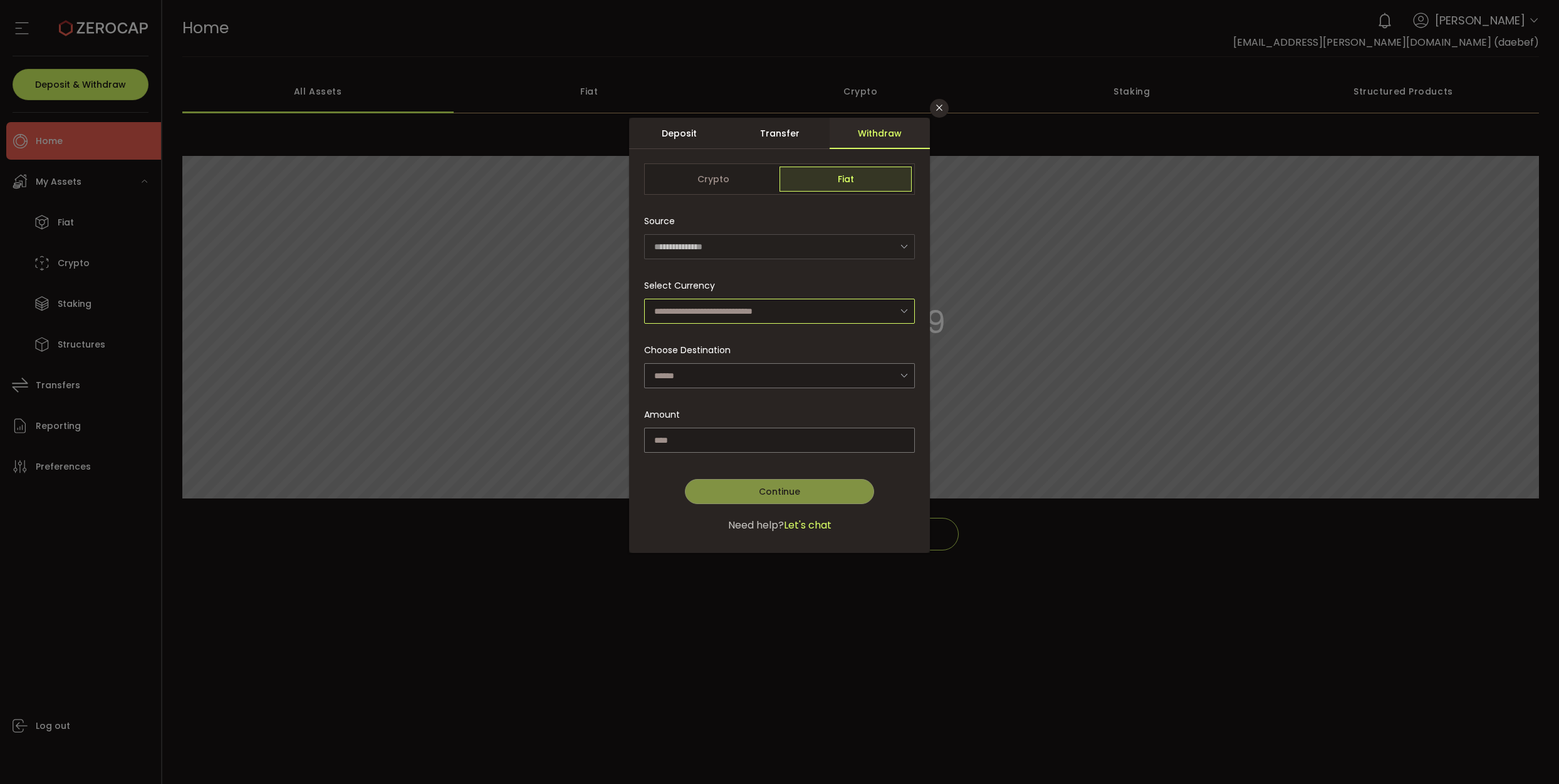
click at [714, 314] on input "dialog" at bounding box center [780, 311] width 271 height 25
click at [745, 314] on input "dialog" at bounding box center [780, 311] width 271 height 25
click at [740, 341] on span "Australian Dollar (AUD)" at bounding box center [706, 344] width 99 height 12
type input "**********"
click at [750, 377] on input "dialog" at bounding box center [780, 376] width 271 height 25
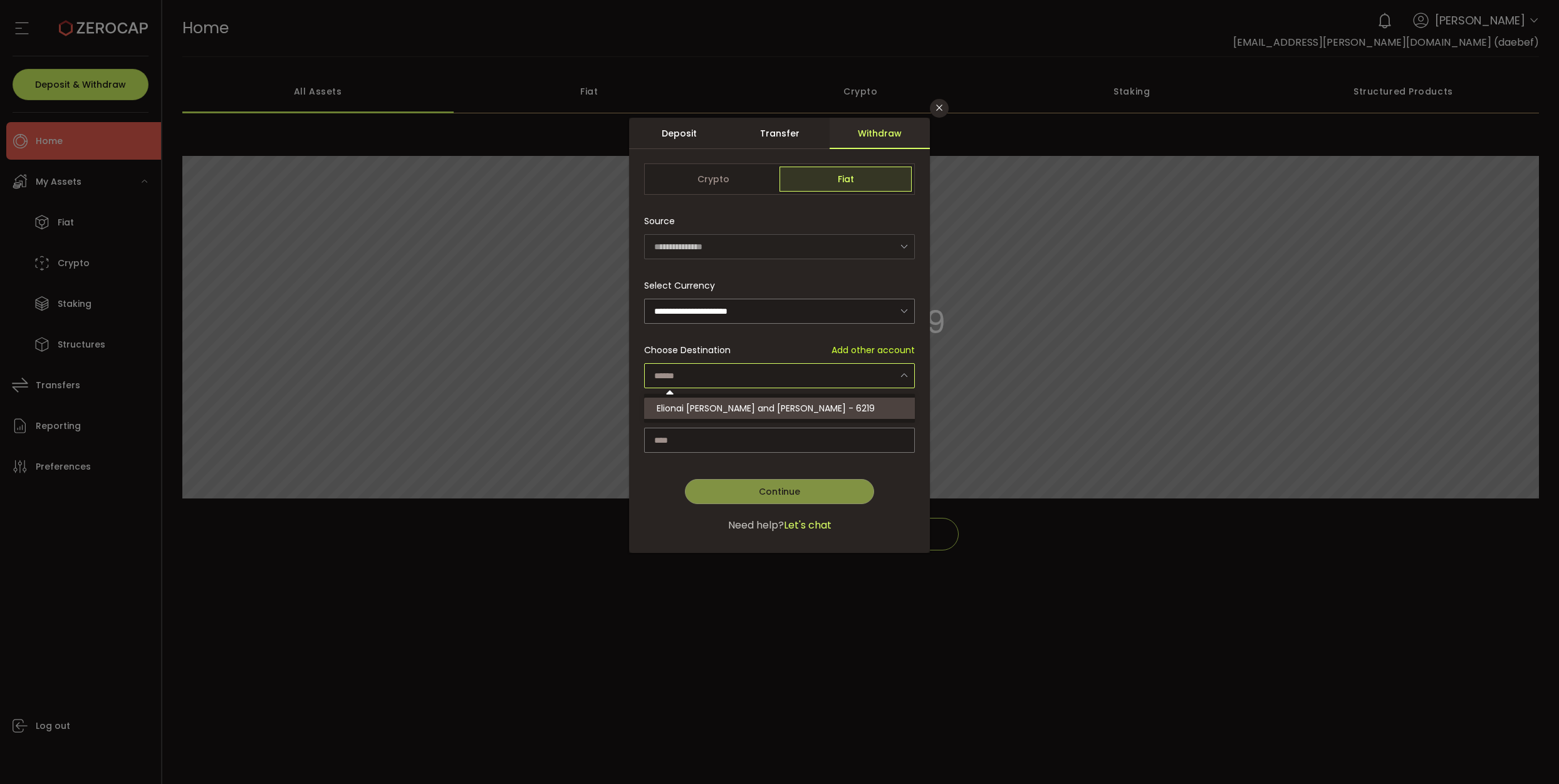
click at [750, 412] on span "Elionai [PERSON_NAME] and [PERSON_NAME] - 6219" at bounding box center [765, 408] width 218 height 12
type input "**********"
click at [937, 111] on icon "Close" at bounding box center [939, 108] width 10 height 10
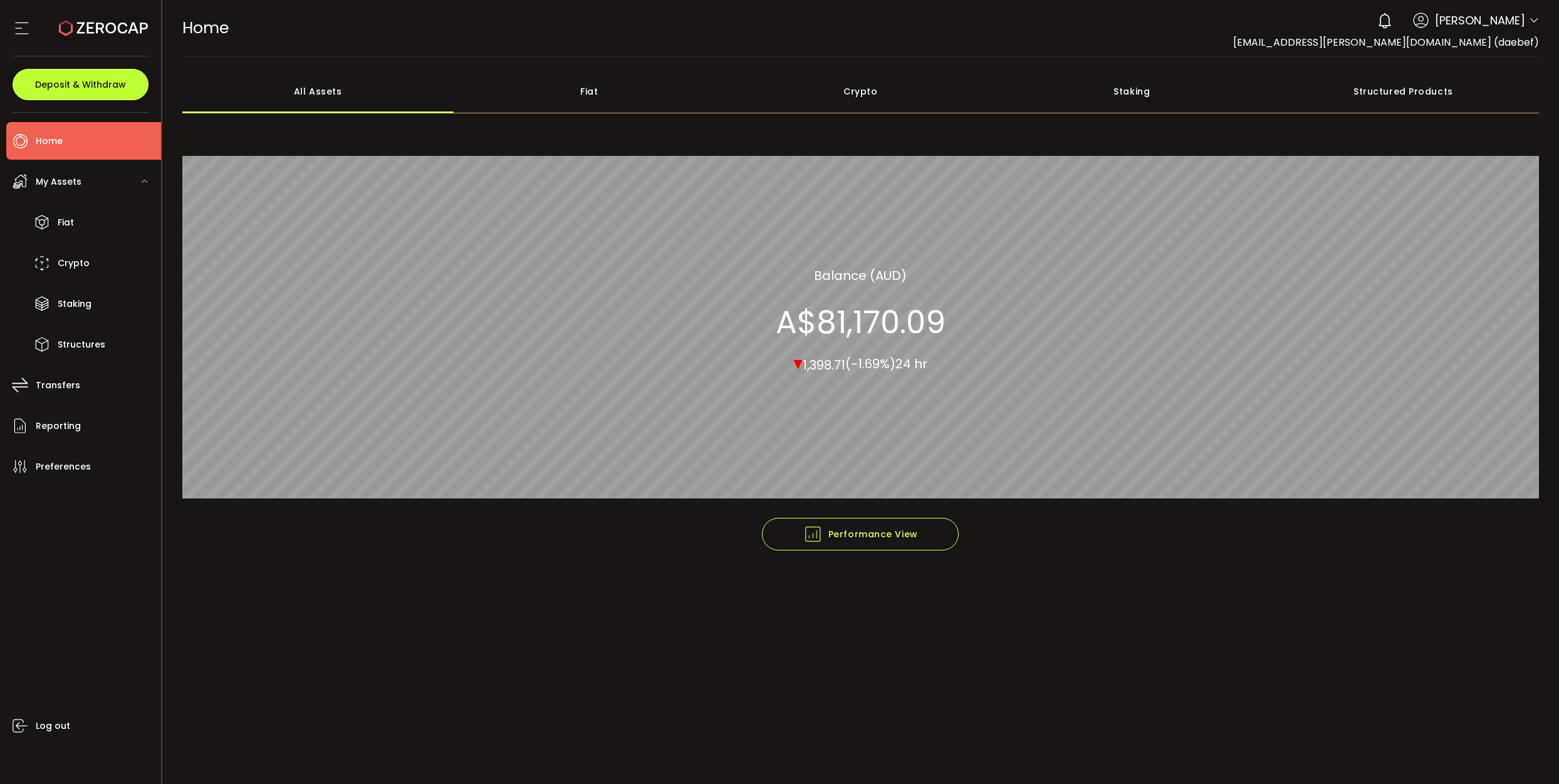
click at [104, 83] on span "Deposit & Withdraw" at bounding box center [80, 85] width 90 height 9
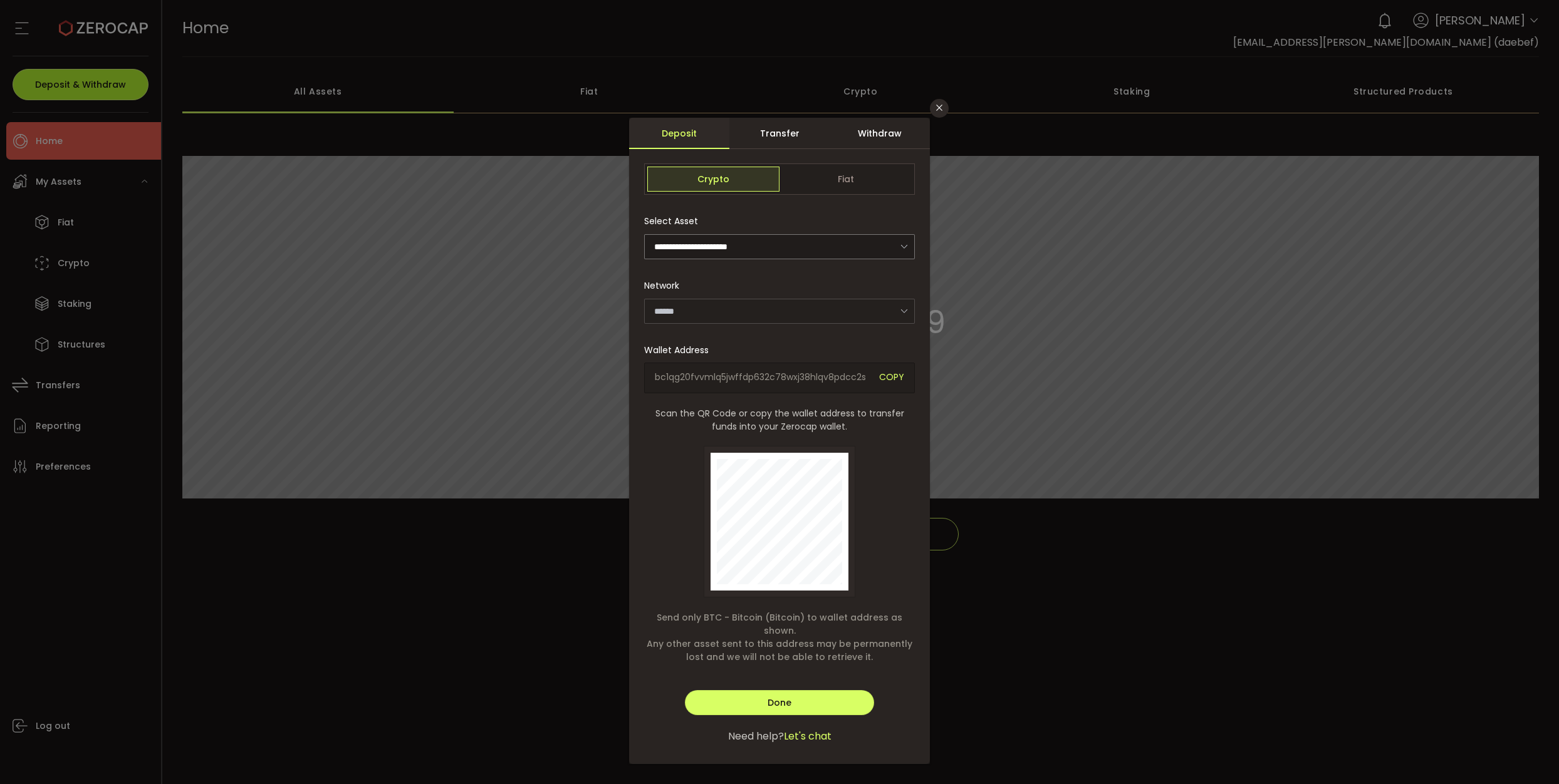
type input "*******"
click at [790, 139] on div "Transfer" at bounding box center [779, 134] width 100 height 32
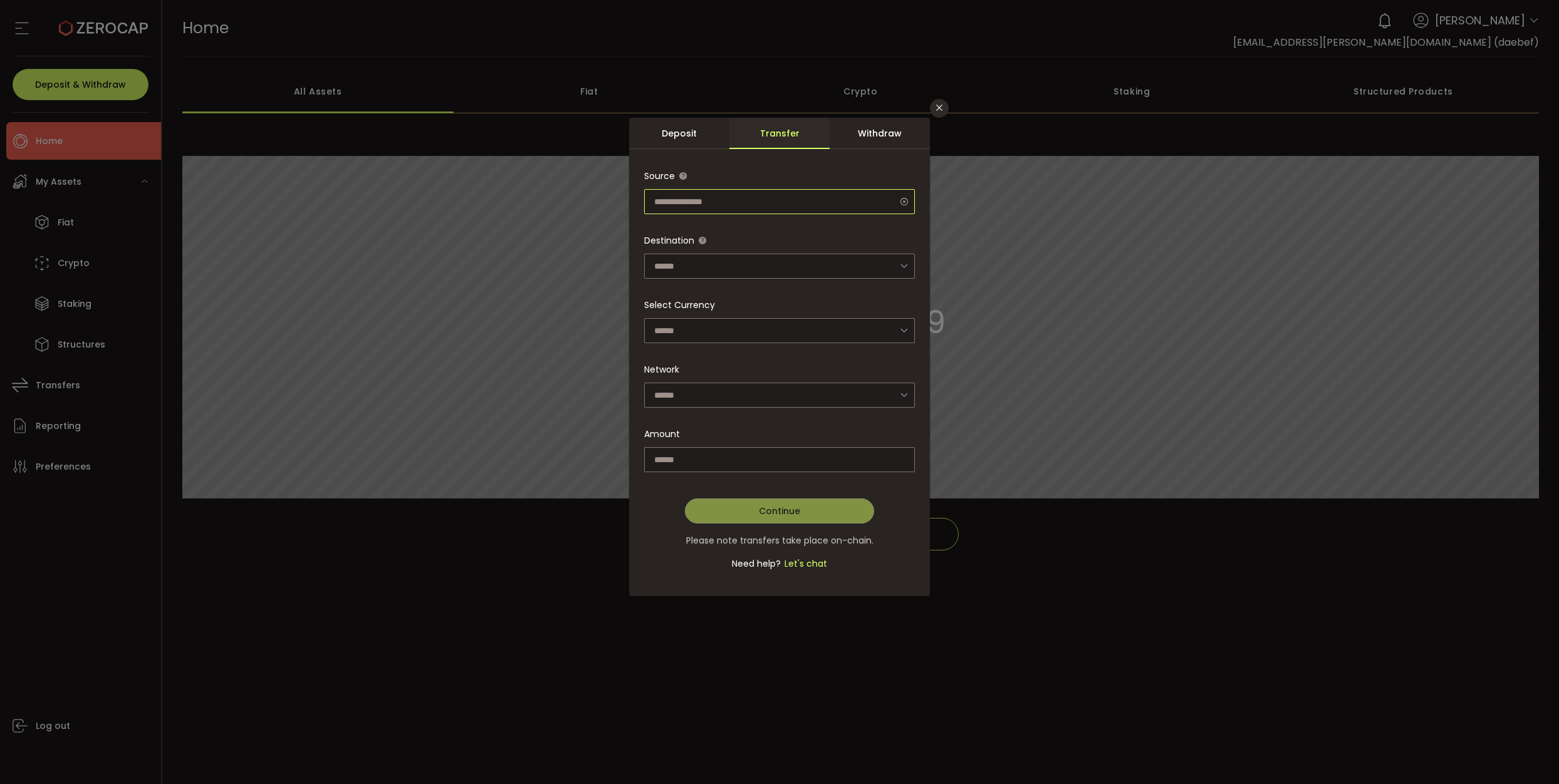
click at [765, 206] on input "dialog" at bounding box center [780, 202] width 271 height 25
click at [858, 143] on div "Withdraw" at bounding box center [879, 134] width 100 height 32
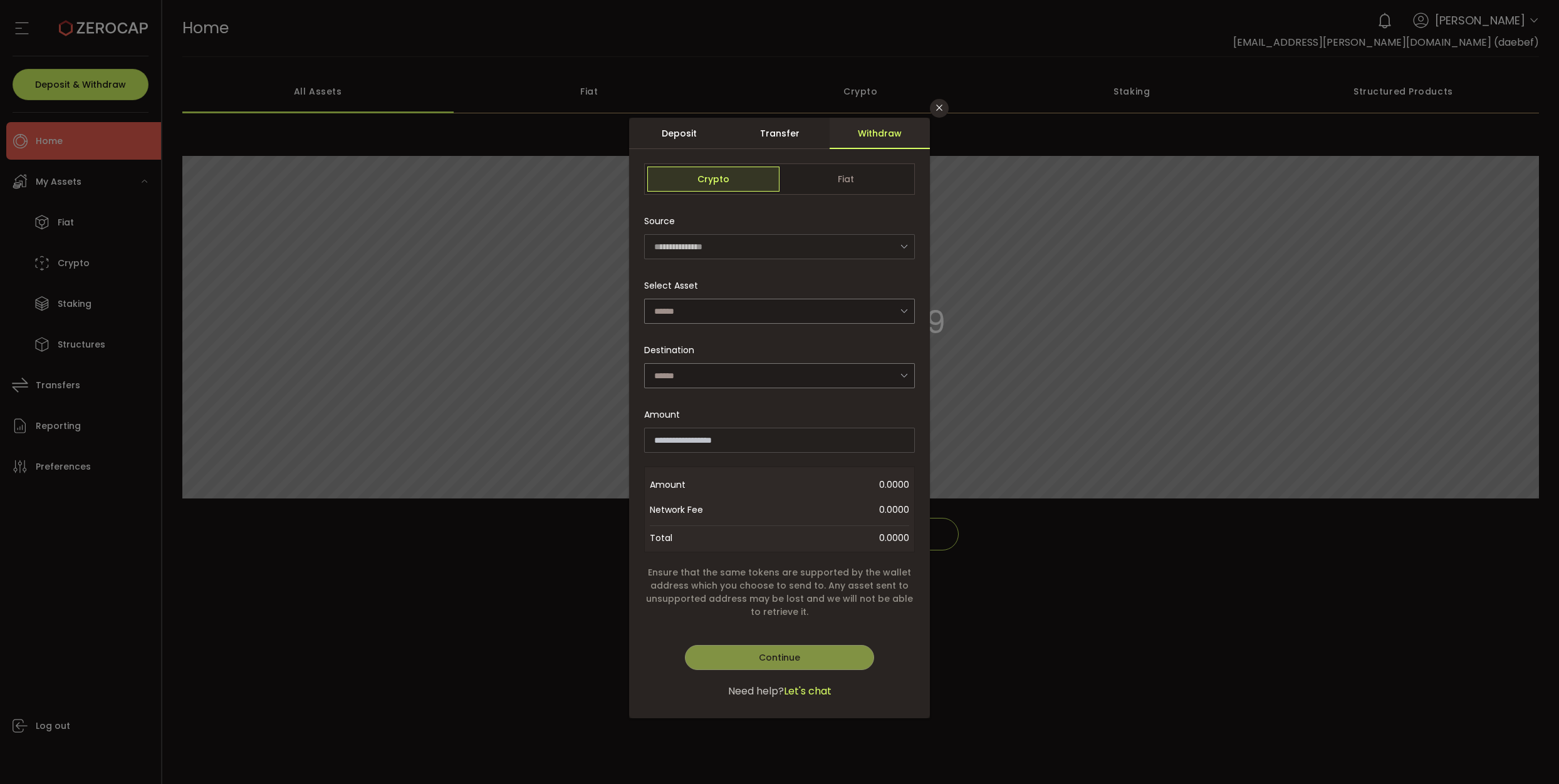
drag, startPoint x: 729, startPoint y: 134, endPoint x: 746, endPoint y: 134, distance: 17.0
click at [729, 134] on div "Deposit Transfer Withdraw" at bounding box center [780, 134] width 301 height 32
click at [775, 134] on div "Transfer" at bounding box center [779, 134] width 100 height 32
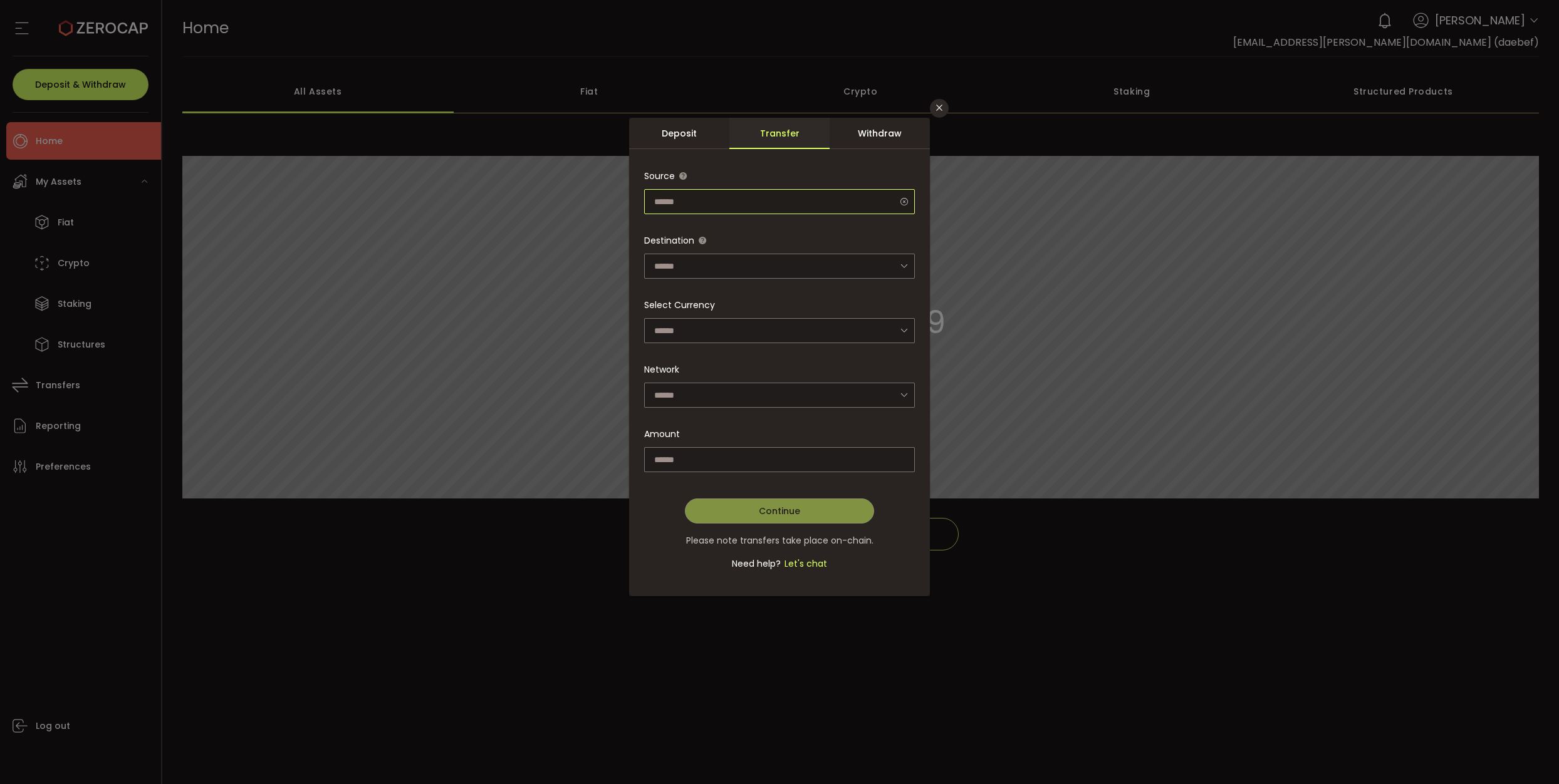
click at [731, 208] on input "dialog" at bounding box center [780, 202] width 271 height 25
click at [933, 112] on button "Close" at bounding box center [939, 108] width 19 height 19
type input "**********"
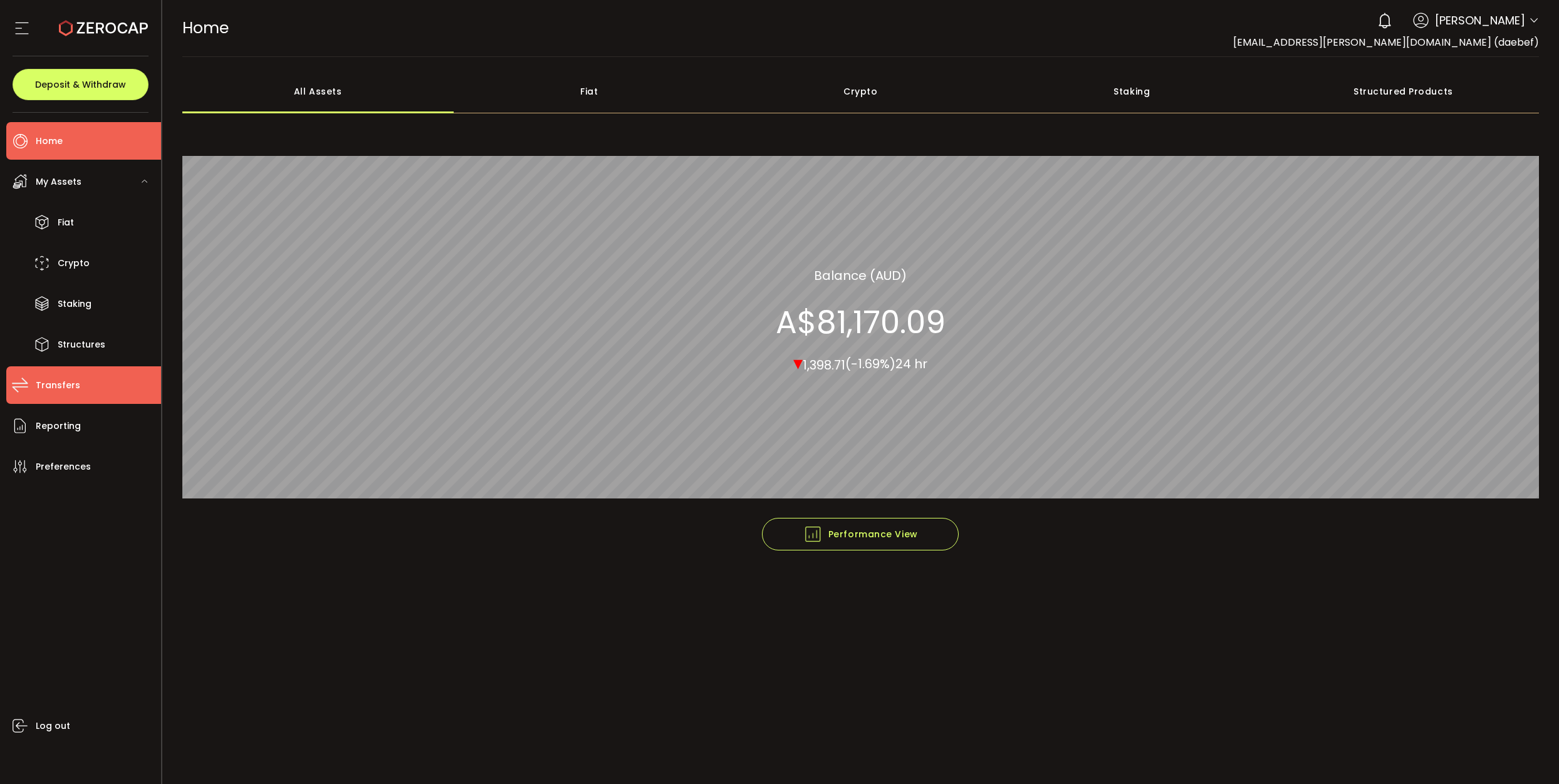
click at [79, 377] on li "Transfers" at bounding box center [84, 385] width 154 height 37
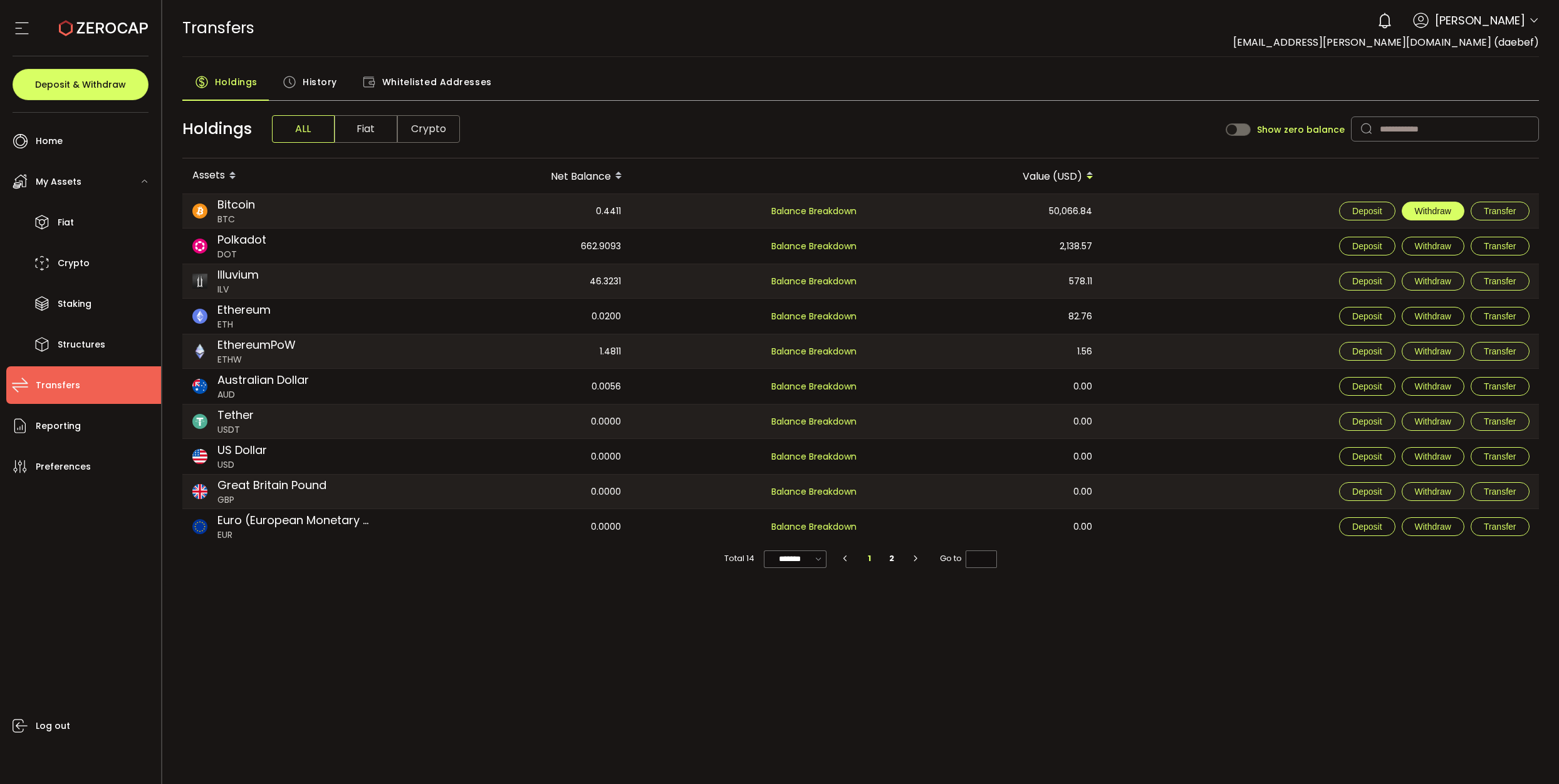
click at [1442, 212] on span "Withdraw" at bounding box center [1433, 211] width 37 height 10
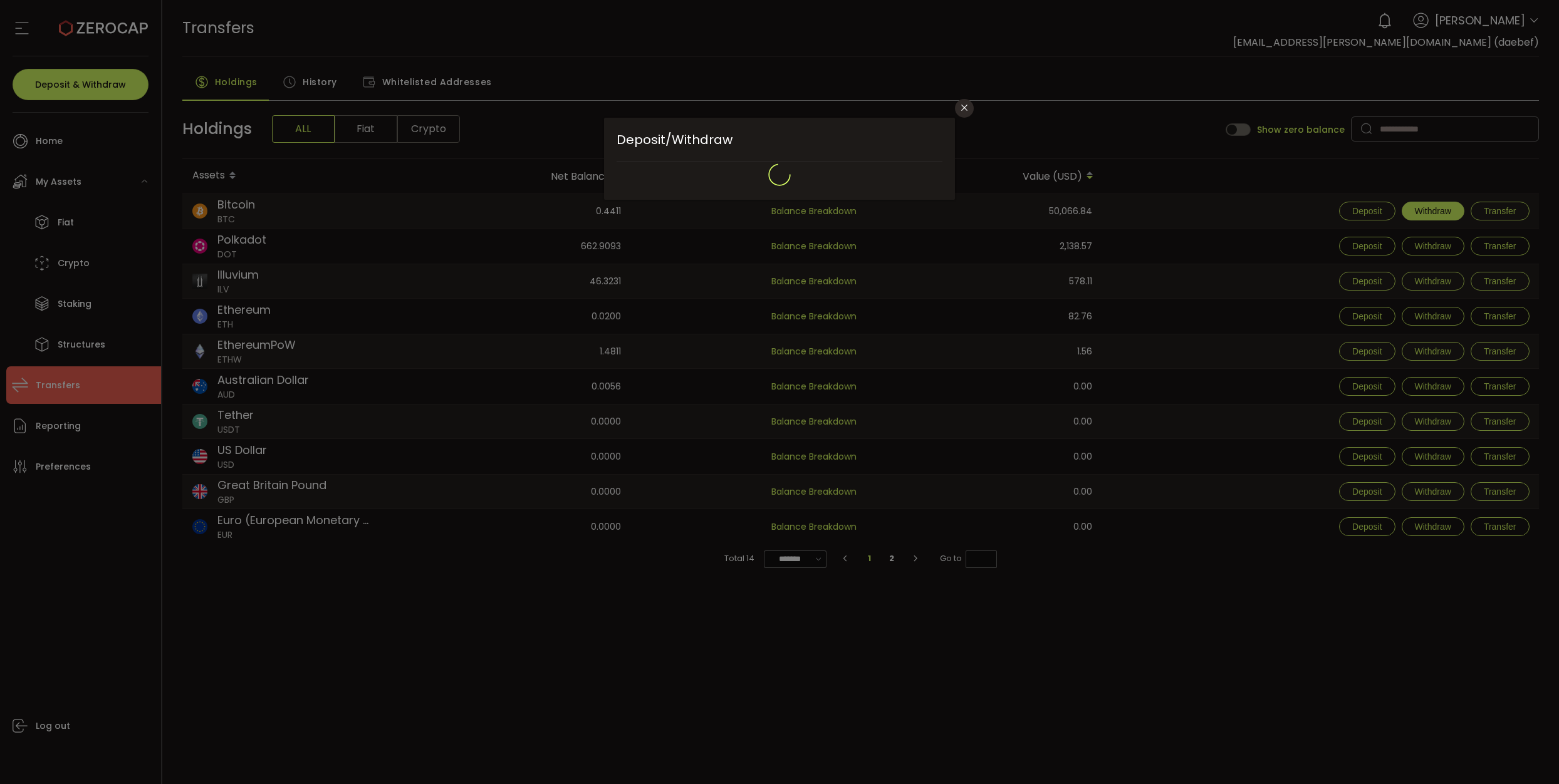
type input "**********"
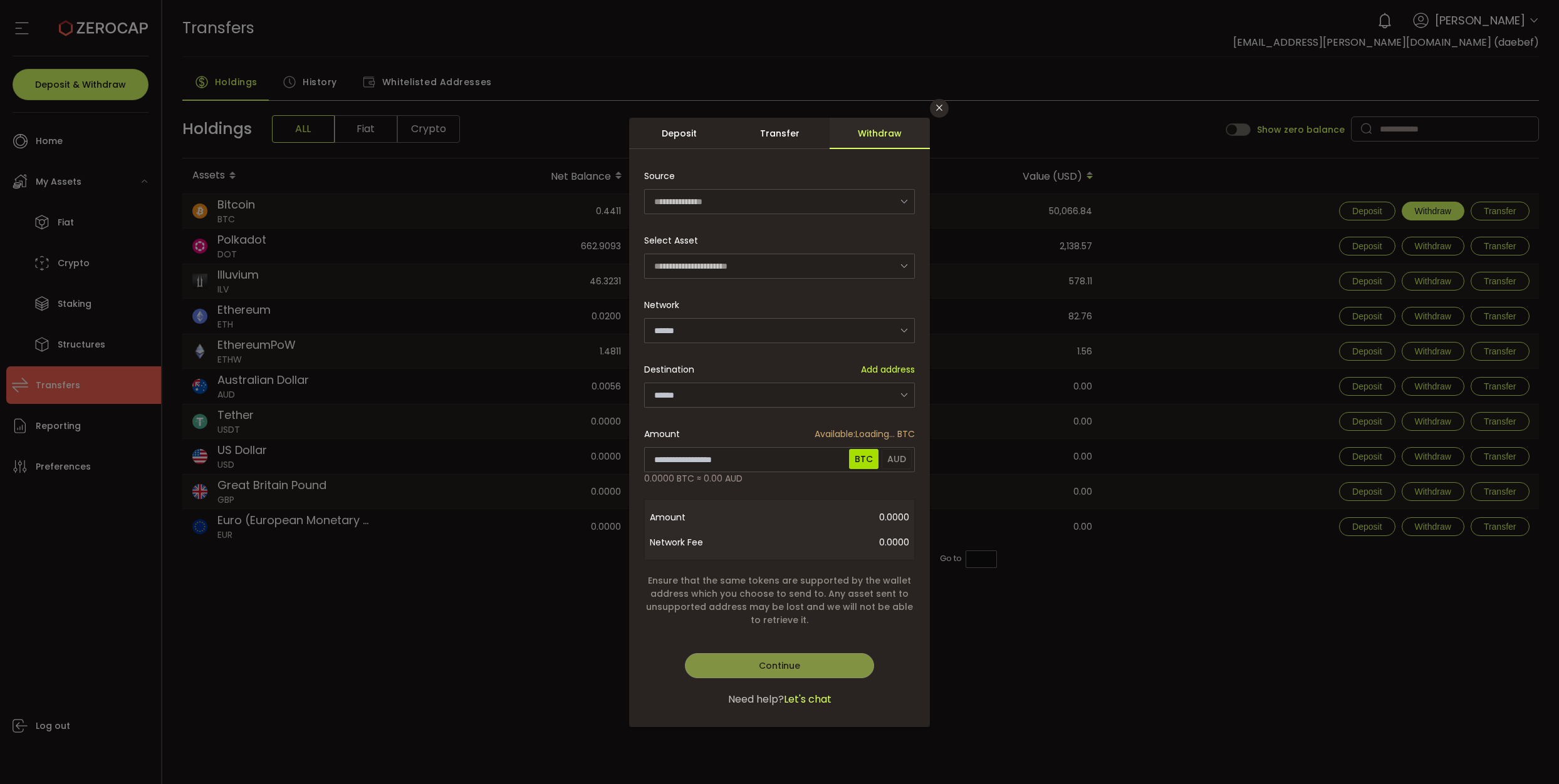
type input "*******"
click at [728, 394] on input "dialog" at bounding box center [780, 395] width 271 height 25
click at [777, 124] on div "Transfer" at bounding box center [779, 134] width 100 height 32
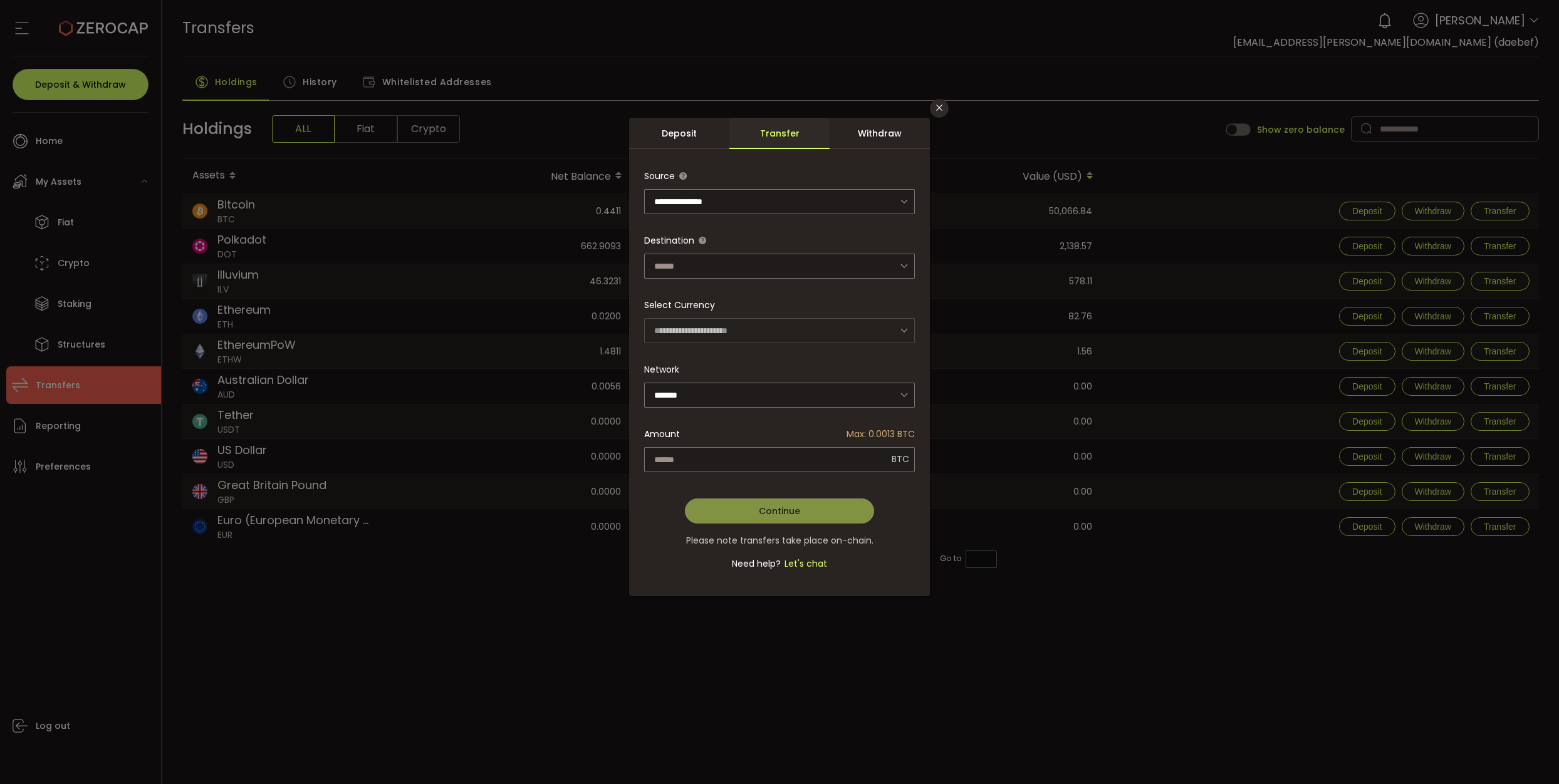
click at [691, 143] on div "Deposit" at bounding box center [679, 134] width 100 height 32
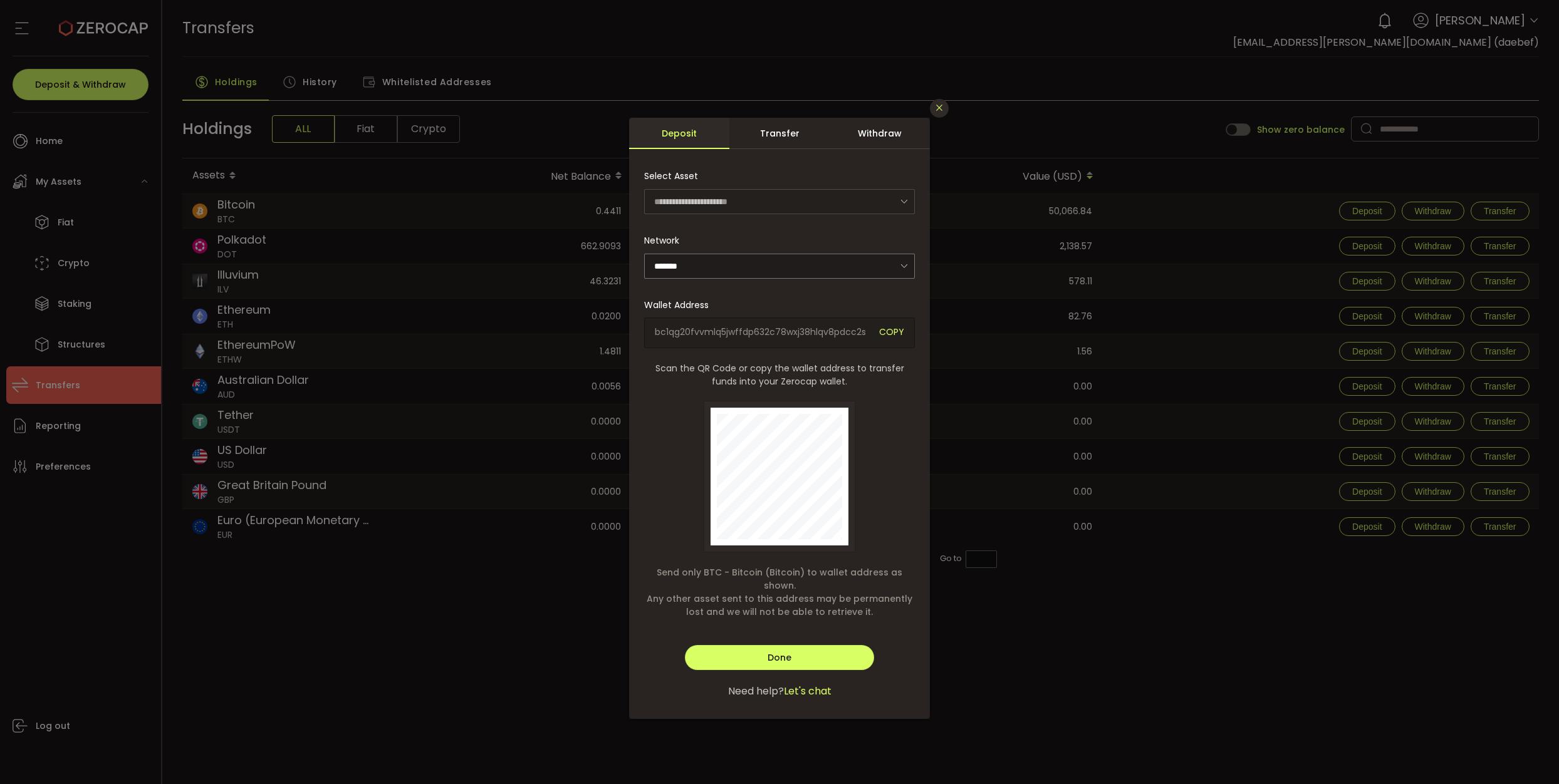
click at [940, 107] on icon "Close" at bounding box center [939, 108] width 10 height 10
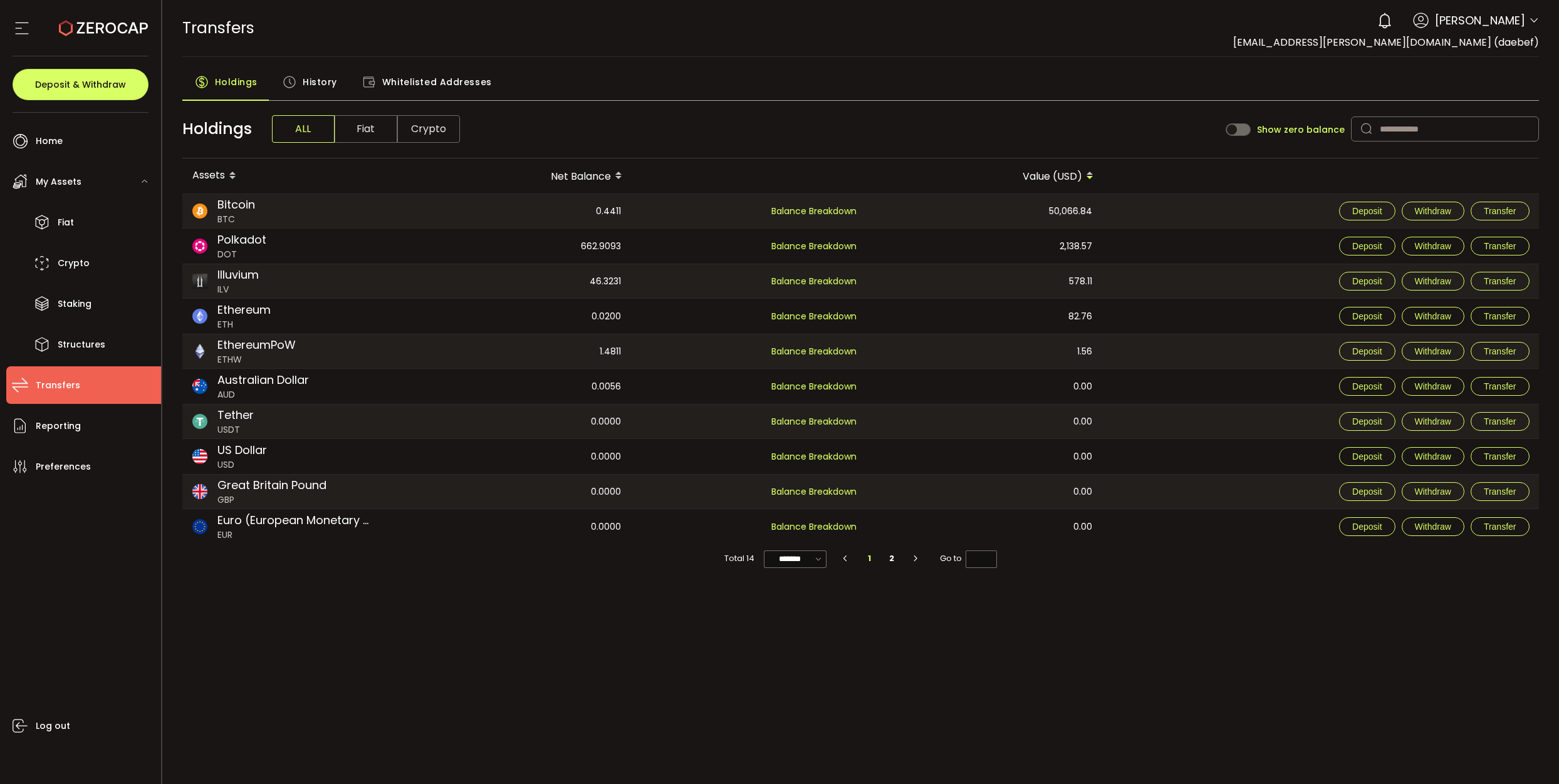
click at [313, 78] on span "History" at bounding box center [320, 82] width 35 height 25
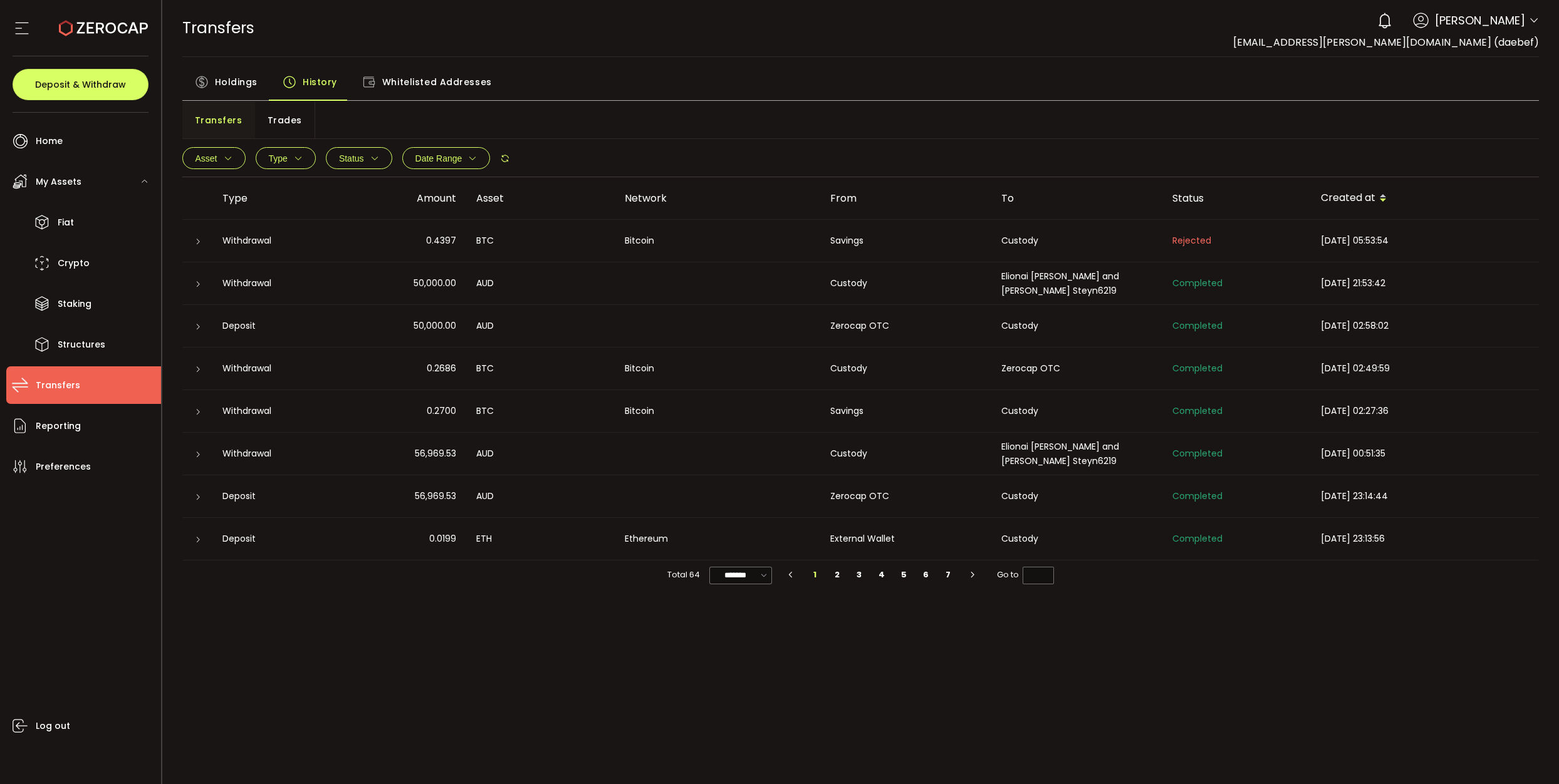
click at [228, 85] on span "Holdings" at bounding box center [236, 82] width 42 height 25
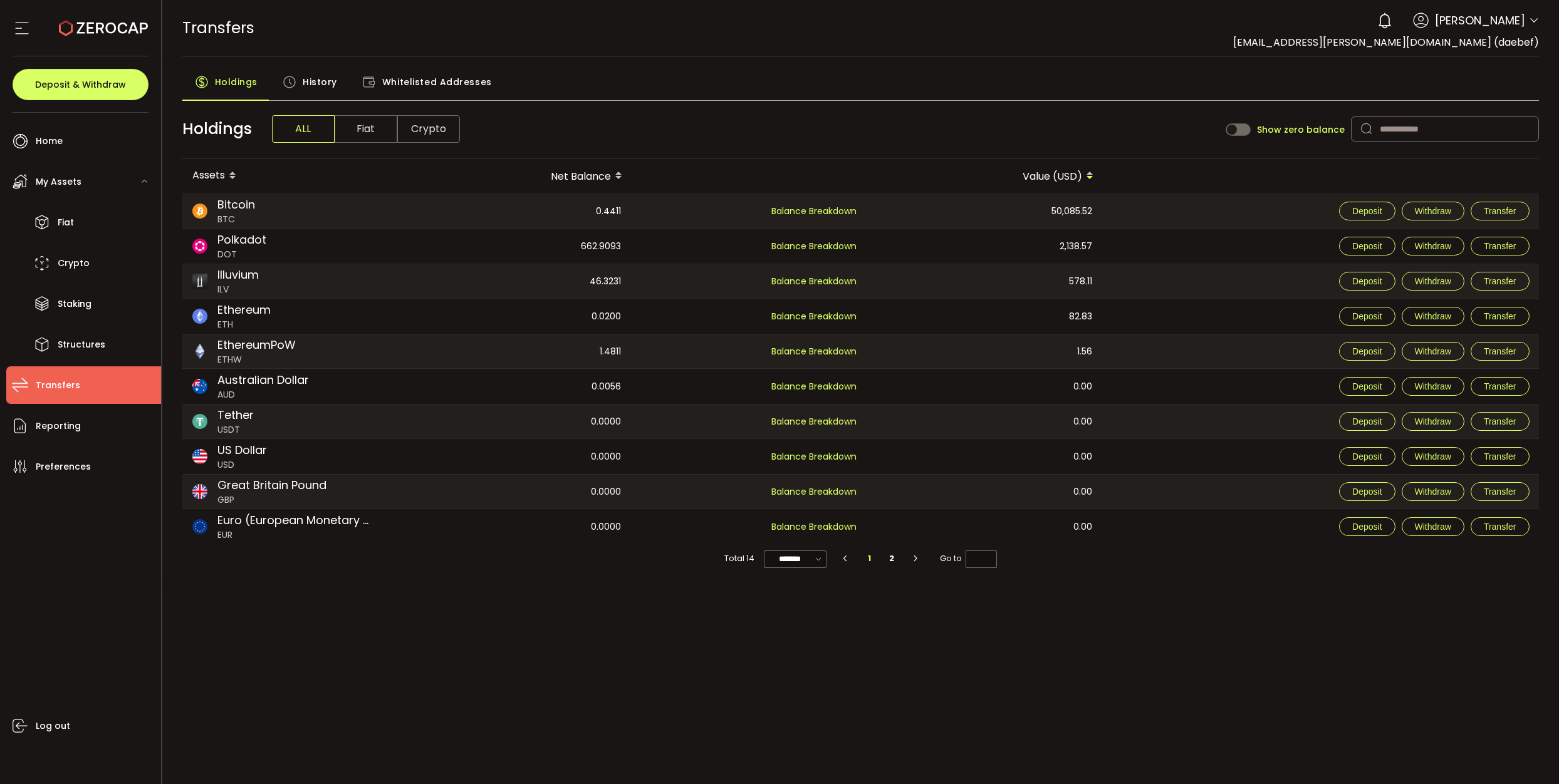
click at [319, 85] on span "History" at bounding box center [320, 82] width 35 height 25
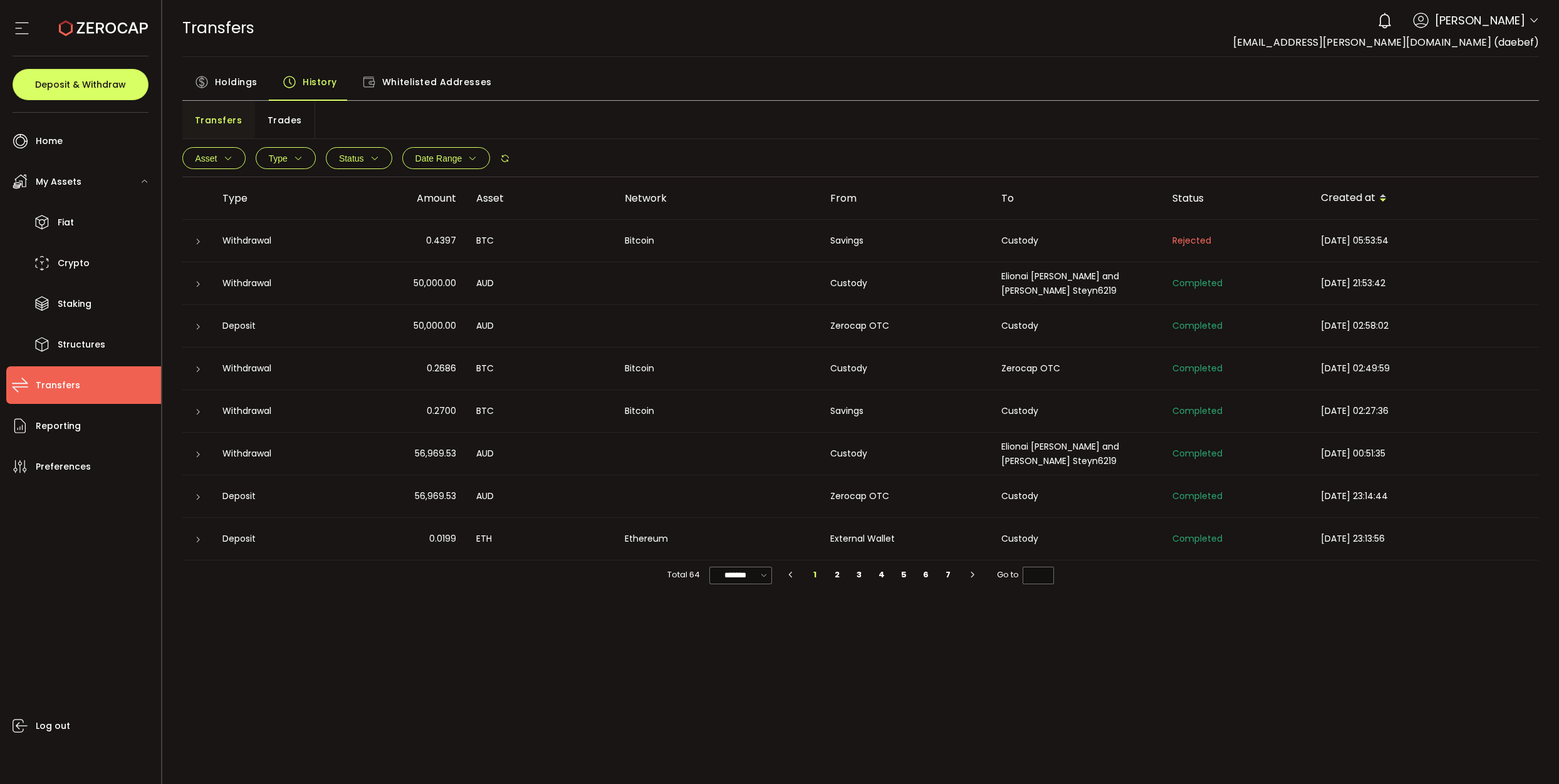
click at [194, 243] on icon at bounding box center [198, 241] width 7 height 7
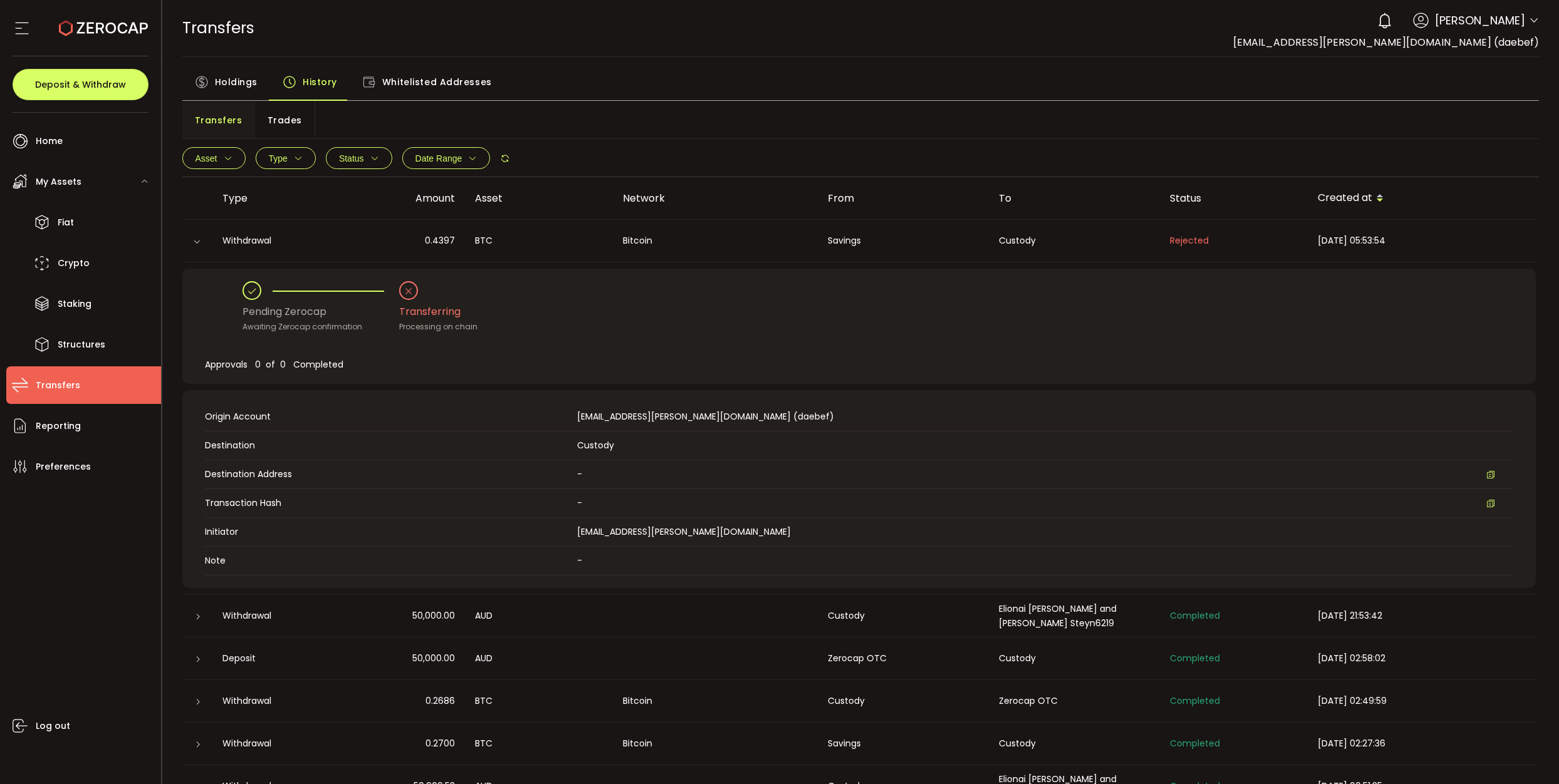
drag, startPoint x: 432, startPoint y: 239, endPoint x: 454, endPoint y: 236, distance: 22.2
click at [456, 237] on div "0.4397" at bounding box center [396, 241] width 137 height 14
click at [422, 237] on div "0.4397" at bounding box center [396, 241] width 137 height 14
drag, startPoint x: 424, startPoint y: 241, endPoint x: 454, endPoint y: 243, distance: 30.1
click at [454, 241] on div "0.4397" at bounding box center [396, 241] width 137 height 14
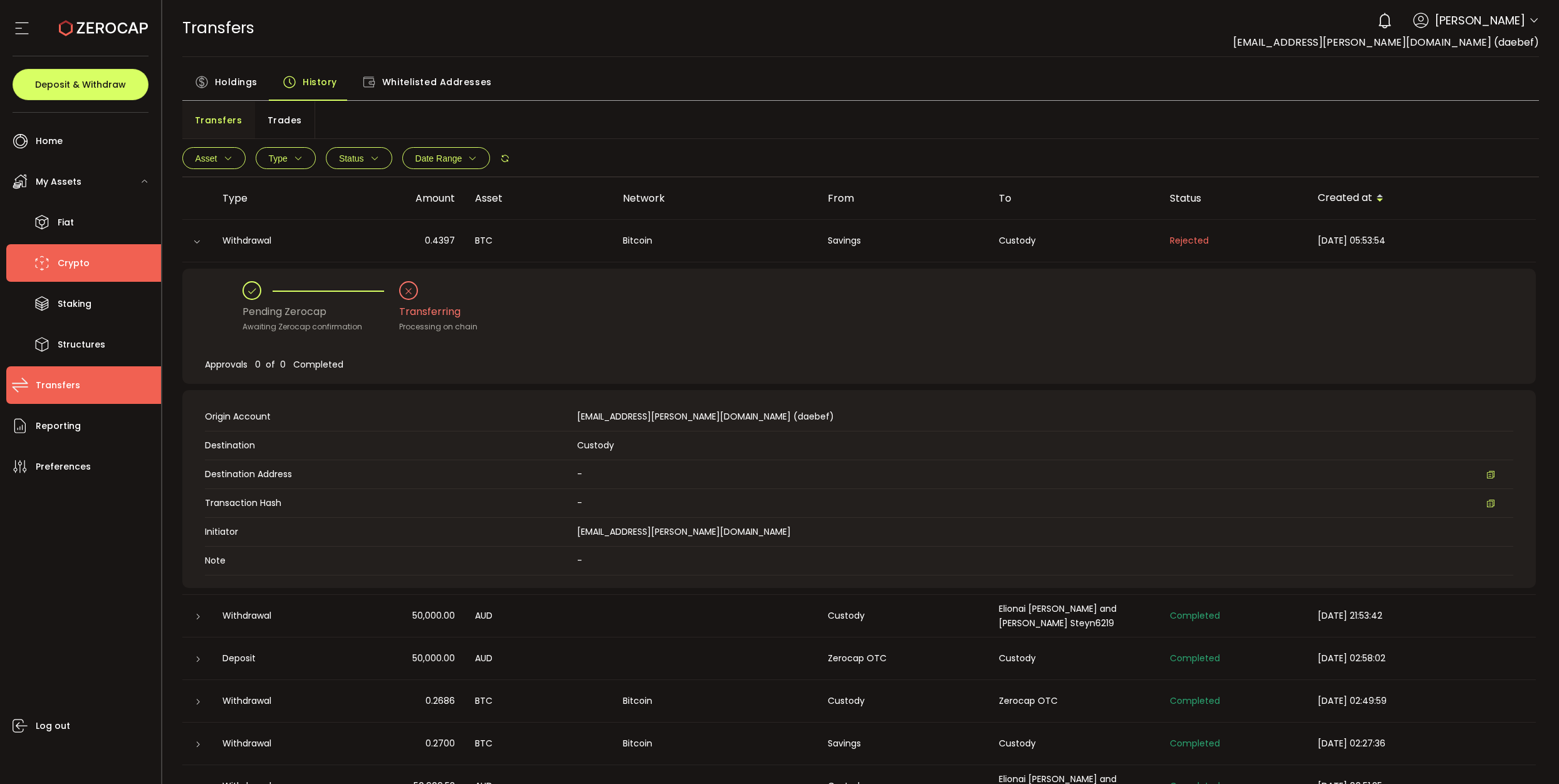
click at [93, 271] on li "Crypto" at bounding box center [84, 262] width 154 height 37
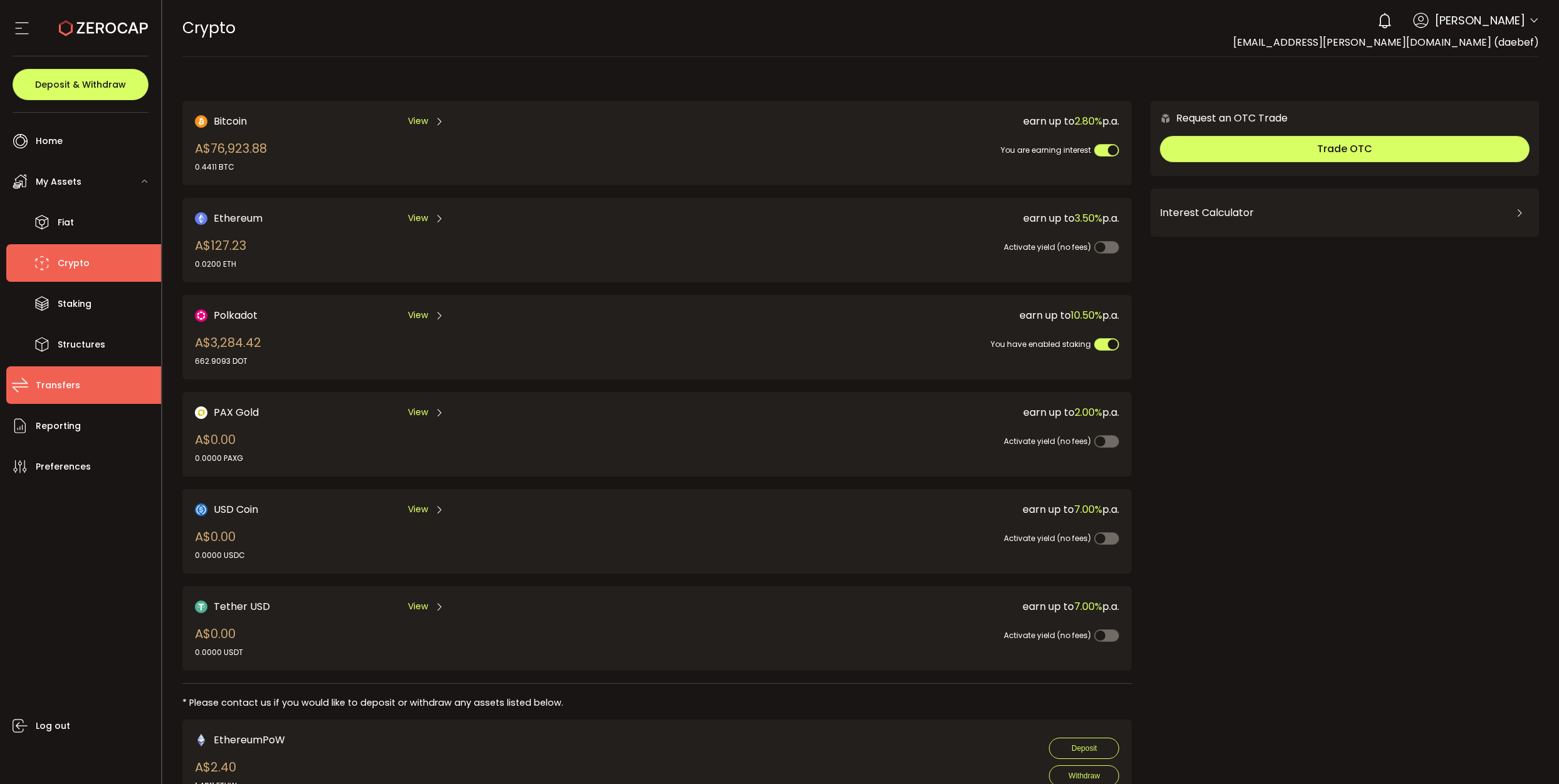
click at [45, 384] on span "Transfers" at bounding box center [58, 386] width 45 height 18
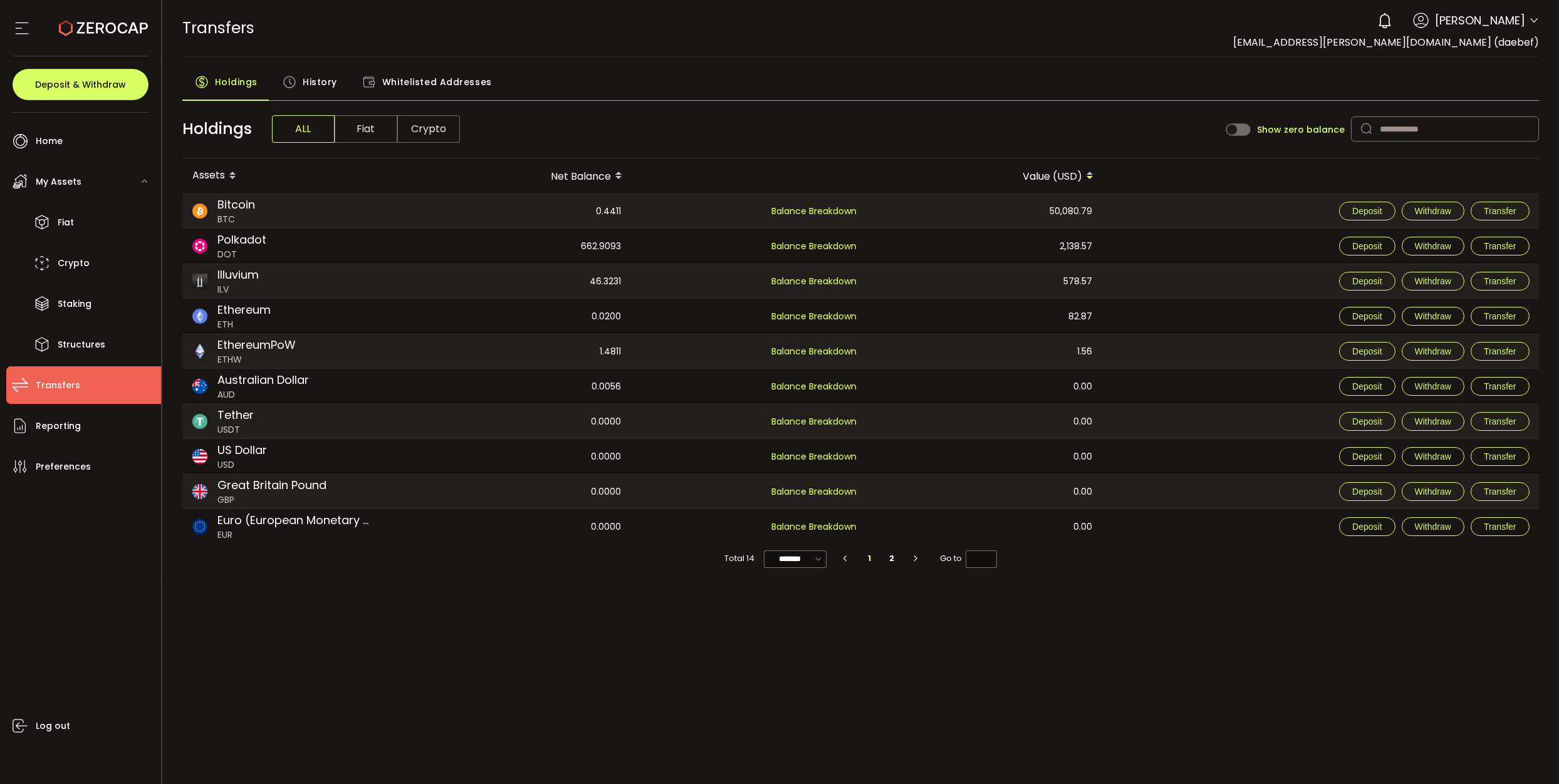
click at [308, 78] on span "History" at bounding box center [320, 82] width 35 height 25
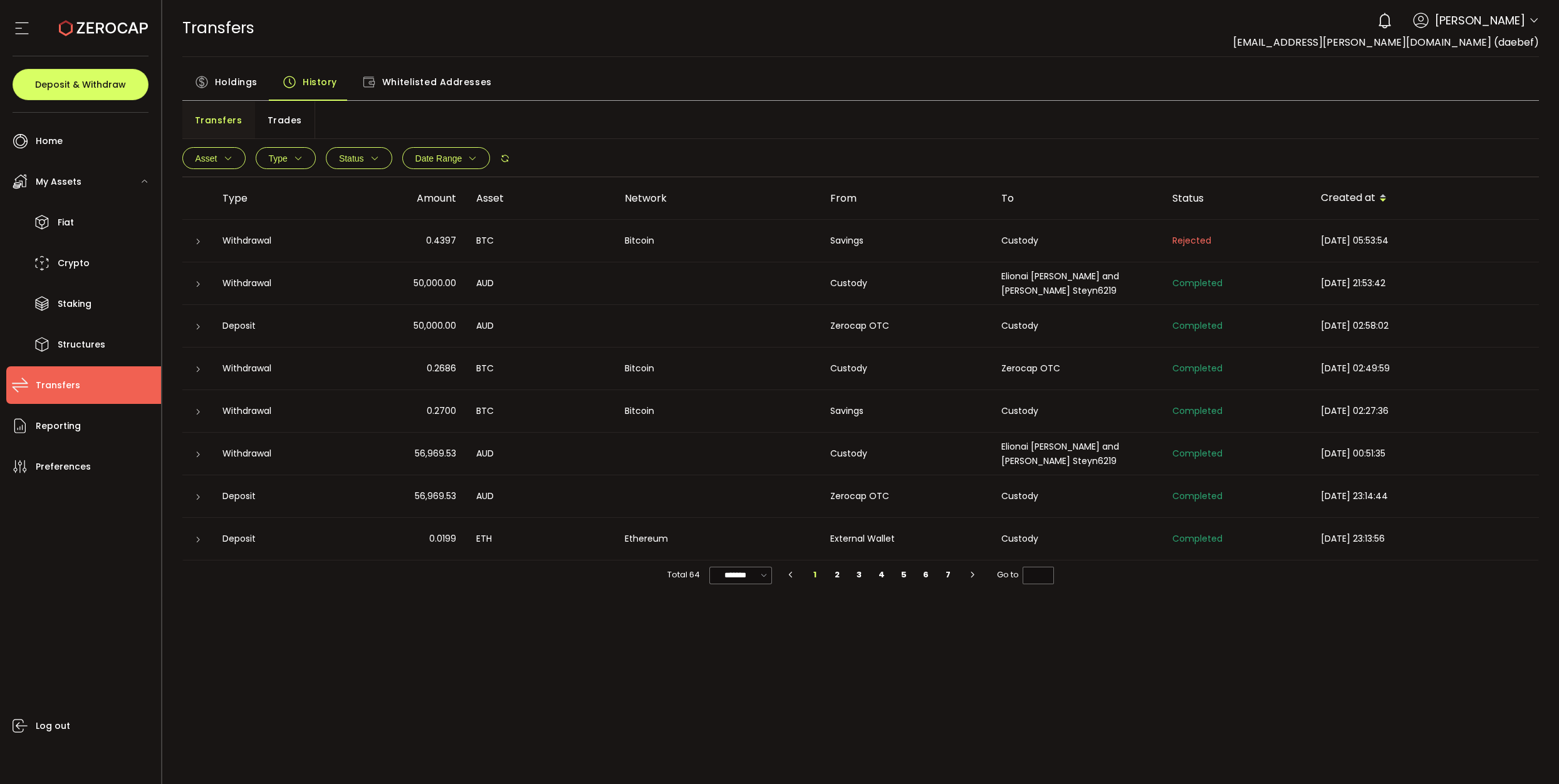
click at [1364, 246] on span "[DATE] 05:53:54" at bounding box center [1355, 240] width 68 height 12
click at [62, 440] on li "Reporting" at bounding box center [84, 426] width 154 height 37
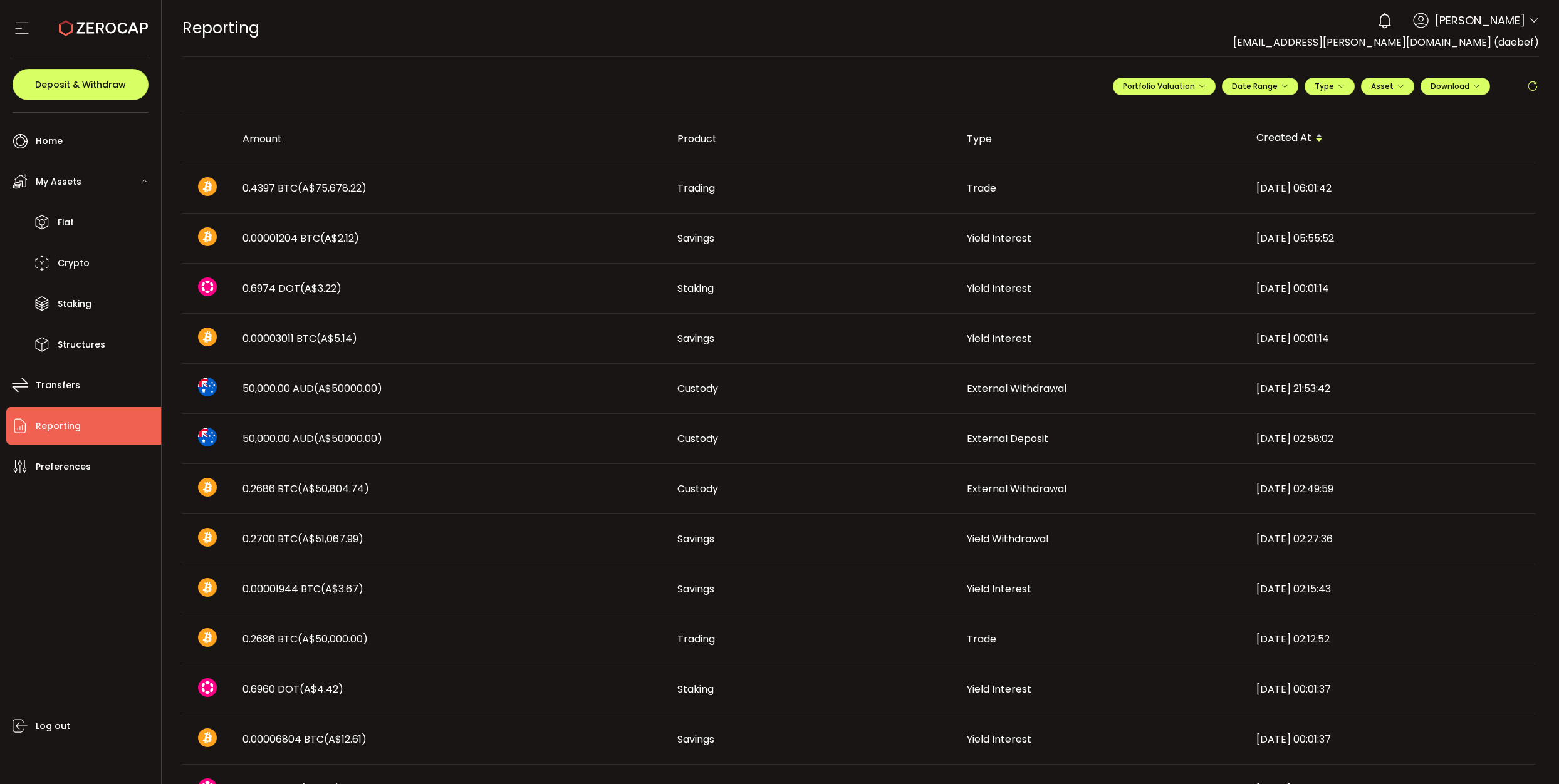
click at [331, 182] on span "(A$75,678.22)" at bounding box center [331, 187] width 69 height 14
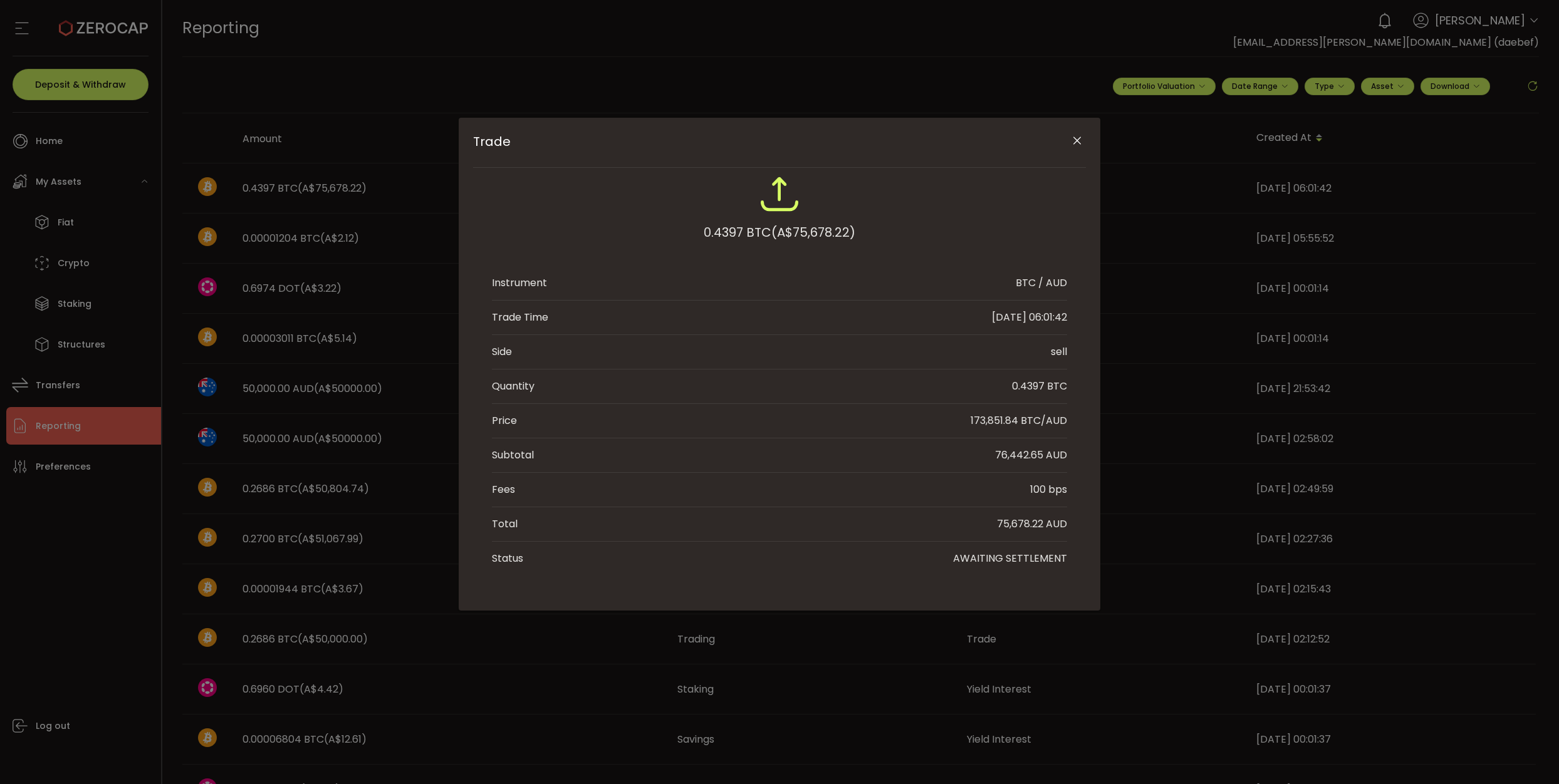
click at [1069, 138] on button "Close" at bounding box center [1077, 141] width 22 height 22
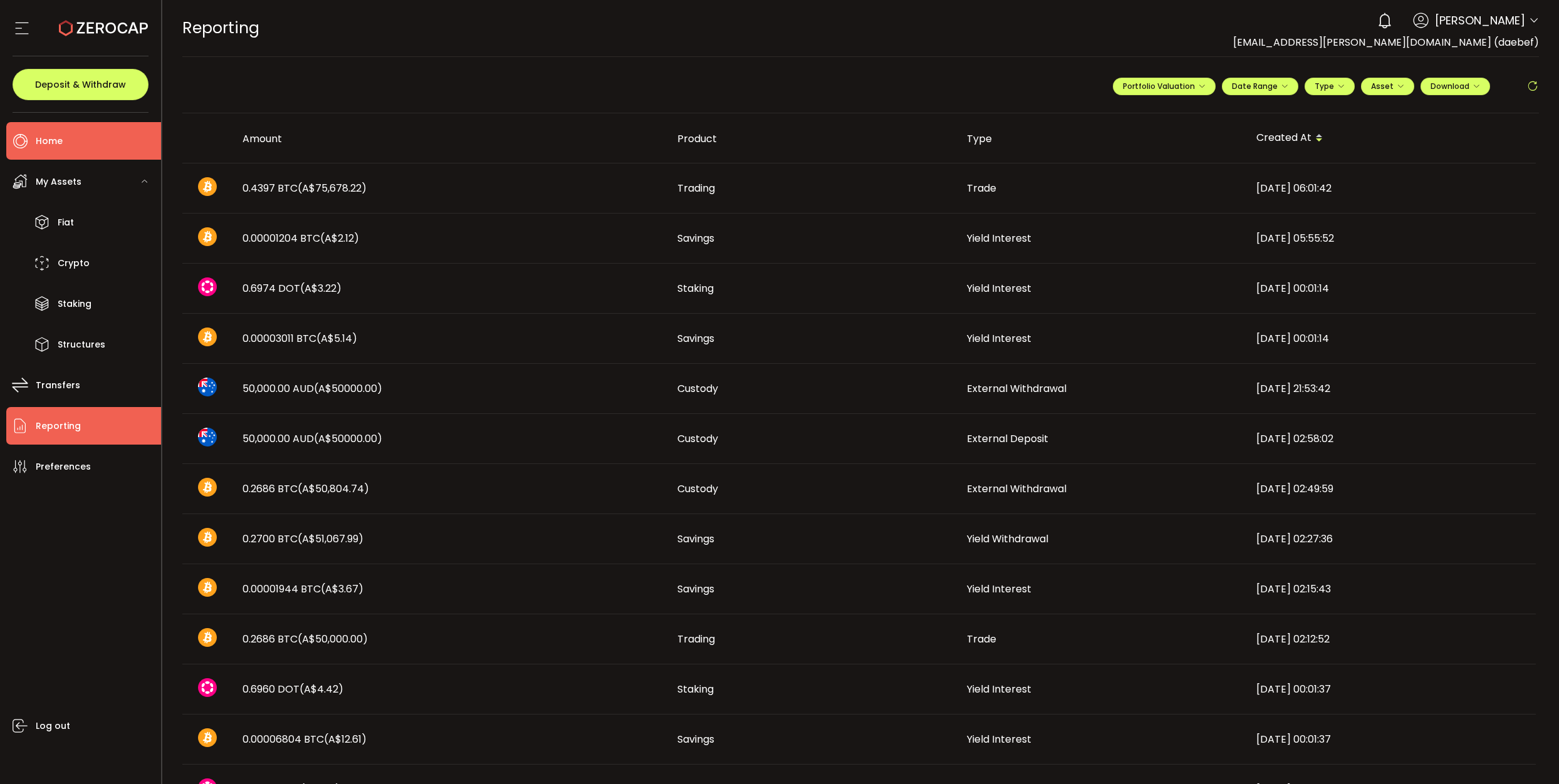
click at [45, 149] on span "Home" at bounding box center [49, 141] width 27 height 18
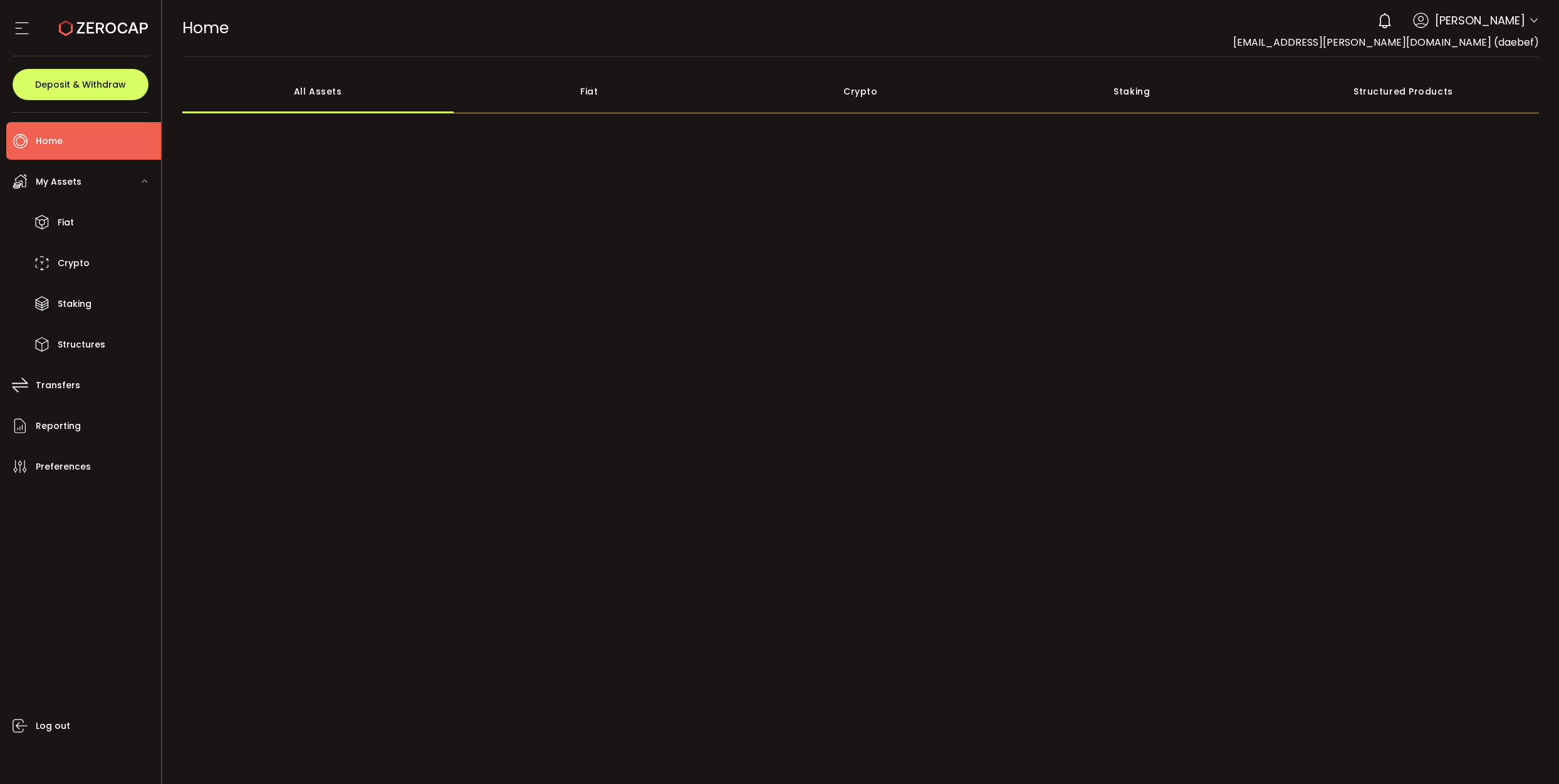
click at [865, 89] on div "Crypto" at bounding box center [860, 91] width 271 height 44
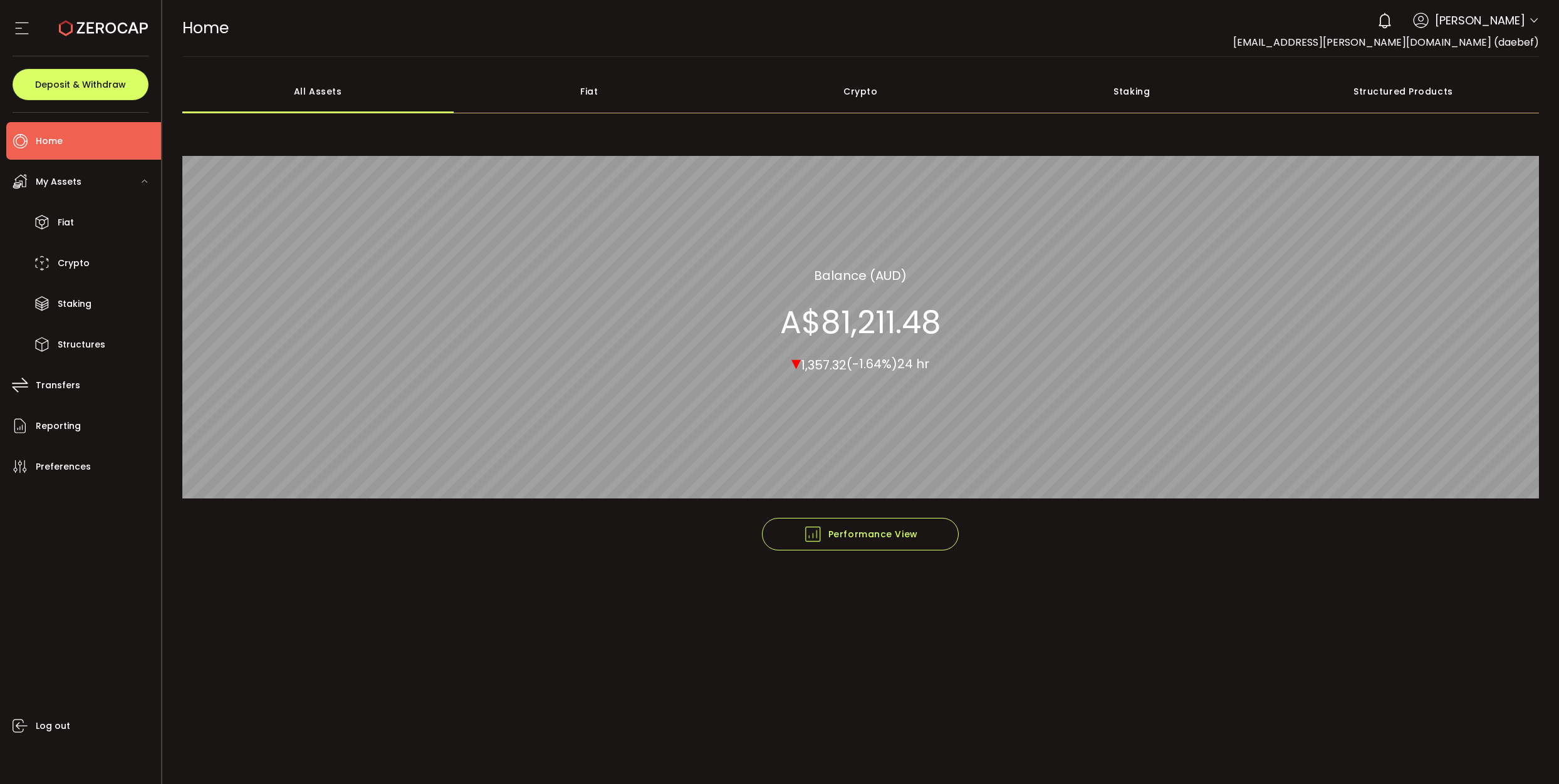
click at [852, 93] on div "Crypto" at bounding box center [860, 91] width 271 height 44
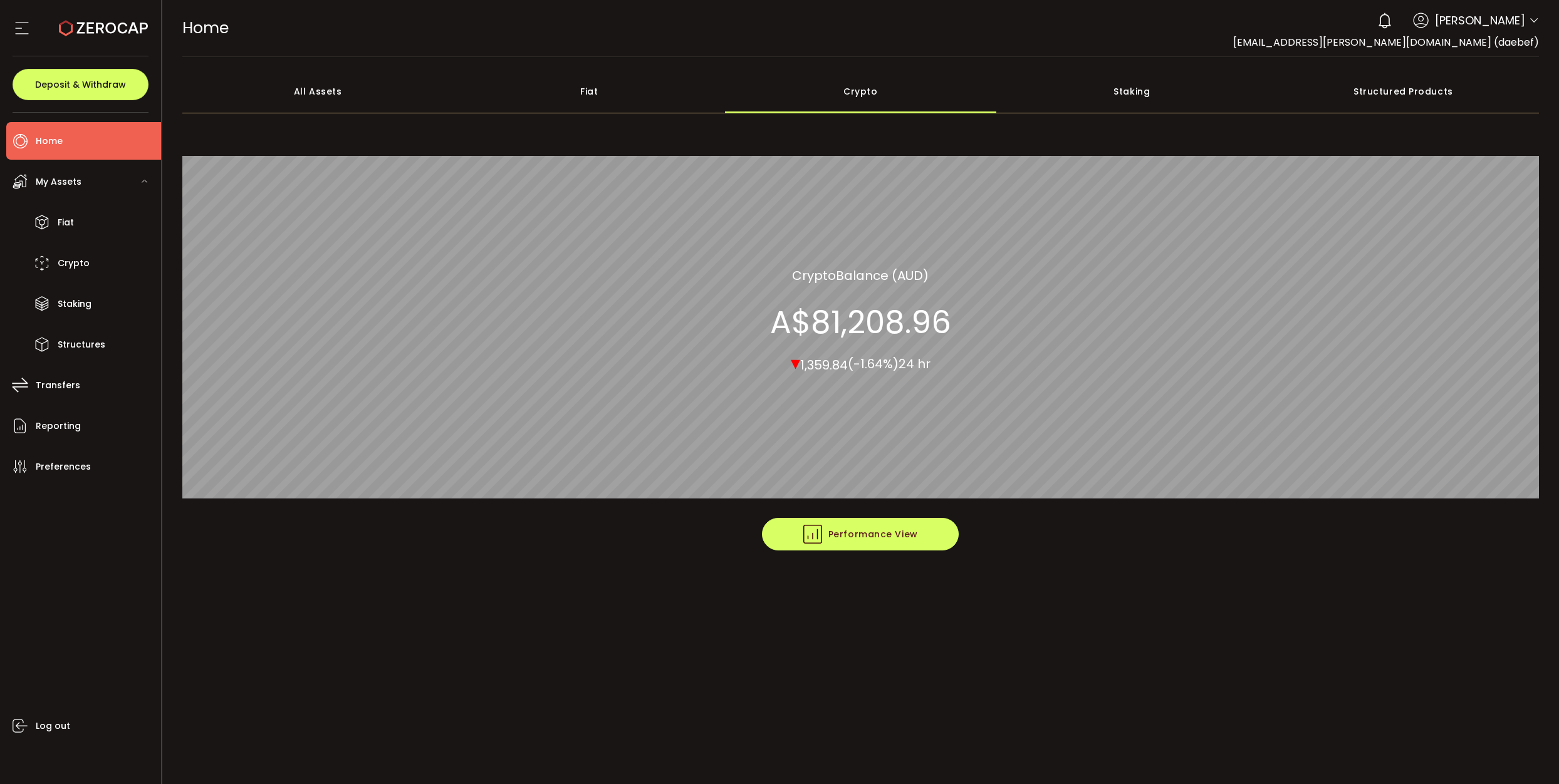
click at [877, 538] on span "Performance View" at bounding box center [861, 533] width 115 height 19
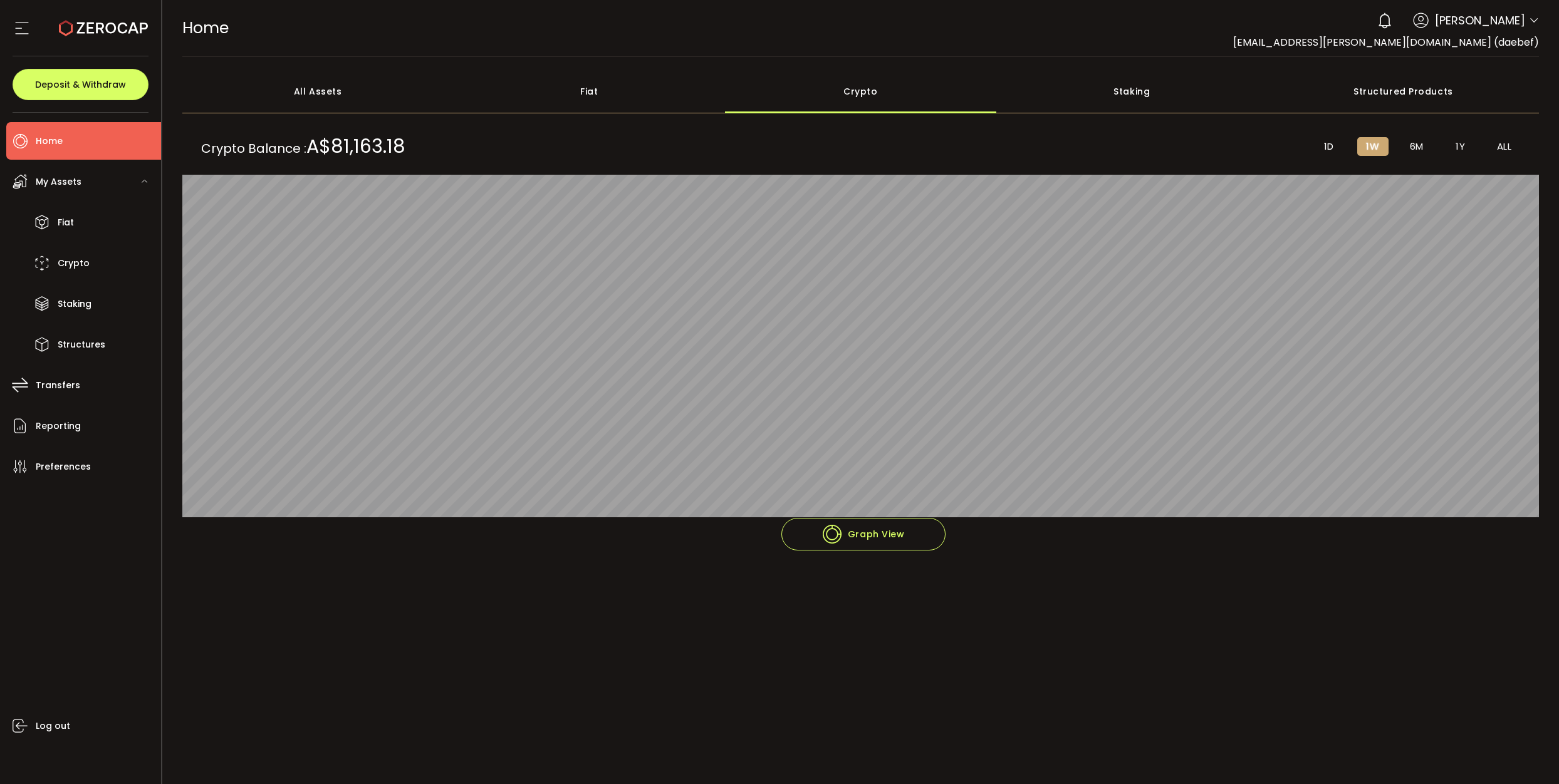
click at [1329, 148] on span "1D" at bounding box center [1329, 147] width 10 height 12
click at [1369, 148] on span "1W" at bounding box center [1372, 147] width 13 height 12
click at [1390, 85] on div "Structured Products" at bounding box center [1403, 91] width 271 height 44
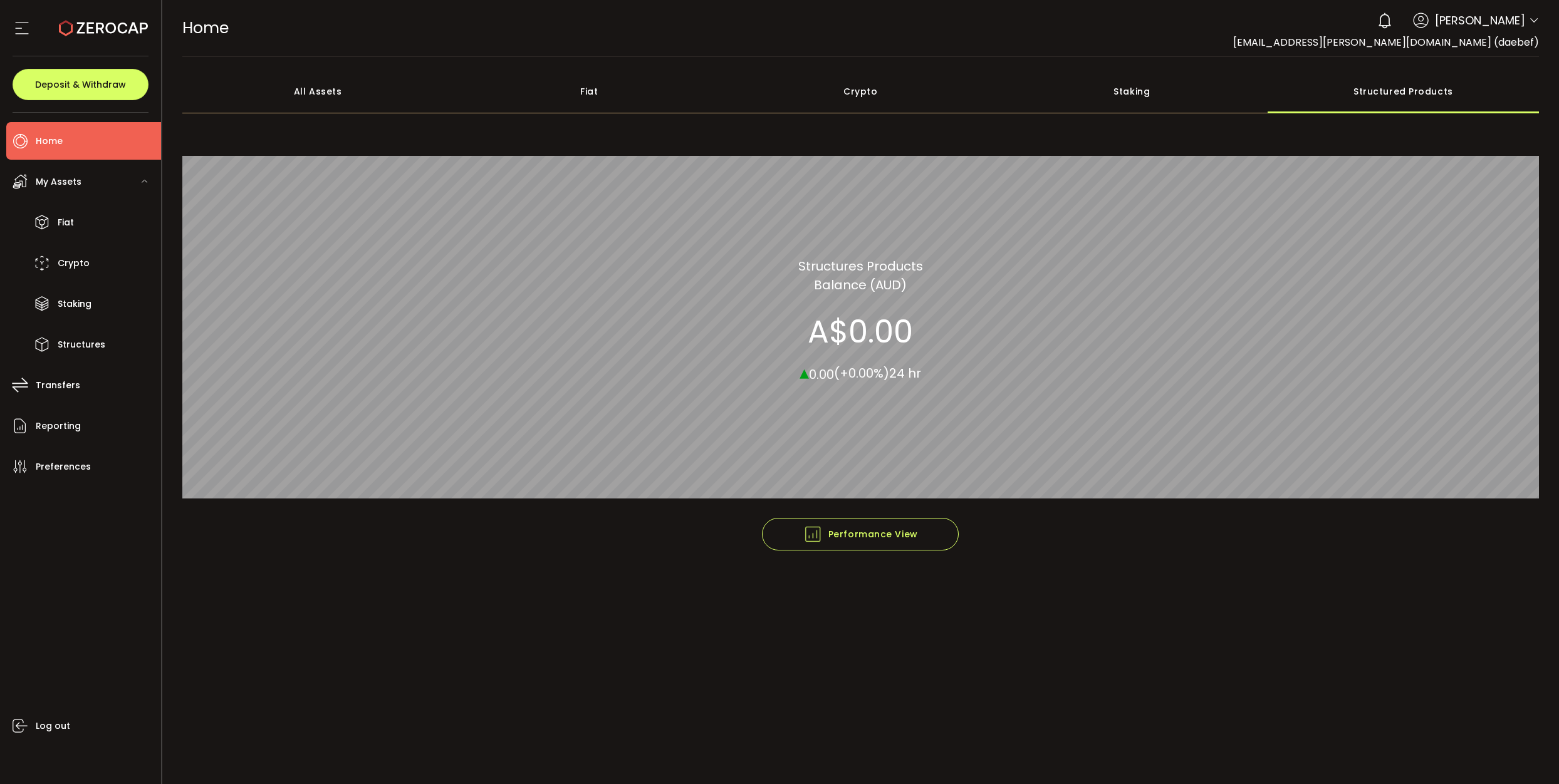
drag, startPoint x: 1060, startPoint y: 112, endPoint x: 1053, endPoint y: 110, distance: 7.3
click at [1059, 112] on div "Staking" at bounding box center [1131, 91] width 271 height 44
click at [879, 83] on div "Crypto" at bounding box center [860, 91] width 271 height 44
drag, startPoint x: 624, startPoint y: 78, endPoint x: 618, endPoint y: 80, distance: 6.3
click at [623, 78] on div "Fiat" at bounding box center [589, 91] width 271 height 44
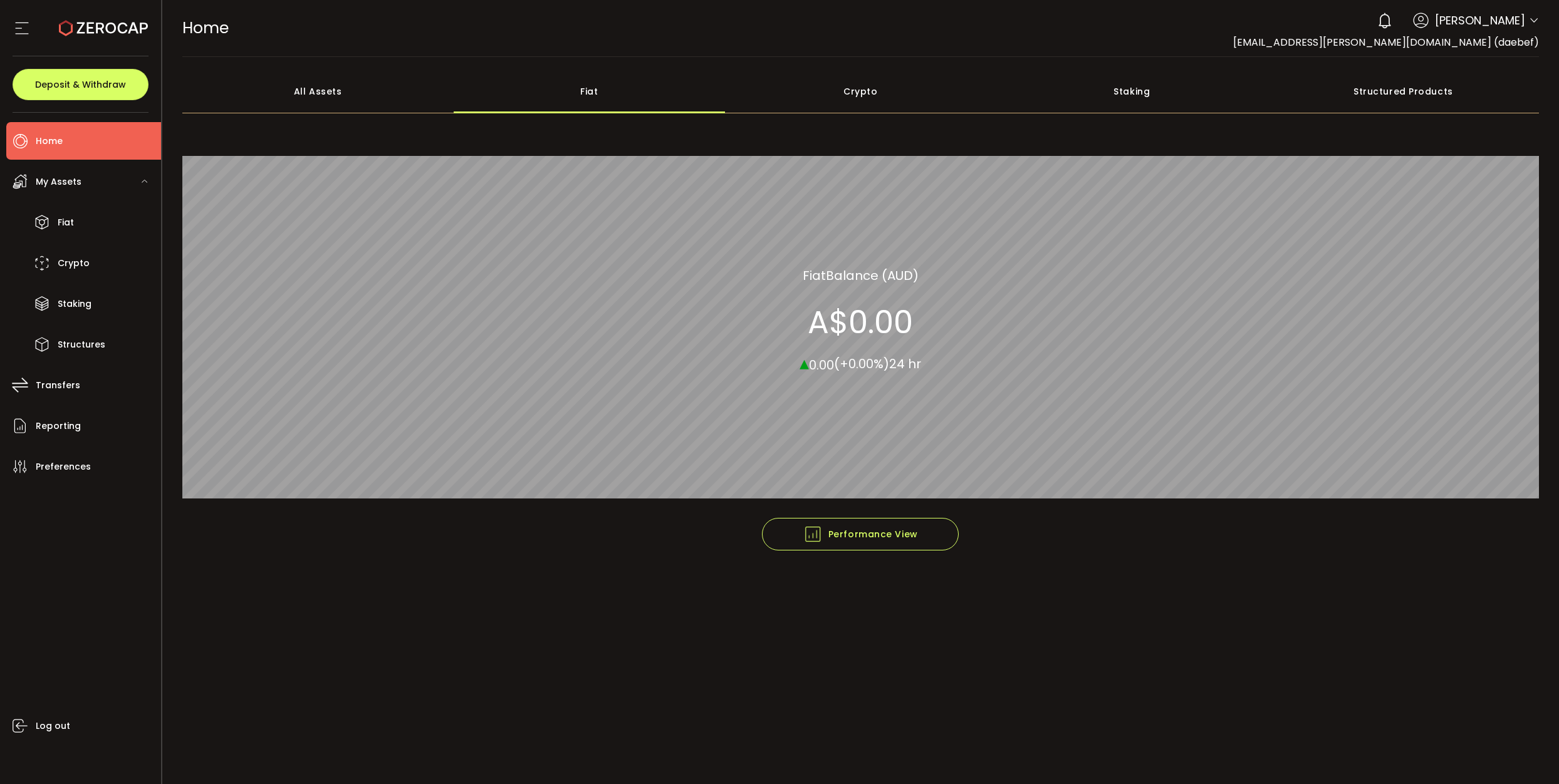
click at [365, 91] on div "All Assets" at bounding box center [318, 91] width 271 height 44
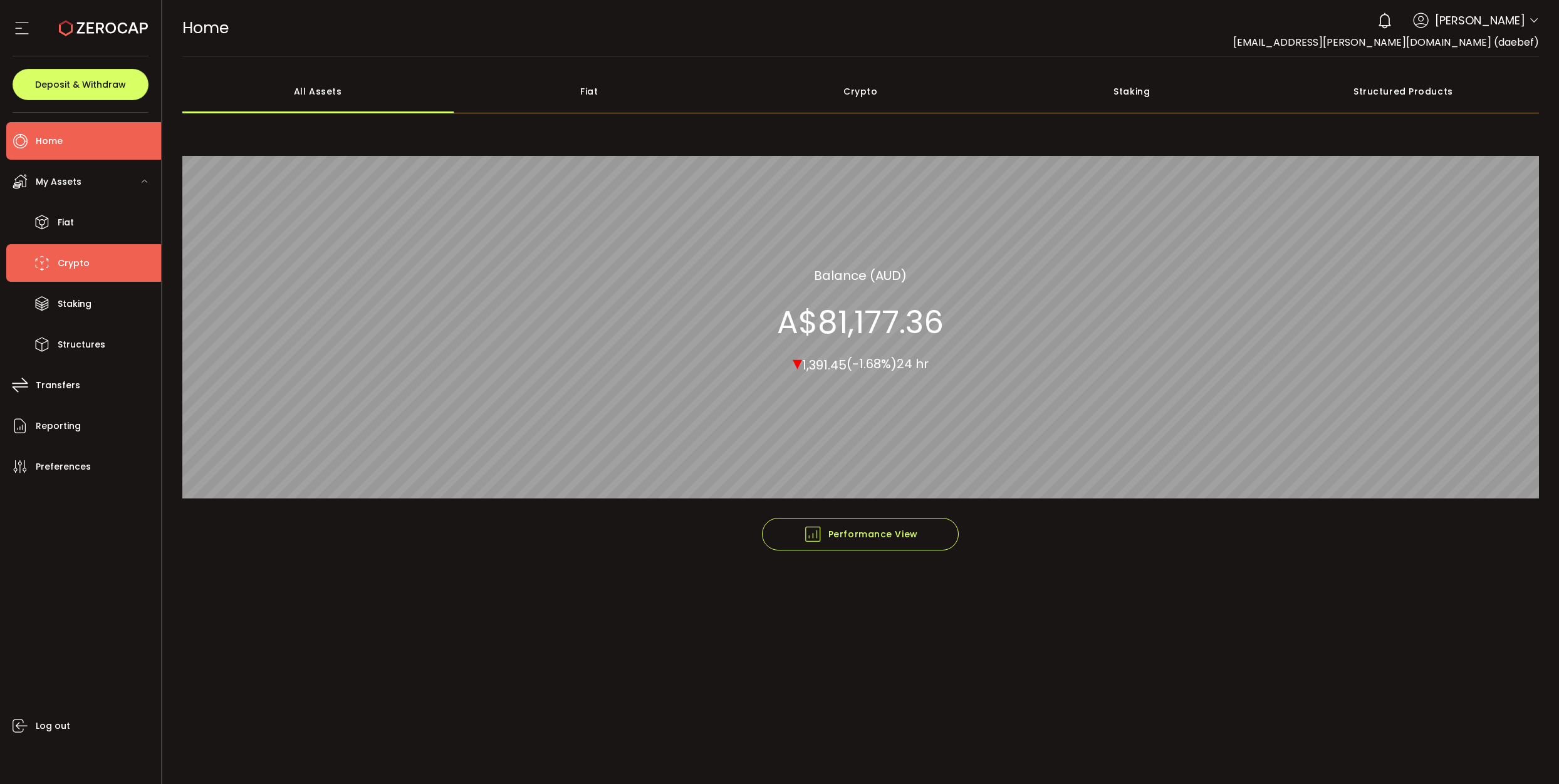
click at [104, 270] on li "Crypto" at bounding box center [84, 262] width 154 height 37
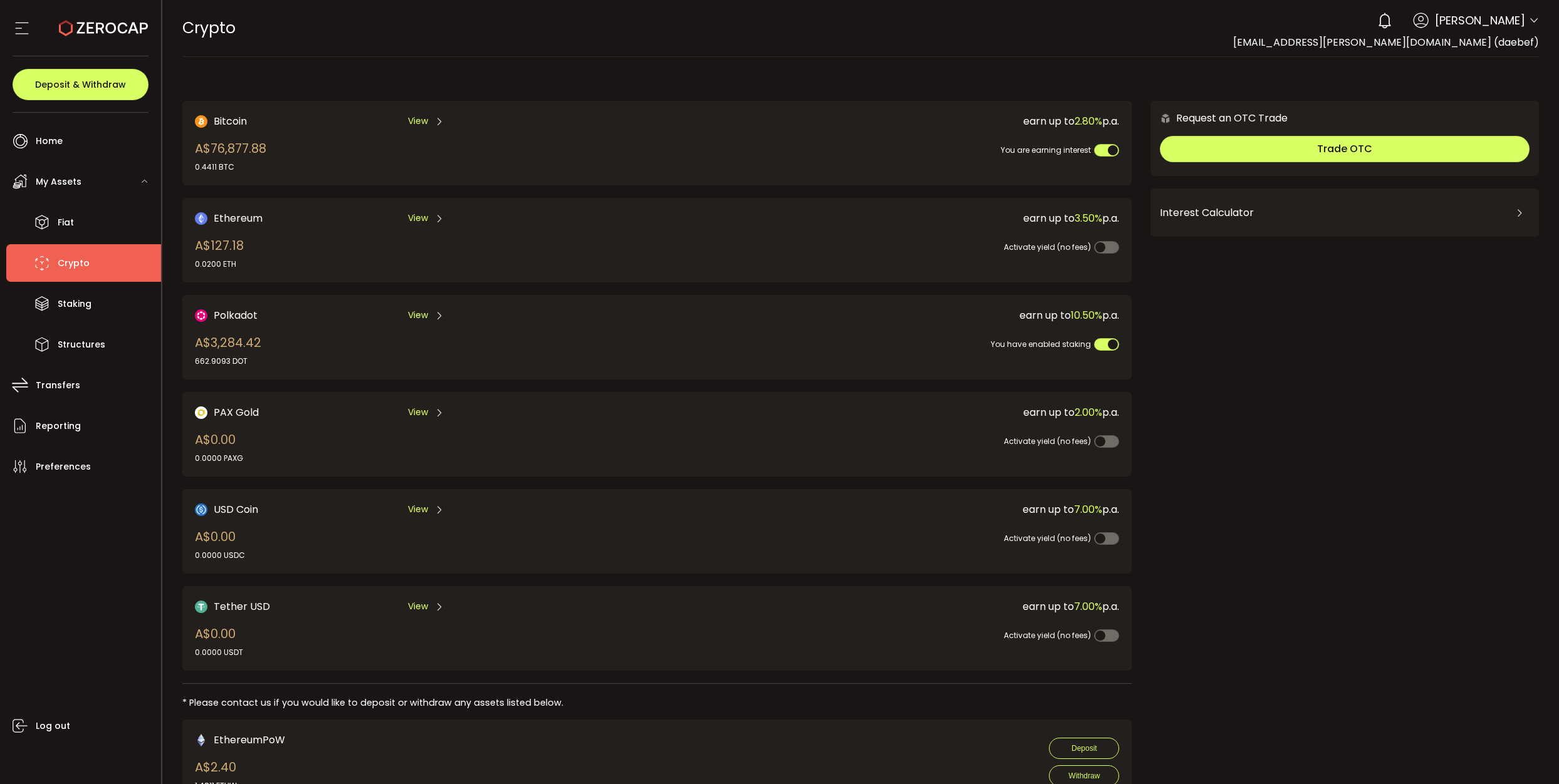
click at [425, 124] on span "View" at bounding box center [418, 121] width 20 height 13
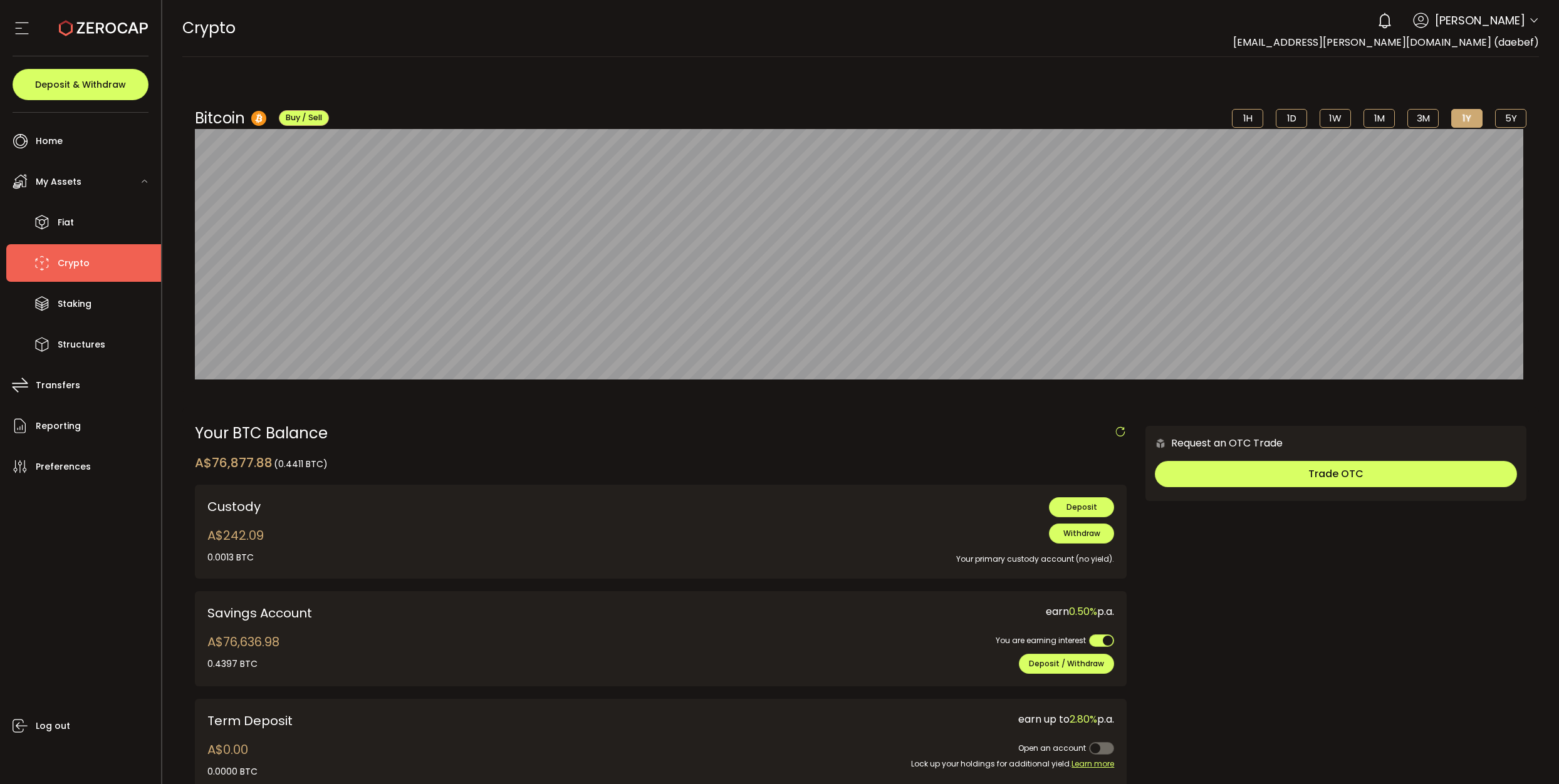
click at [1326, 116] on li "1W" at bounding box center [1335, 118] width 32 height 19
click at [1295, 114] on li "1D" at bounding box center [1292, 118] width 32 height 19
click at [1247, 121] on li "1H" at bounding box center [1248, 118] width 32 height 19
click at [1296, 122] on li "1D" at bounding box center [1292, 118] width 32 height 19
click at [319, 118] on span "Buy / Sell" at bounding box center [304, 117] width 37 height 11
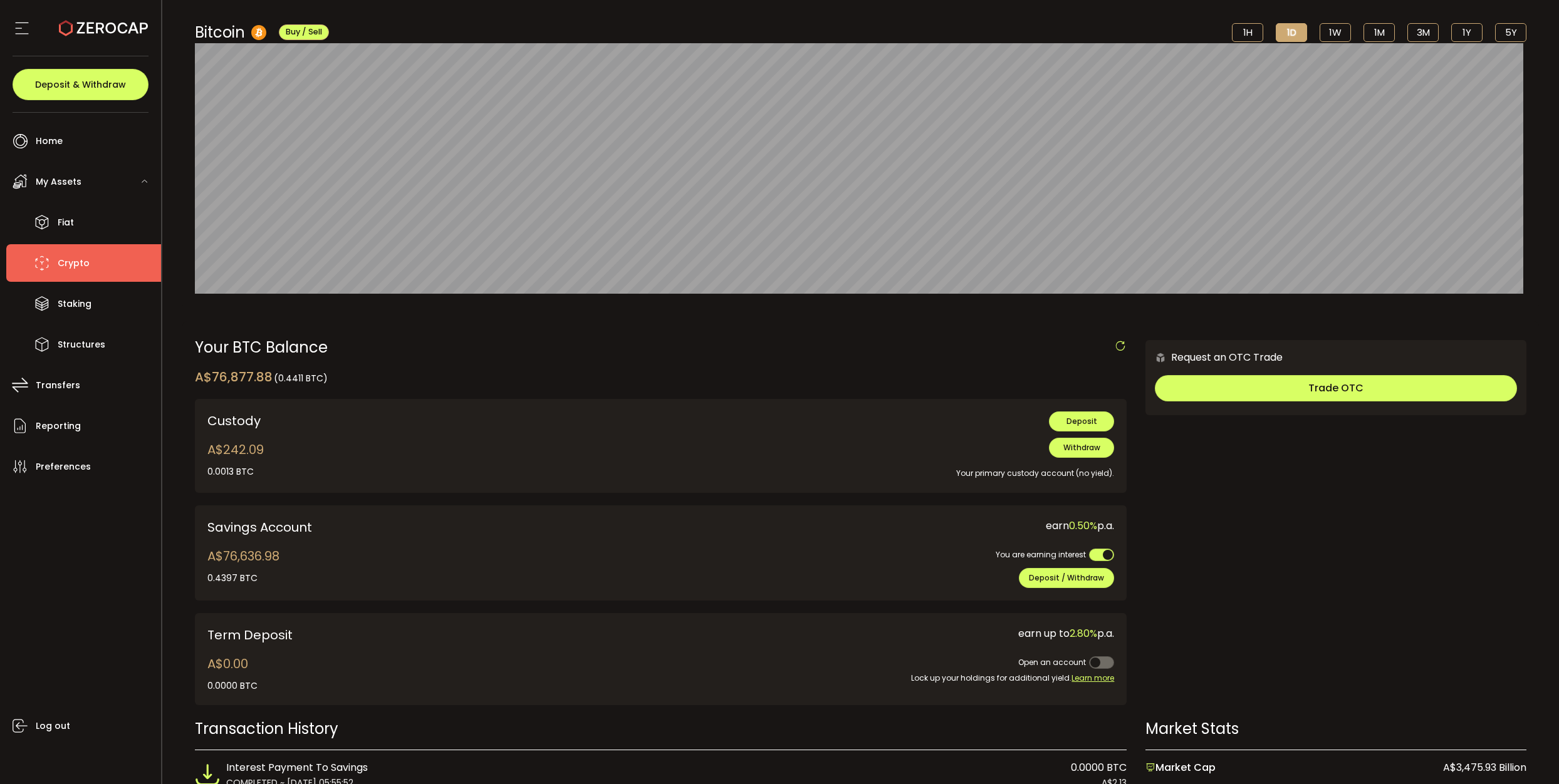
scroll to position [100, 0]
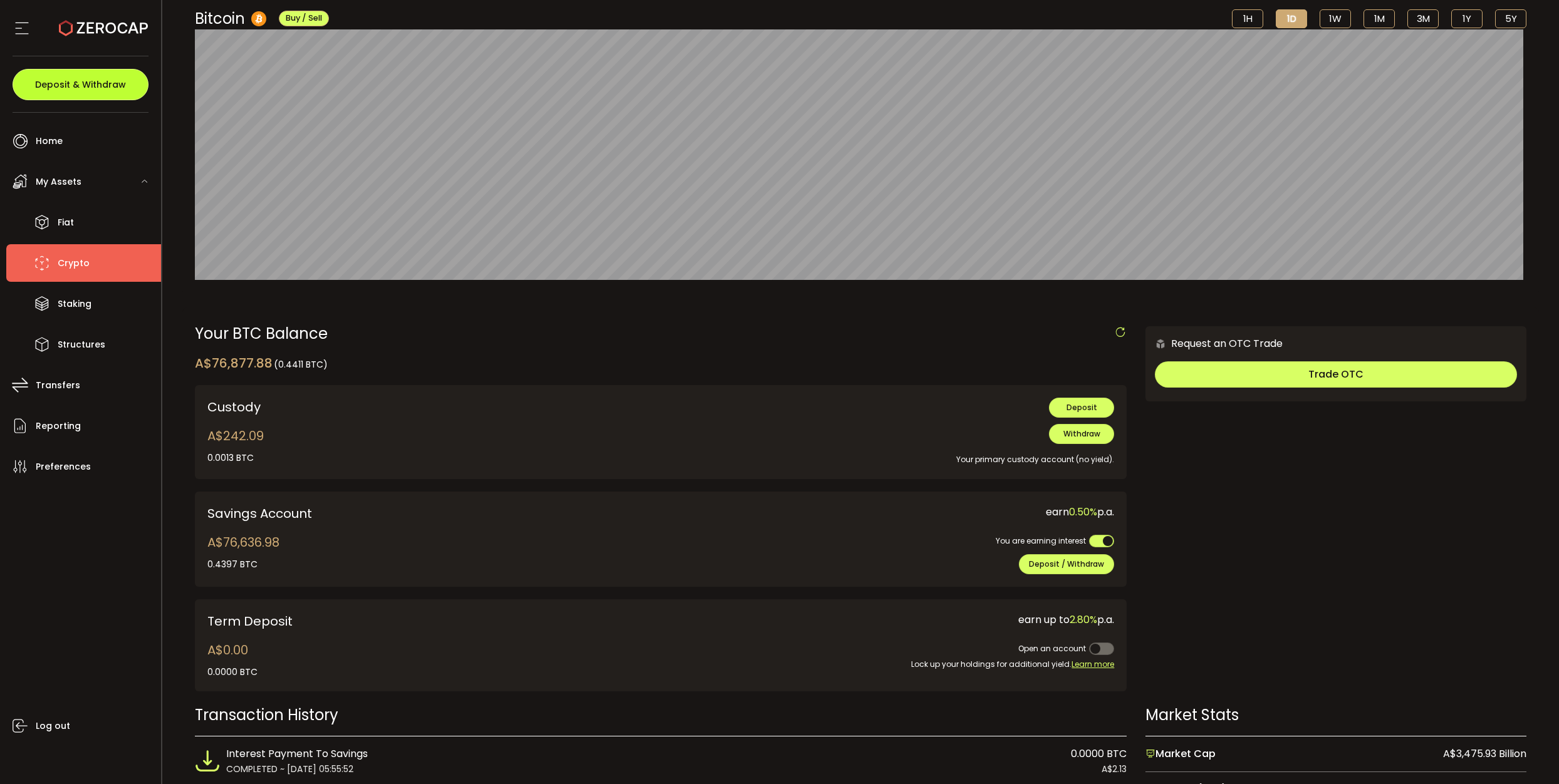
click at [61, 84] on span "Deposit & Withdraw" at bounding box center [80, 85] width 90 height 9
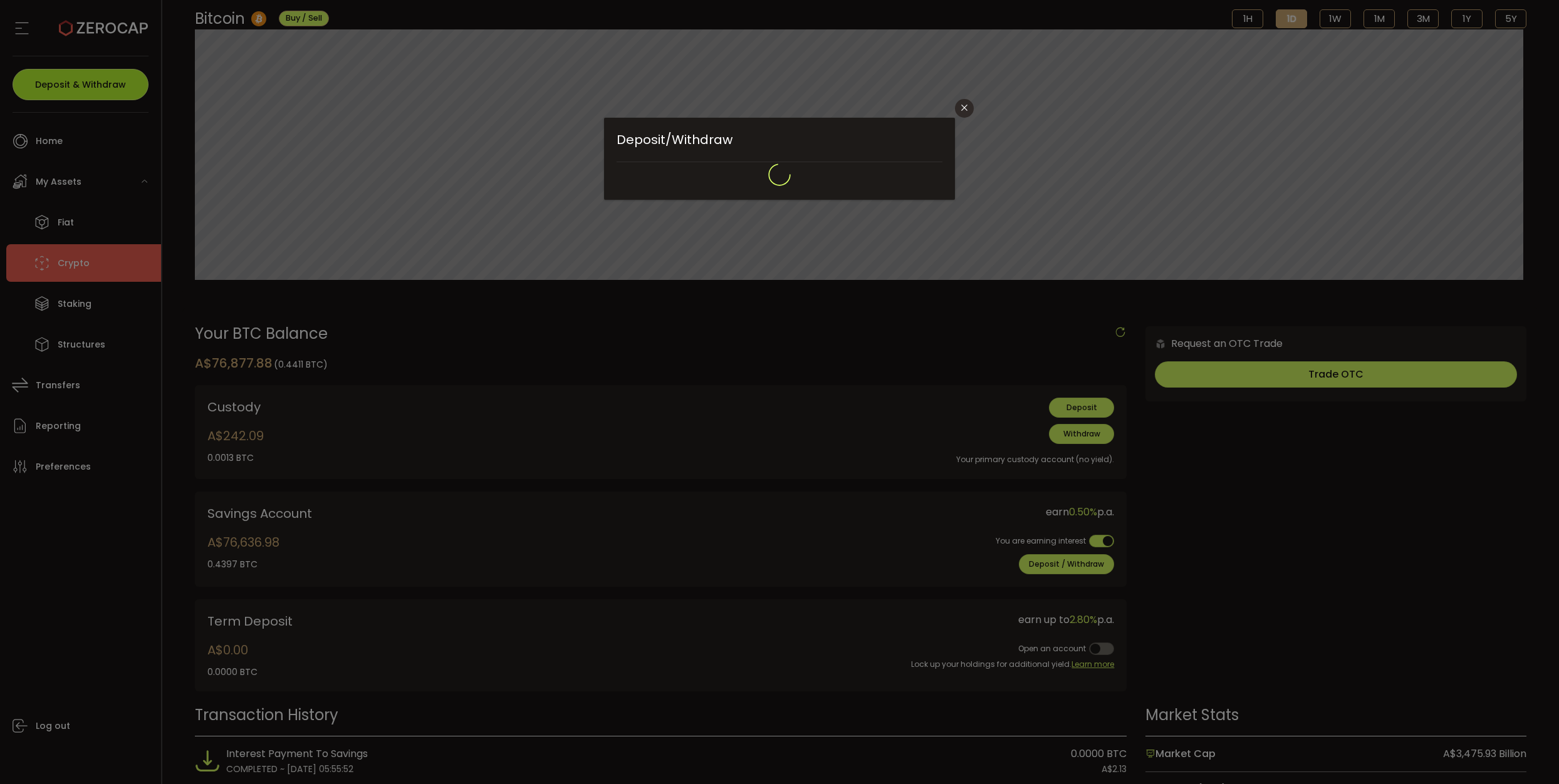
type input "**********"
type input "*******"
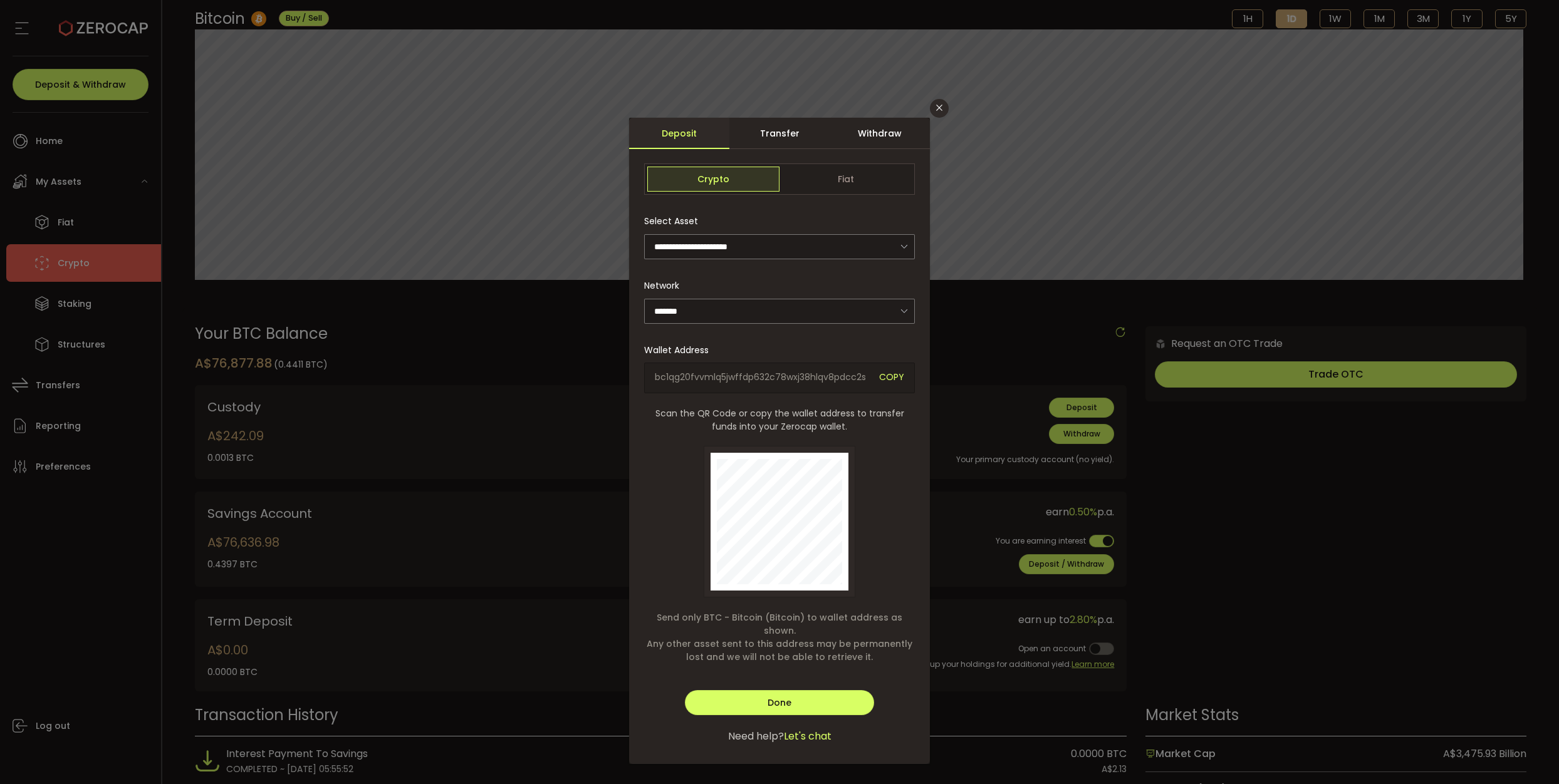
click at [789, 131] on div "Transfer" at bounding box center [779, 134] width 100 height 32
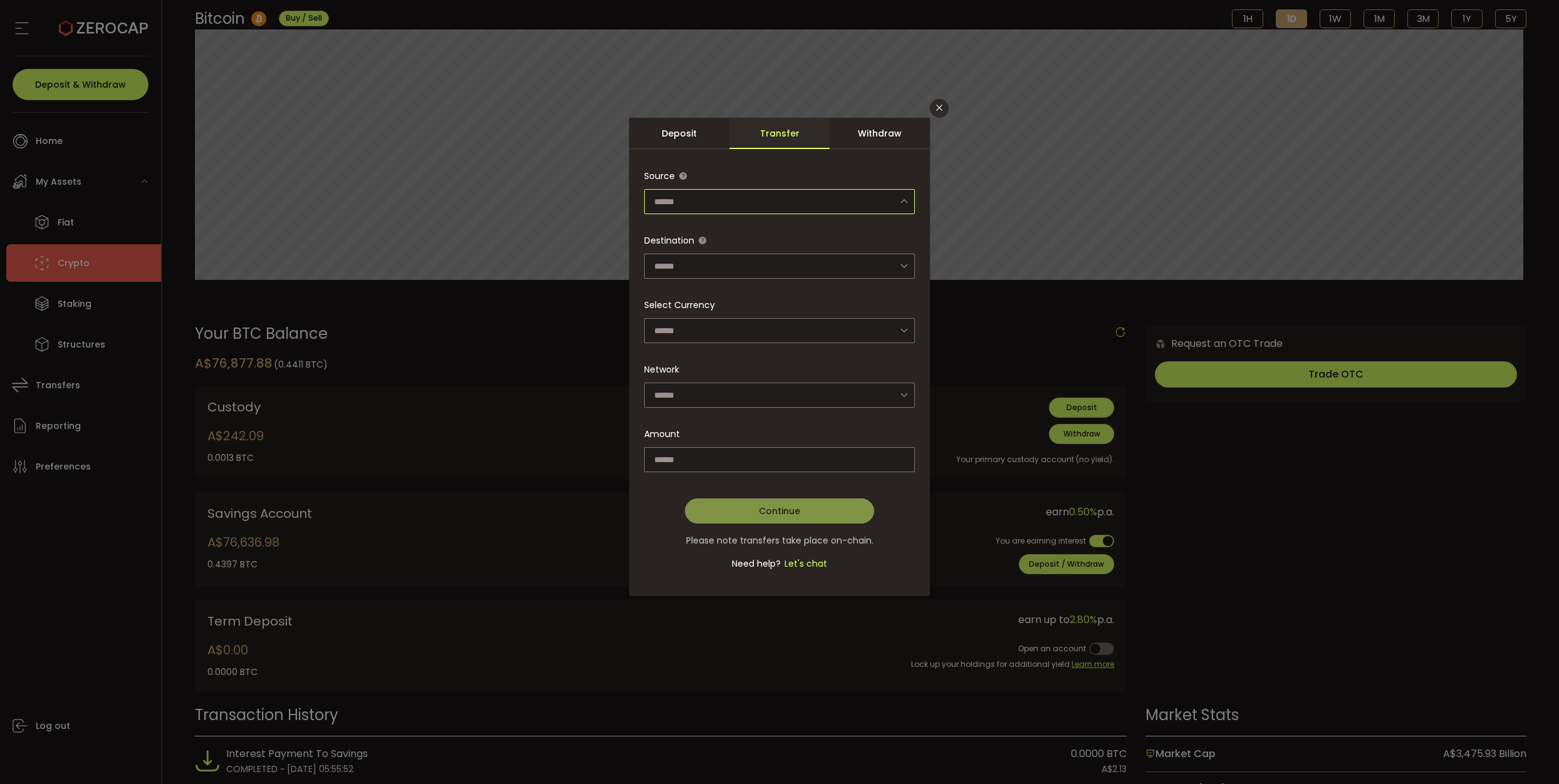
click at [668, 199] on input "dialog" at bounding box center [780, 202] width 271 height 25
click at [726, 256] on li "Savings" at bounding box center [781, 257] width 275 height 22
type input "*******"
click at [756, 269] on input "dialog" at bounding box center [780, 266] width 271 height 25
click at [758, 295] on li "Custody Account" at bounding box center [781, 299] width 275 height 22
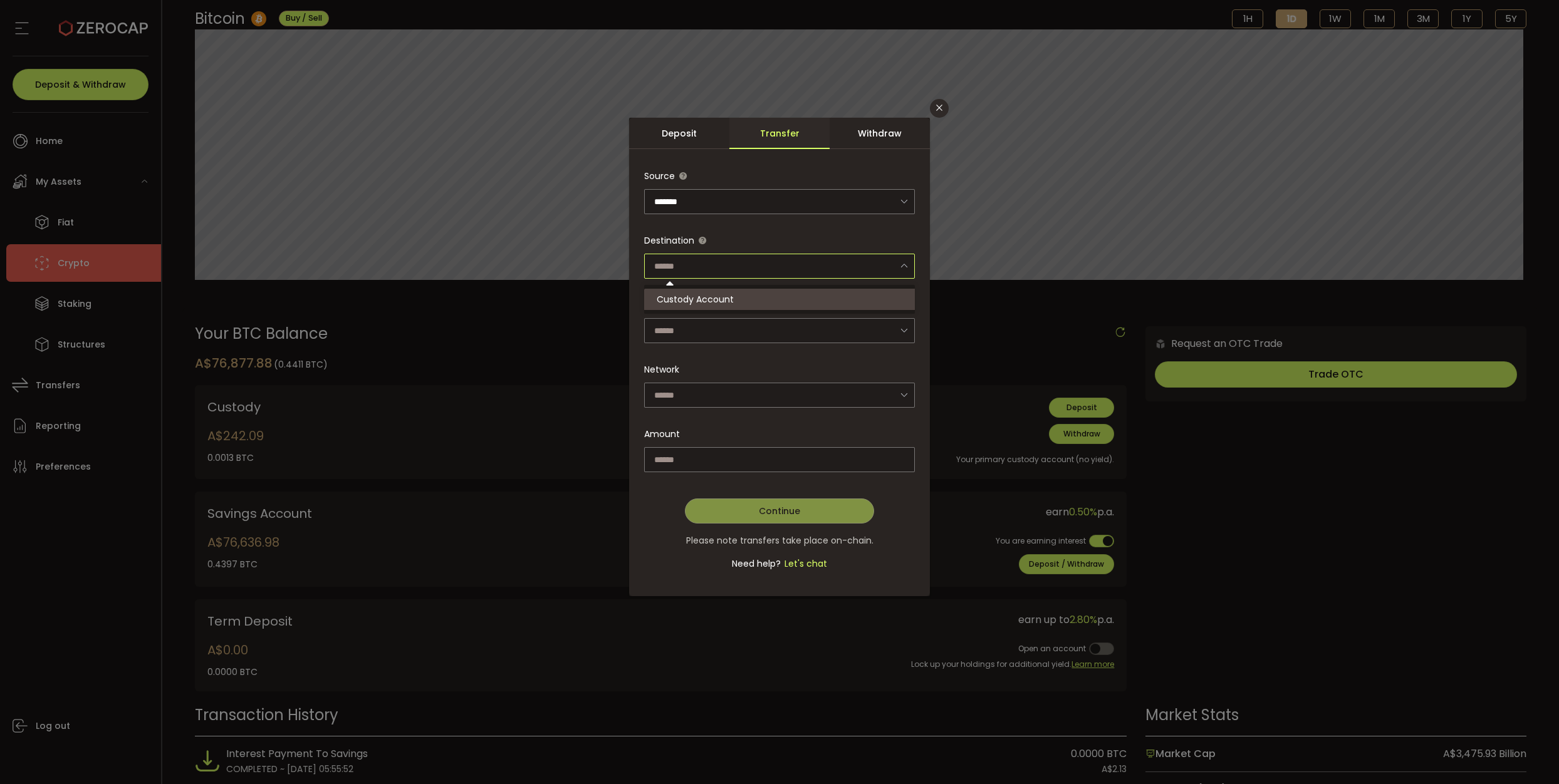
type input "**********"
click at [726, 330] on input "dialog" at bounding box center [780, 330] width 271 height 25
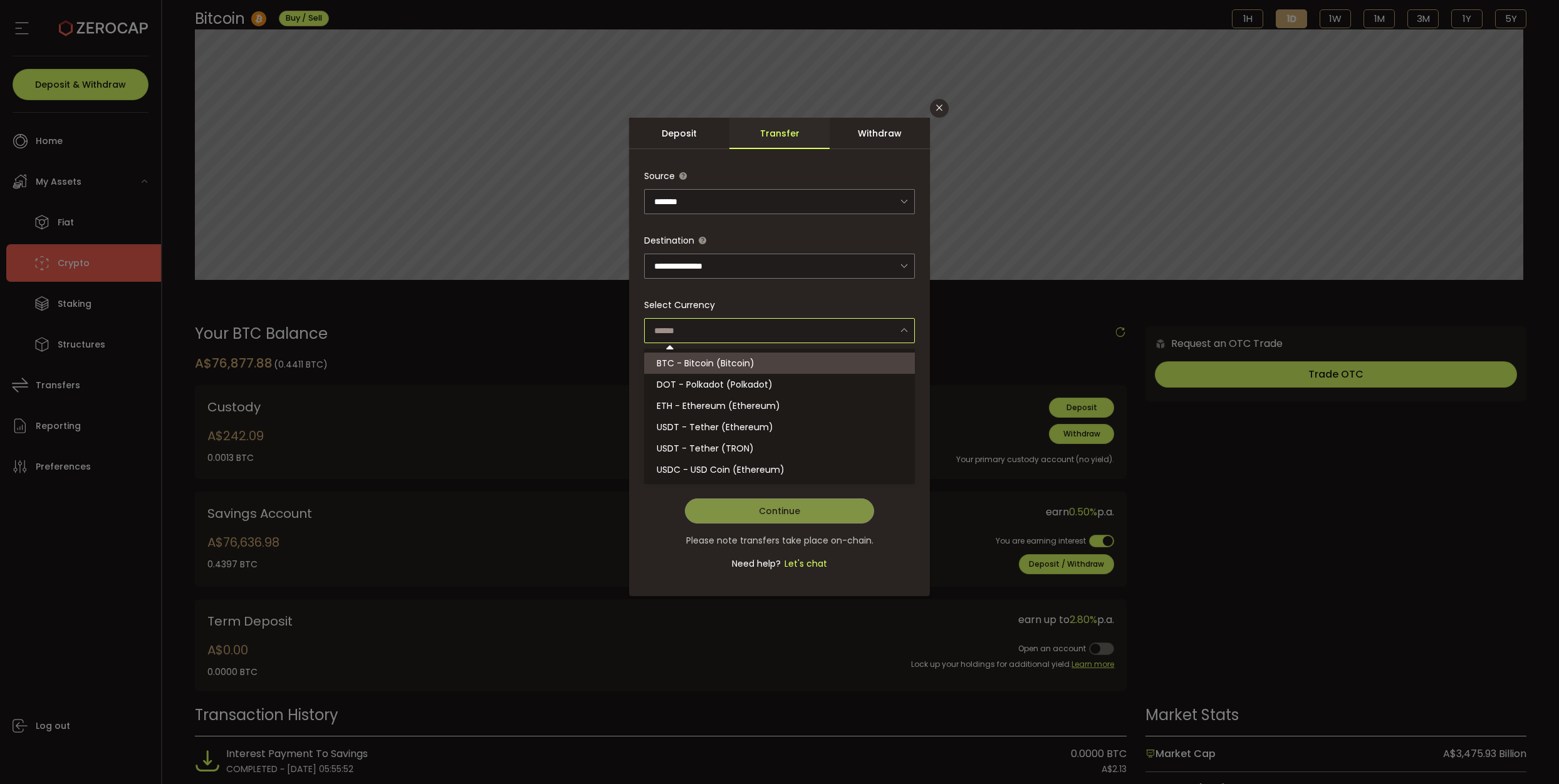
click at [737, 366] on span "BTC - Bitcoin (Bitcoin)" at bounding box center [706, 363] width 98 height 12
type input "**********"
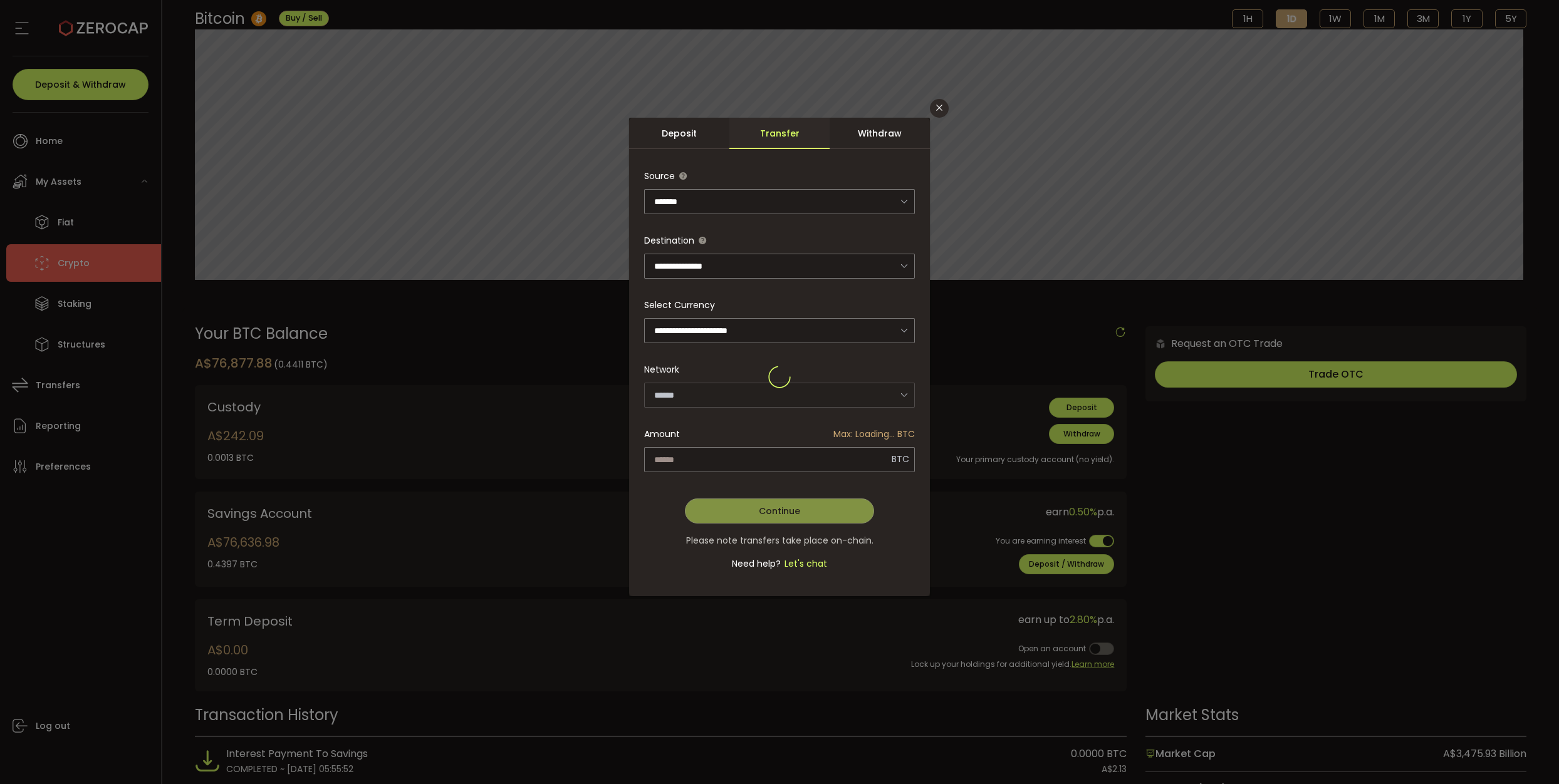
type input "*******"
type input "******"
click at [863, 456] on span "Send Max" at bounding box center [865, 459] width 46 height 25
click at [806, 514] on button "Continue" at bounding box center [780, 511] width 189 height 25
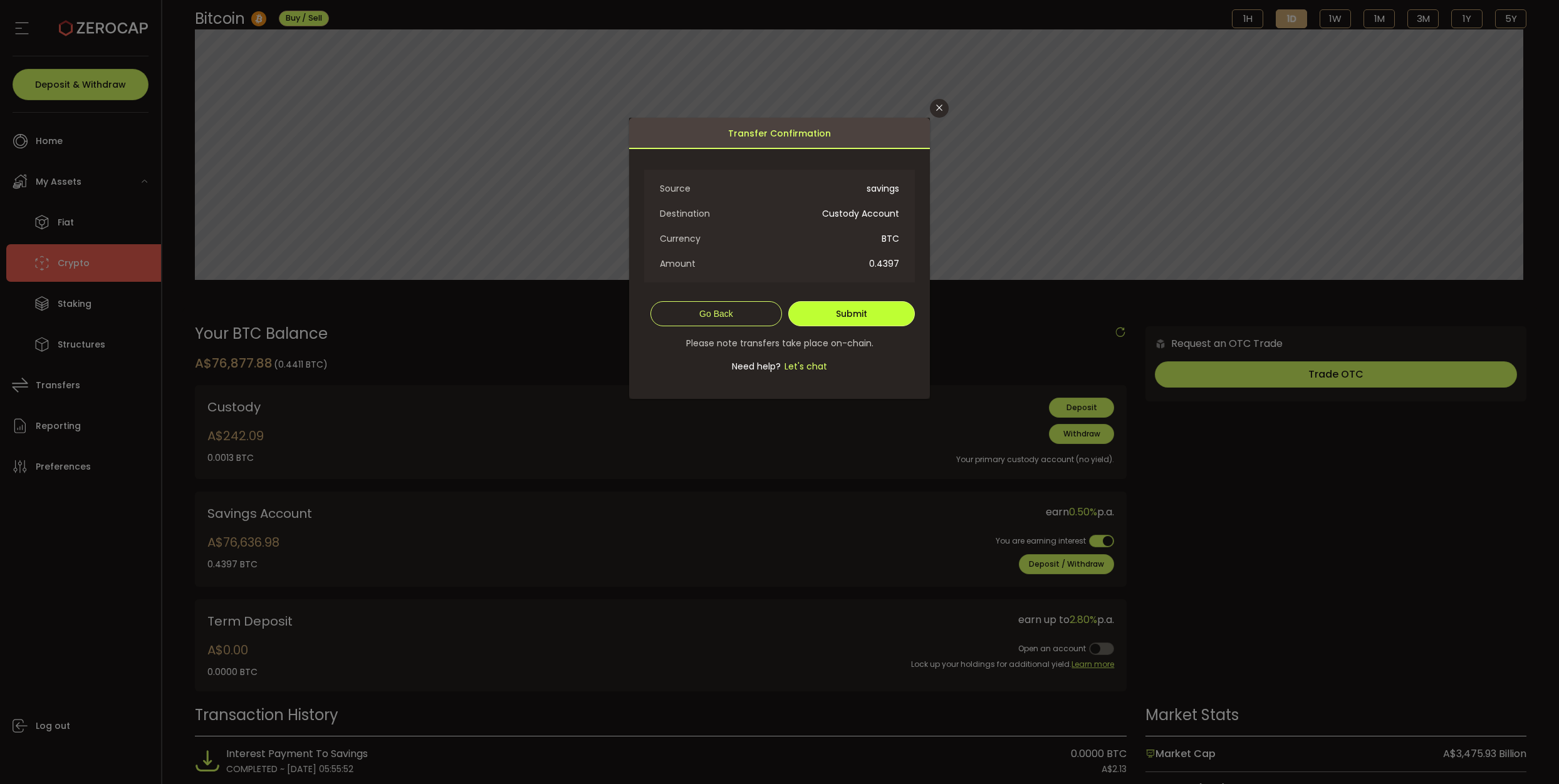
click at [880, 318] on button "Submit" at bounding box center [851, 314] width 126 height 25
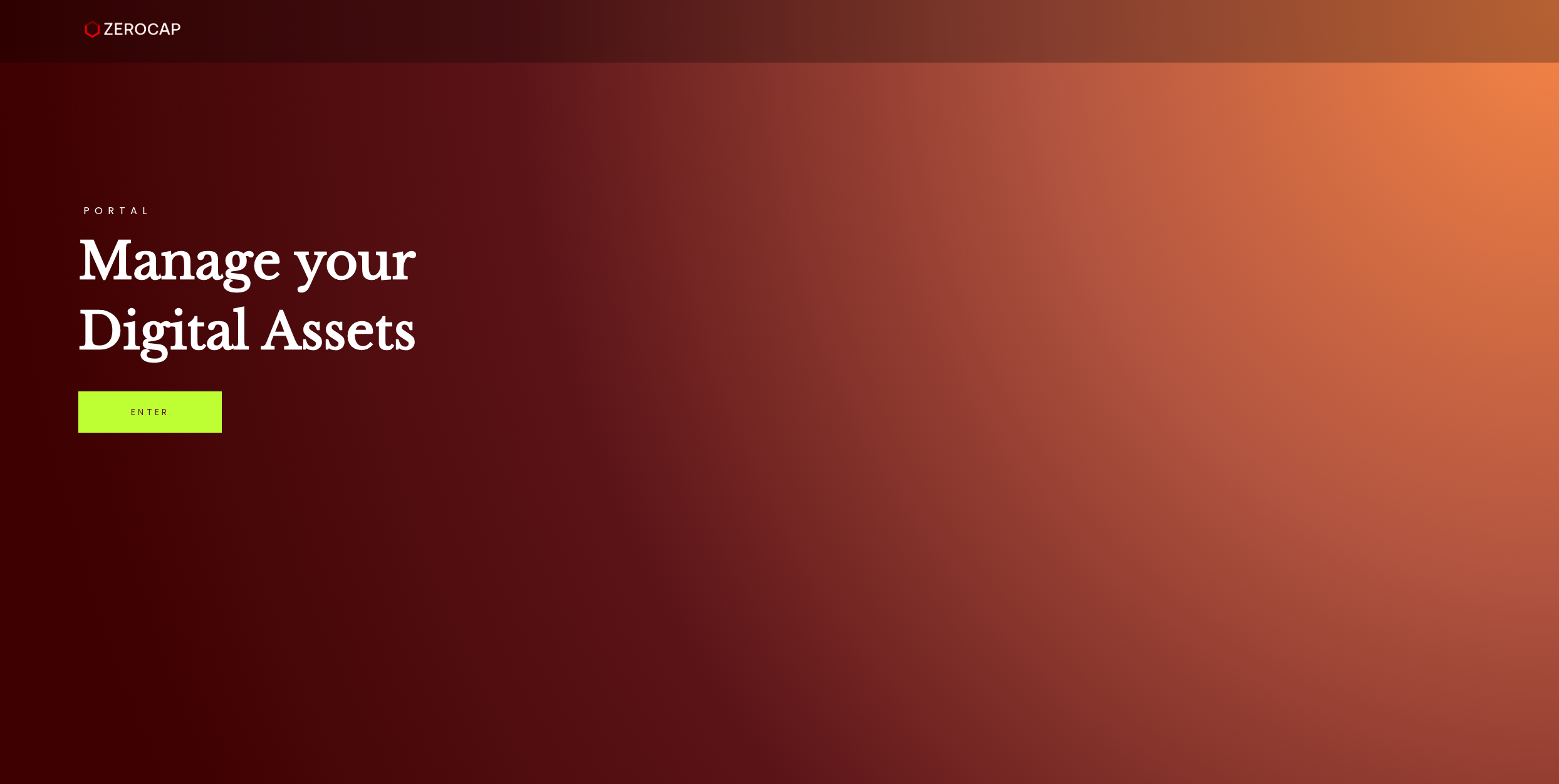
click at [134, 413] on link "Enter" at bounding box center [149, 412] width 144 height 41
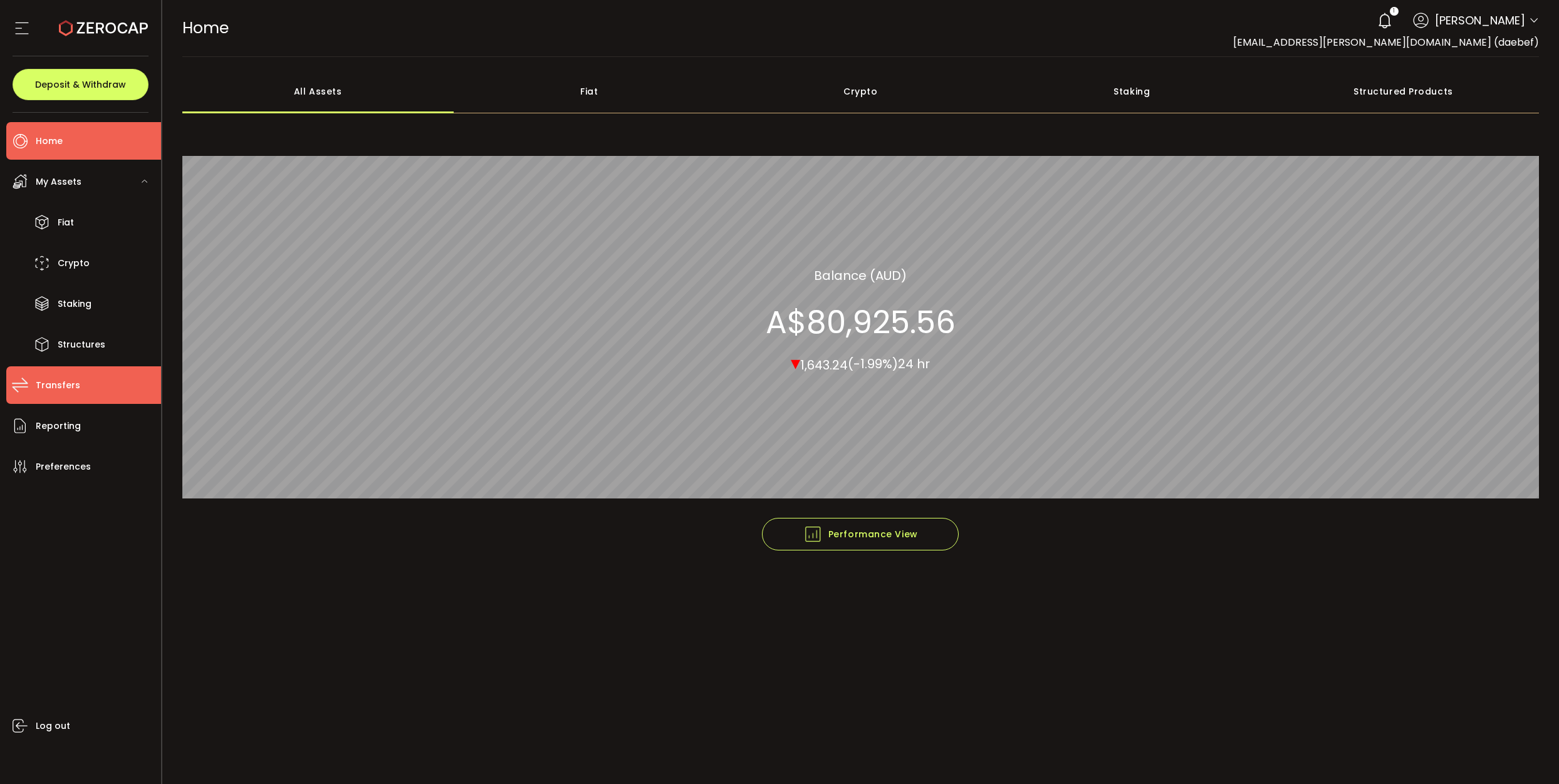
click at [68, 377] on span "Transfers" at bounding box center [58, 386] width 45 height 18
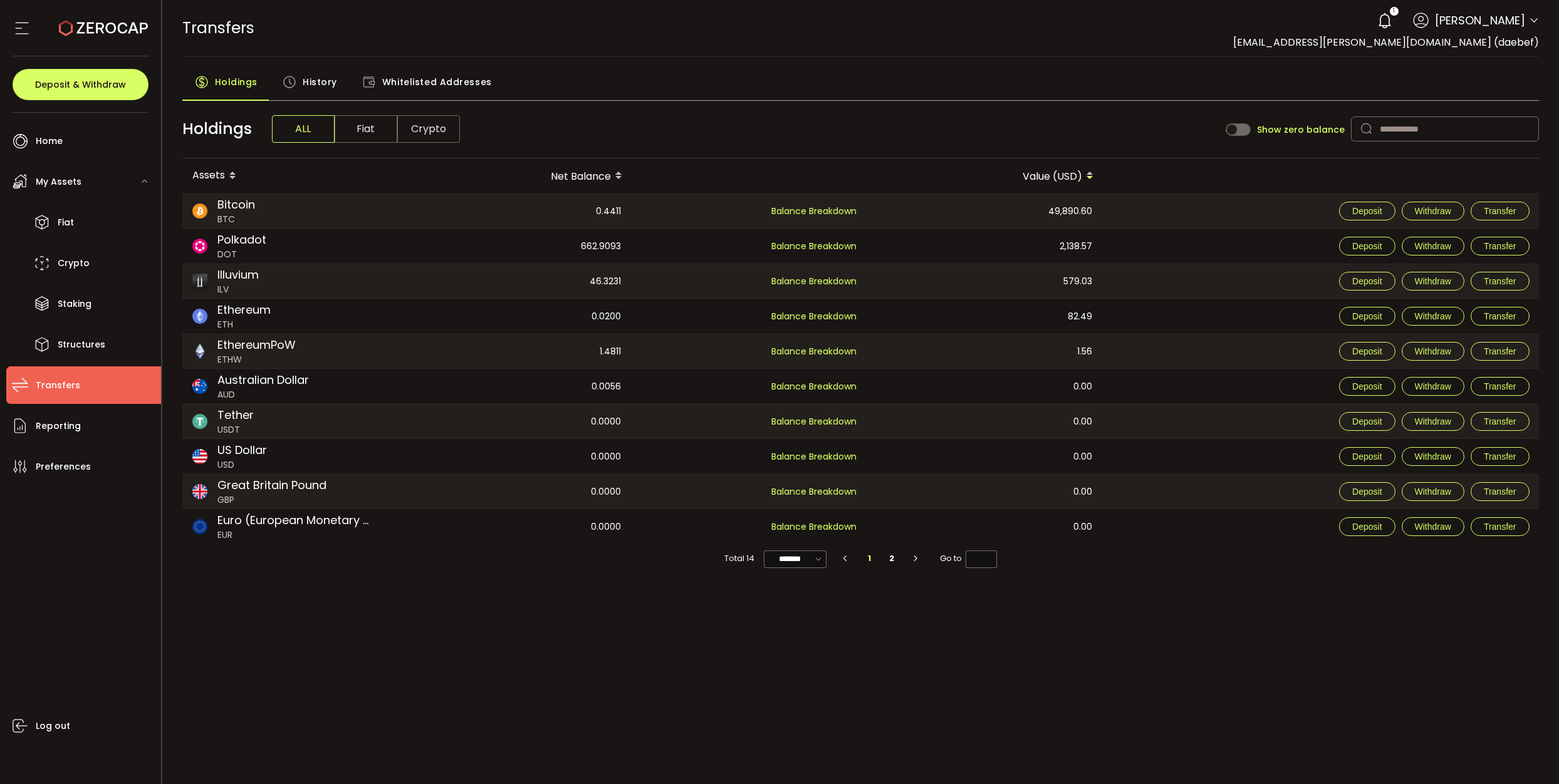
click at [322, 76] on span "History" at bounding box center [320, 82] width 35 height 25
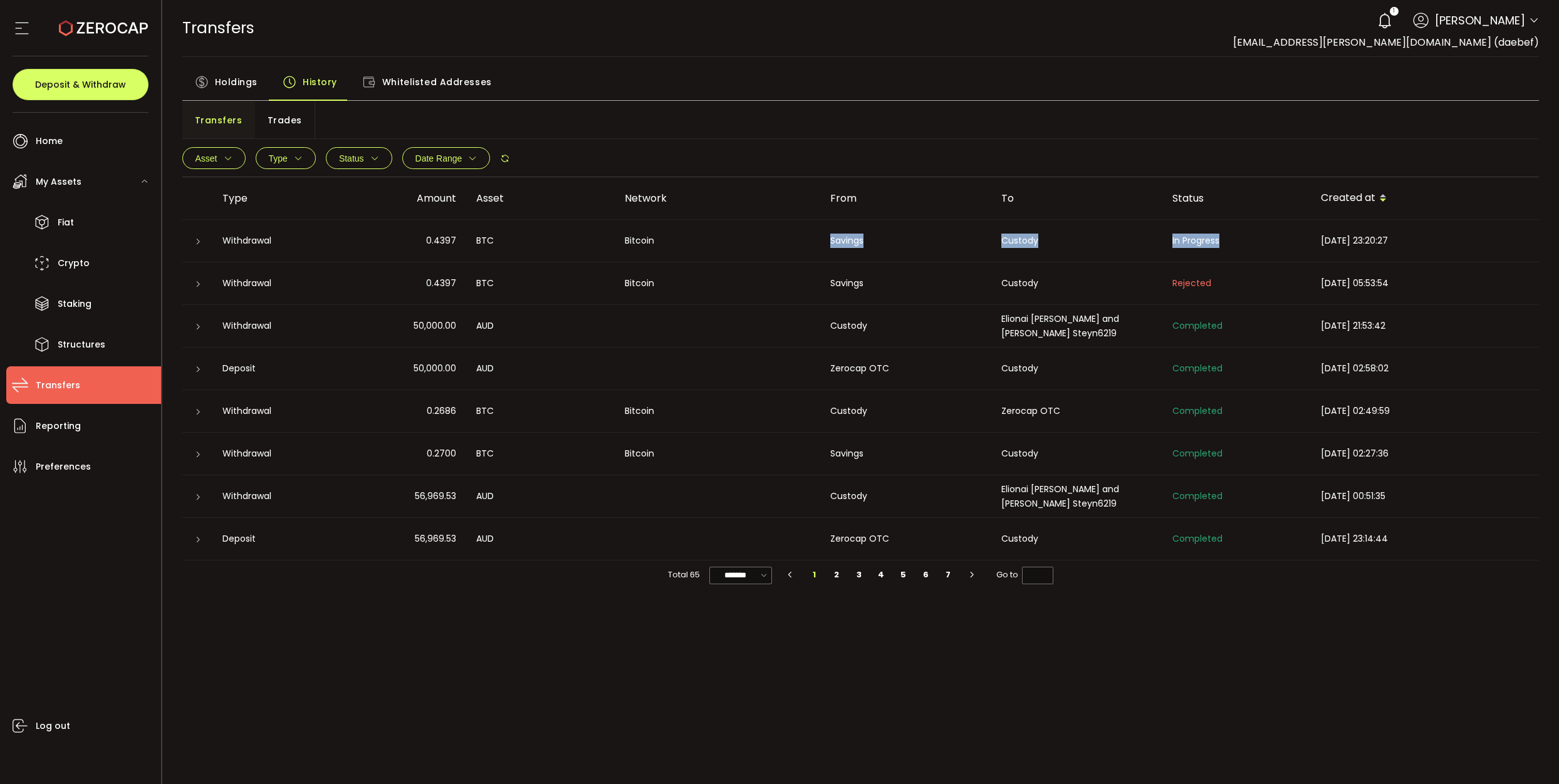
drag, startPoint x: 1236, startPoint y: 242, endPoint x: 923, endPoint y: 232, distance: 313.2
click at [819, 239] on tr "Withdrawal 0.4397 BTC Bitcoin Savings Custody In Progress 2025-10-14 23:20:27" at bounding box center [861, 241] width 1357 height 42
click at [1491, 251] on td "2025-10-14 23:20:27" at bounding box center [1425, 241] width 228 height 42
